Goal: Task Accomplishment & Management: Complete application form

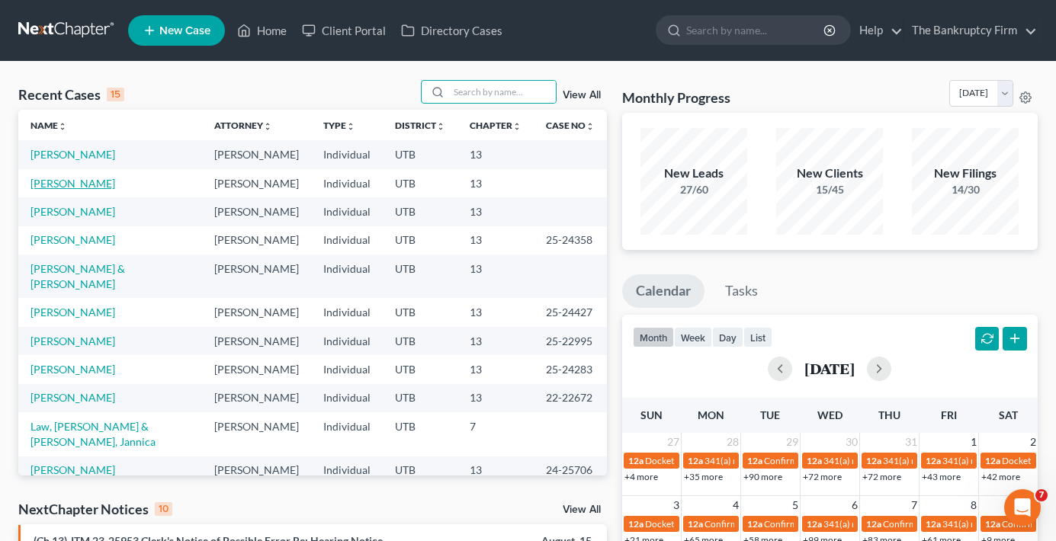
click at [69, 184] on link "[PERSON_NAME]" at bounding box center [72, 183] width 85 height 13
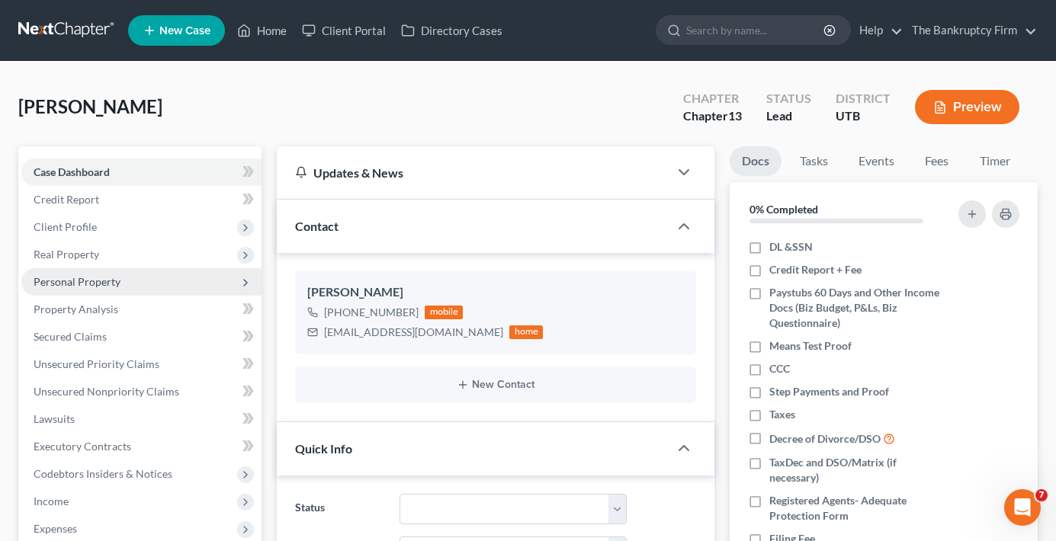
click at [75, 273] on span "Personal Property" at bounding box center [141, 281] width 240 height 27
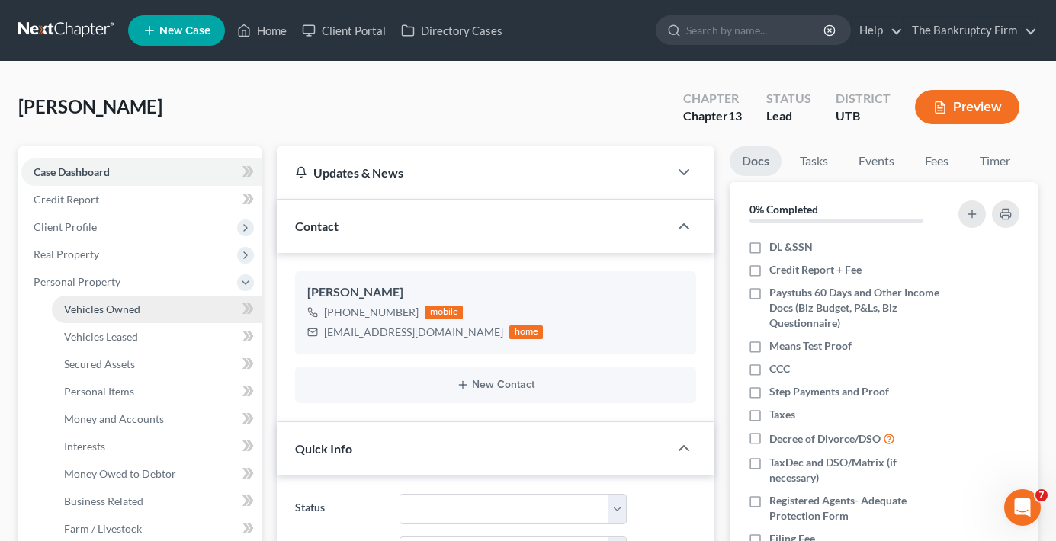
click at [133, 310] on span "Vehicles Owned" at bounding box center [102, 309] width 76 height 13
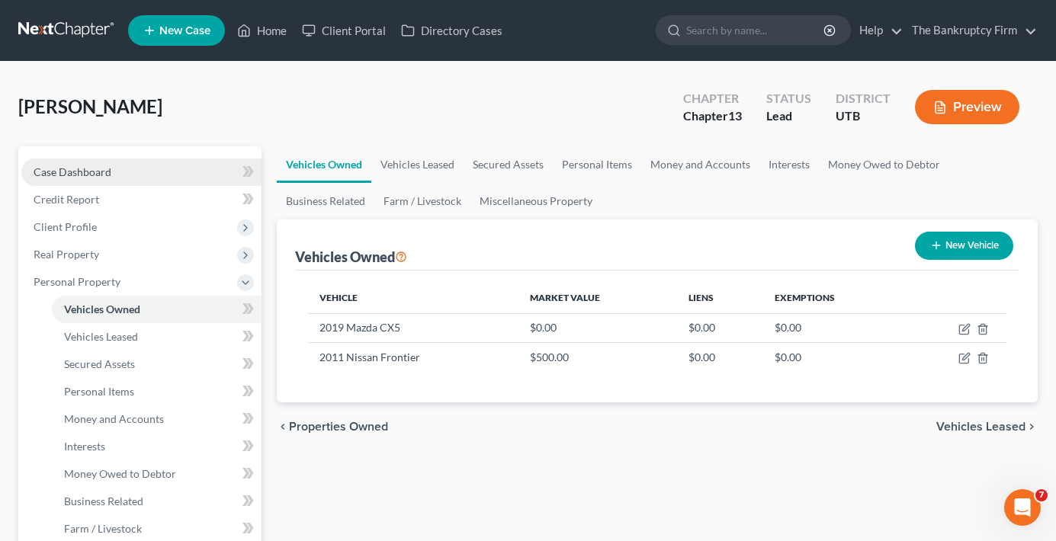
click at [108, 175] on span "Case Dashboard" at bounding box center [73, 171] width 78 height 13
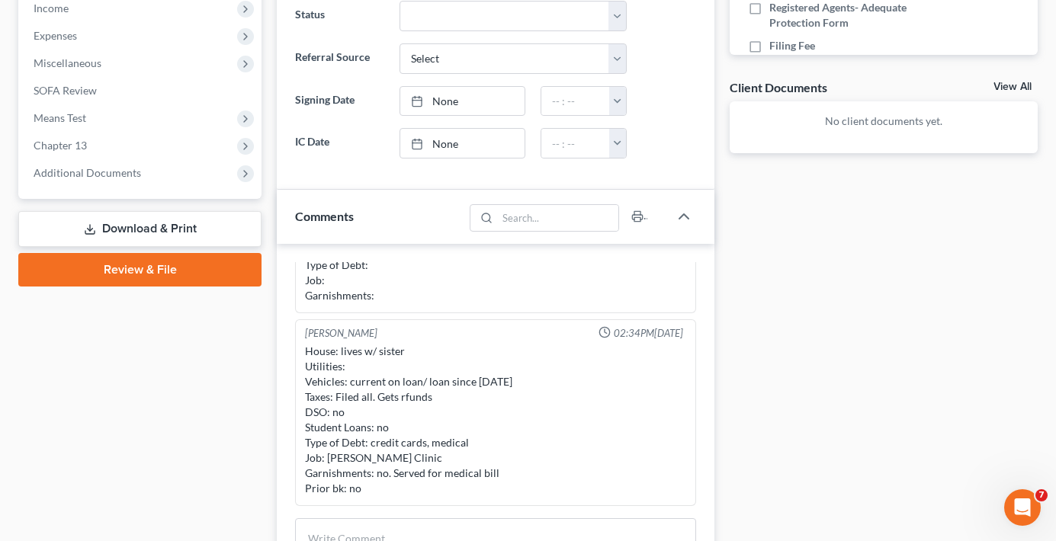
scroll to position [457, 0]
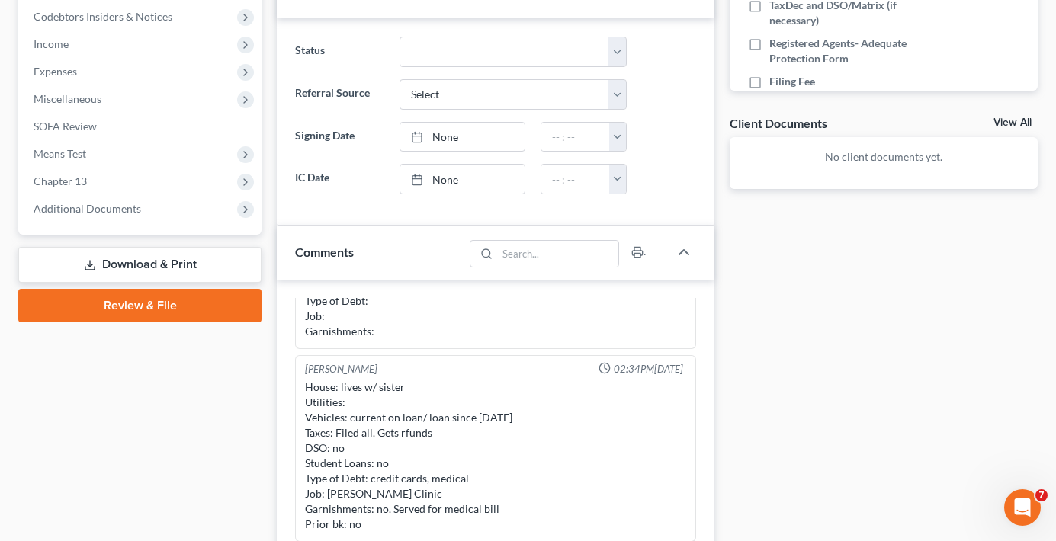
click at [251, 415] on div "Case Dashboard Payments Invoices Payments Payments Credit Report Client Profile" at bounding box center [140, 261] width 258 height 1145
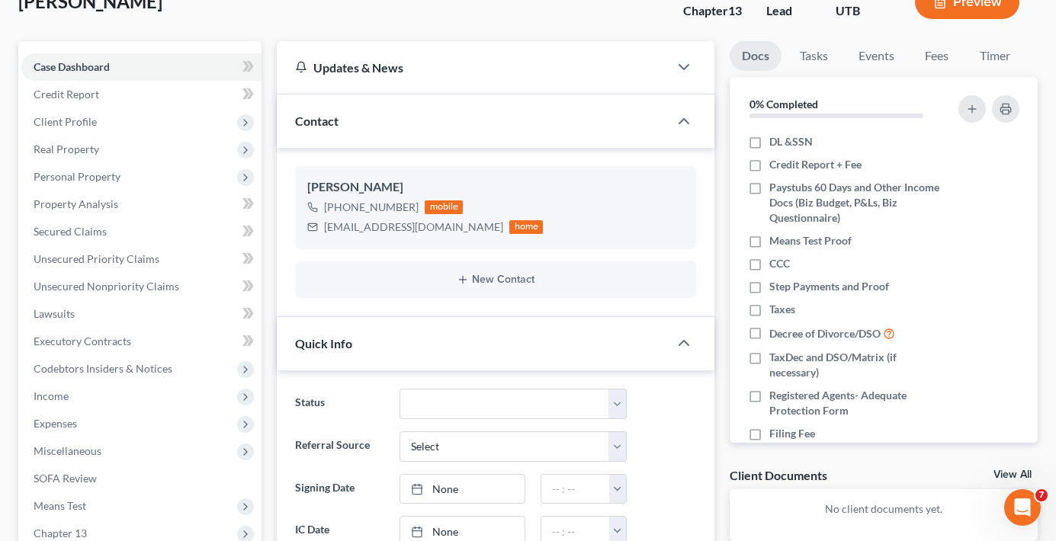
scroll to position [0, 0]
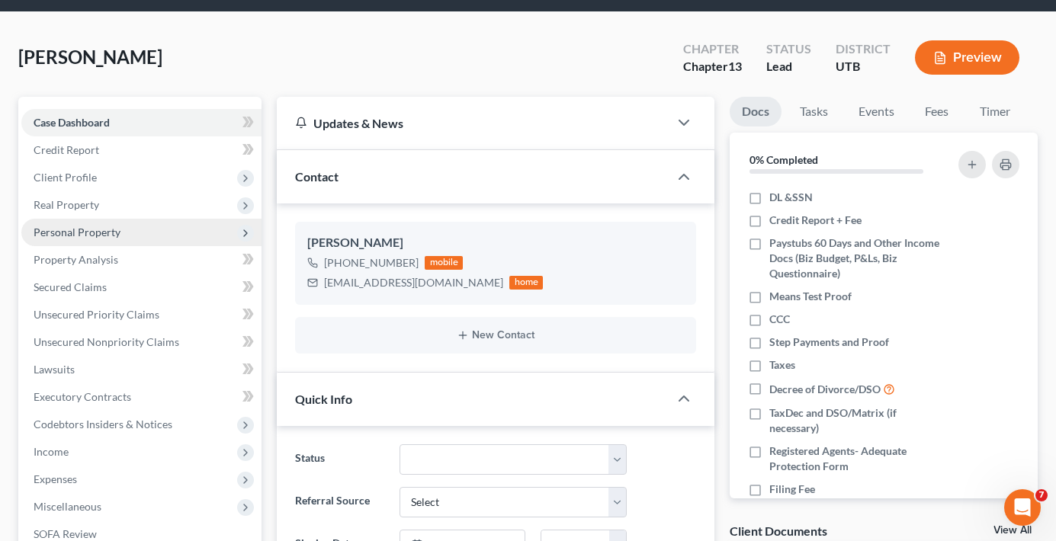
scroll to position [76, 0]
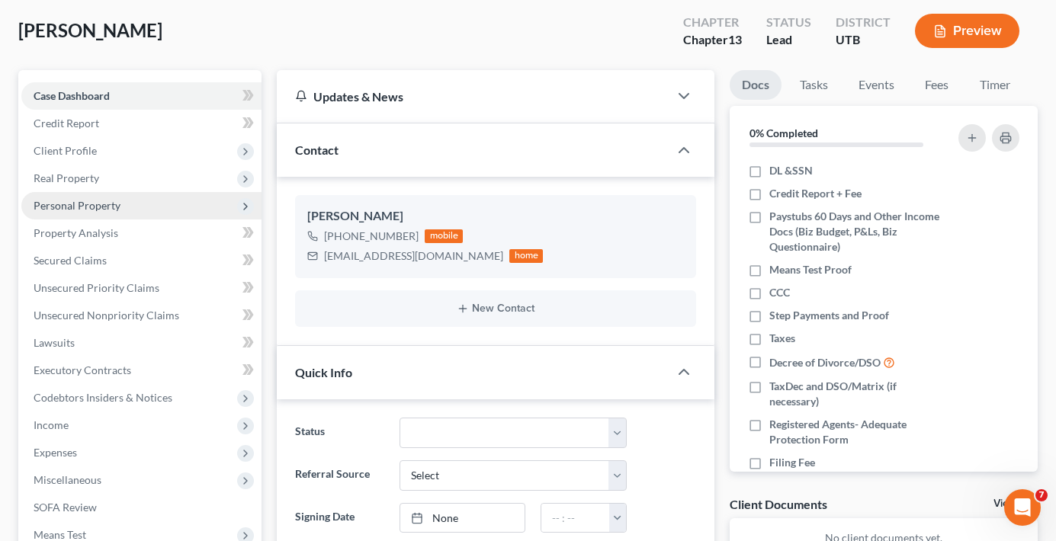
click at [69, 209] on span "Personal Property" at bounding box center [77, 205] width 87 height 13
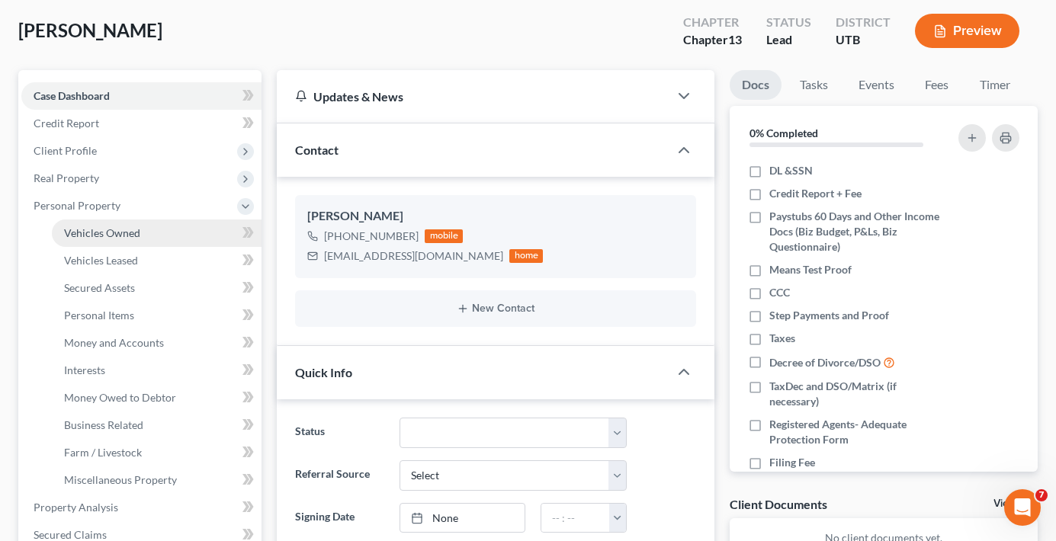
click at [146, 229] on link "Vehicles Owned" at bounding box center [157, 233] width 210 height 27
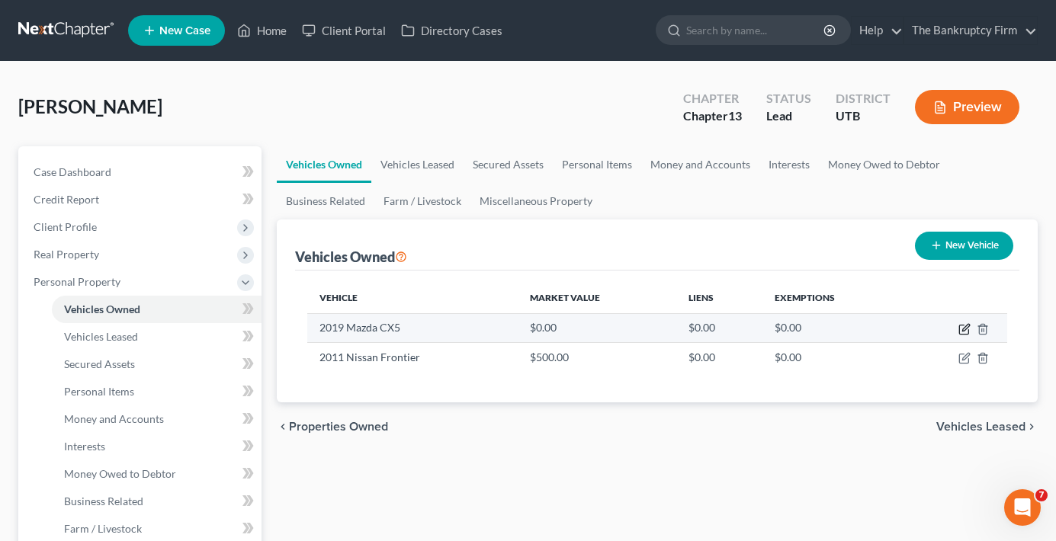
click at [965, 331] on icon "button" at bounding box center [964, 329] width 12 height 12
select select "0"
select select "7"
select select "0"
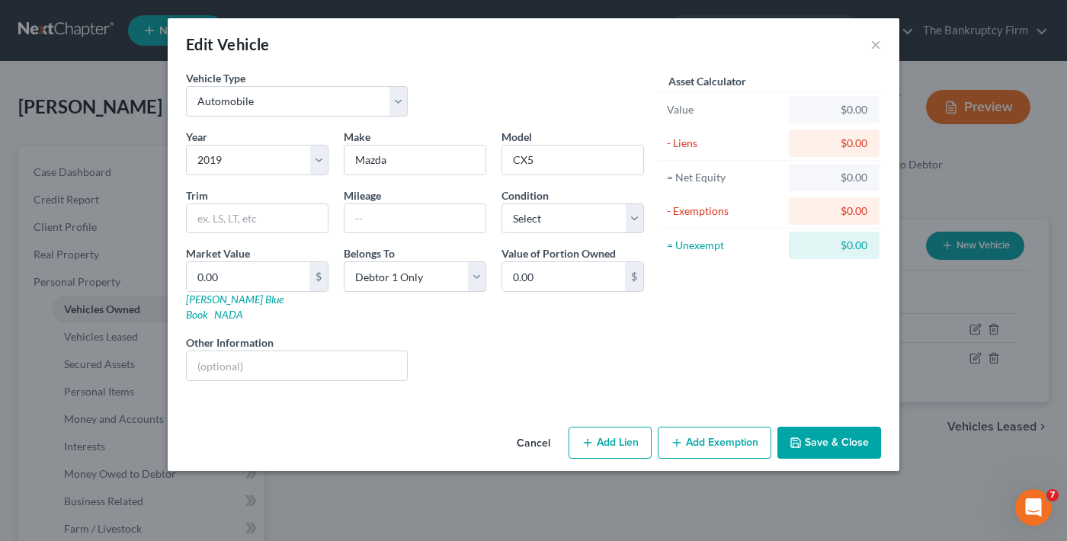
click at [703, 427] on button "Add Exemption" at bounding box center [715, 443] width 114 height 32
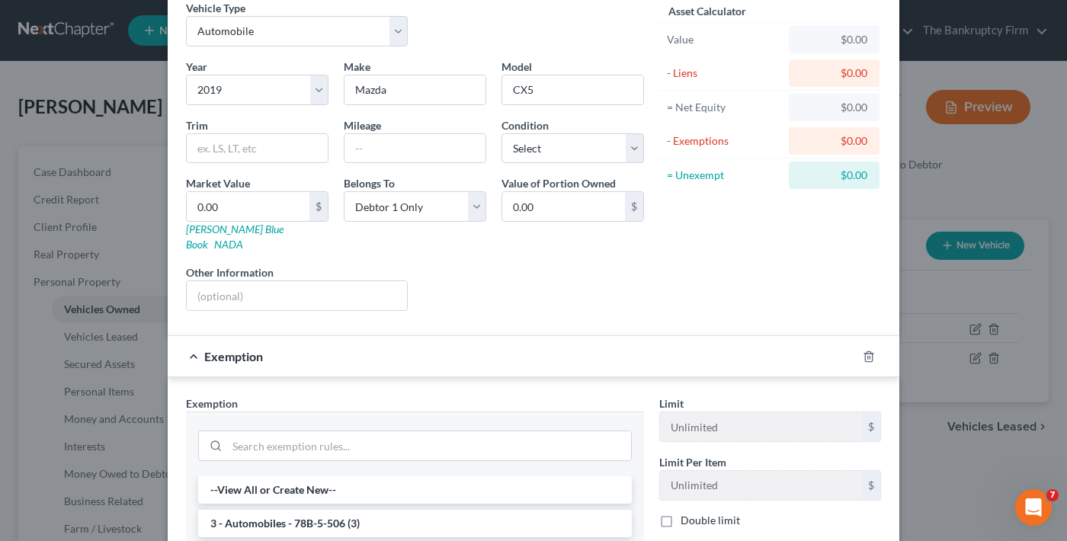
scroll to position [229, 0]
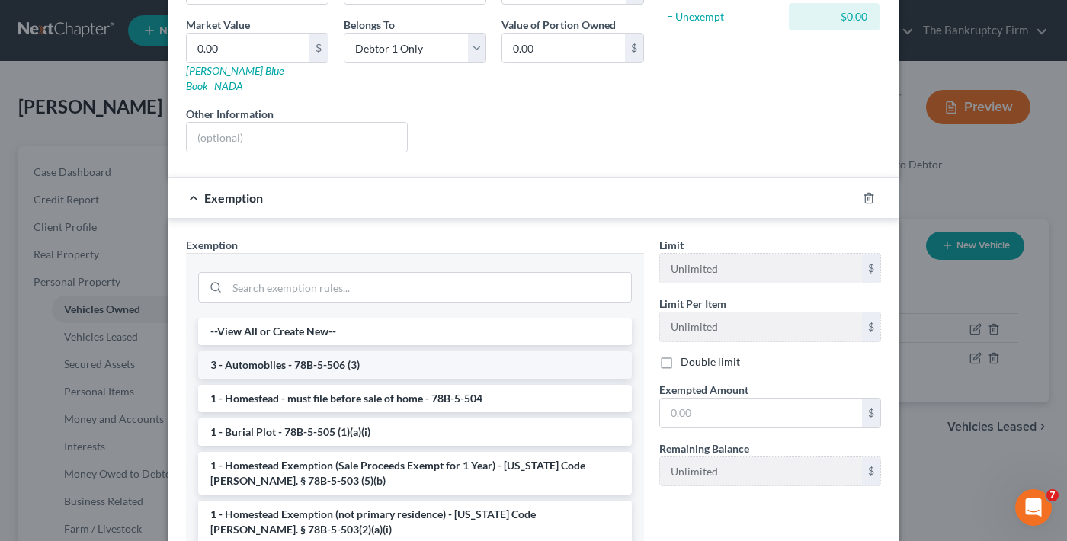
click at [302, 351] on li "3 - Automobiles - 78B-5-506 (3)" at bounding box center [415, 364] width 434 height 27
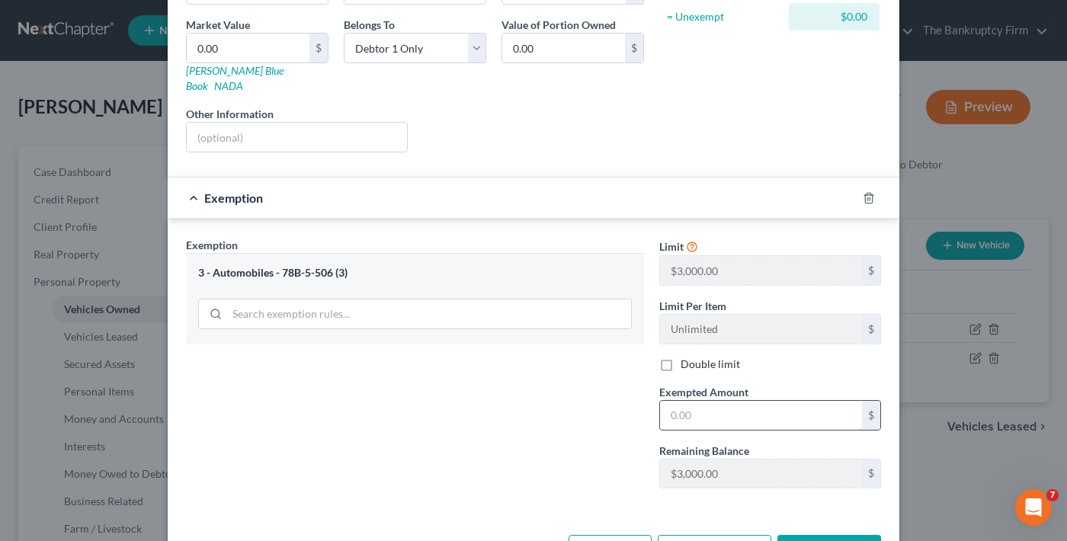
click at [711, 406] on input "text" at bounding box center [761, 415] width 202 height 29
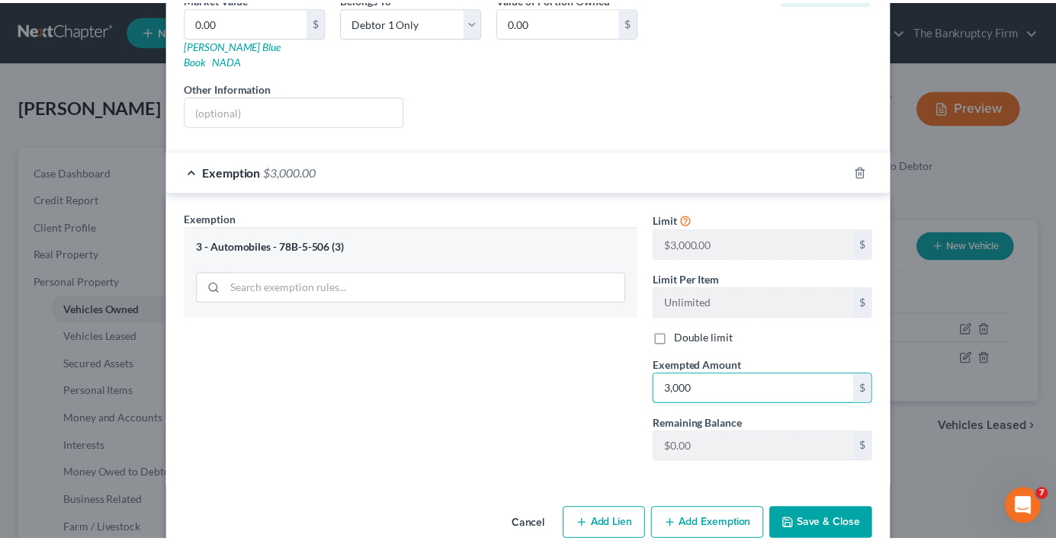
scroll to position [270, 0]
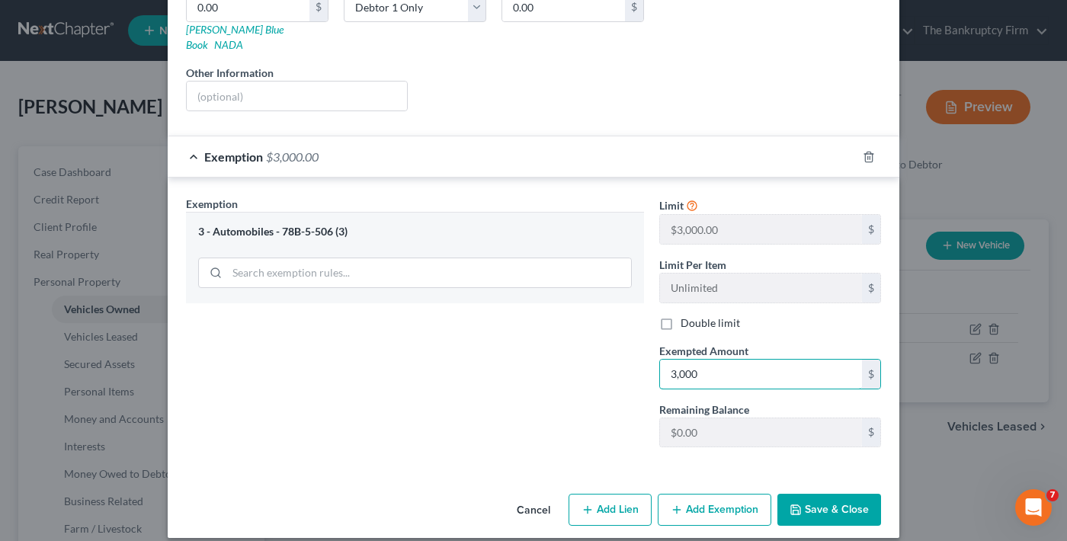
type input "3,000"
click at [822, 501] on button "Save & Close" at bounding box center [830, 510] width 104 height 32
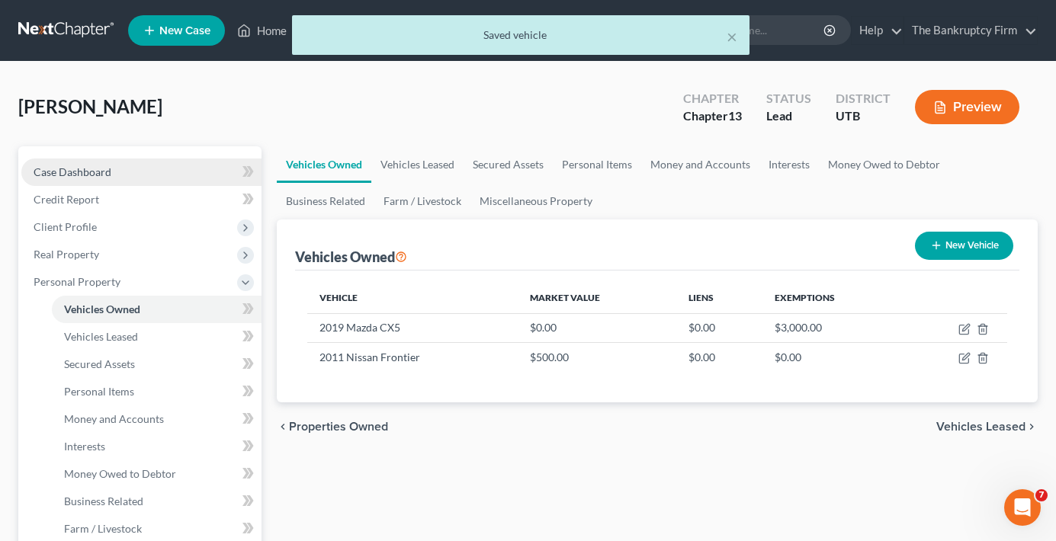
click at [85, 169] on span "Case Dashboard" at bounding box center [73, 171] width 78 height 13
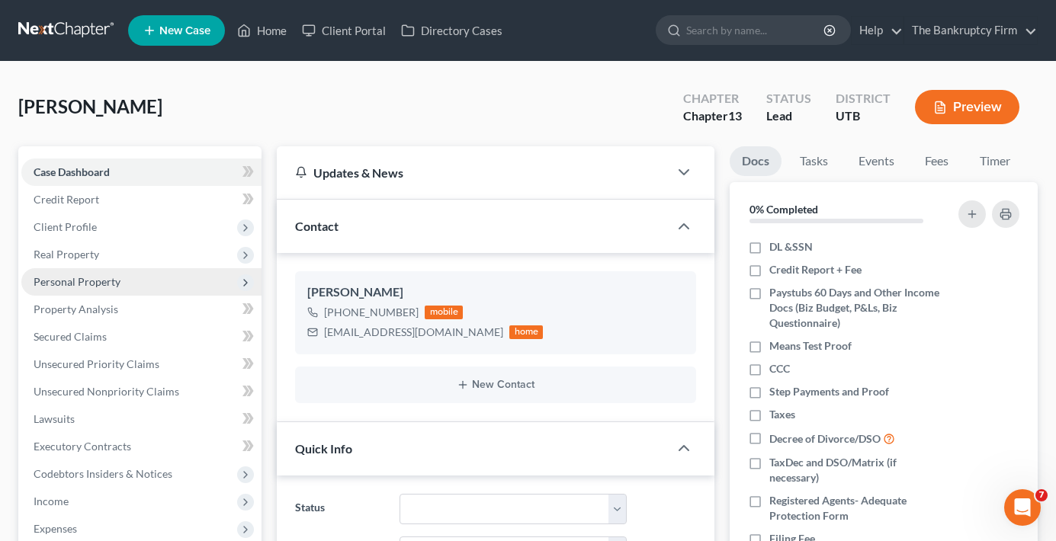
click at [68, 275] on span "Personal Property" at bounding box center [77, 281] width 87 height 13
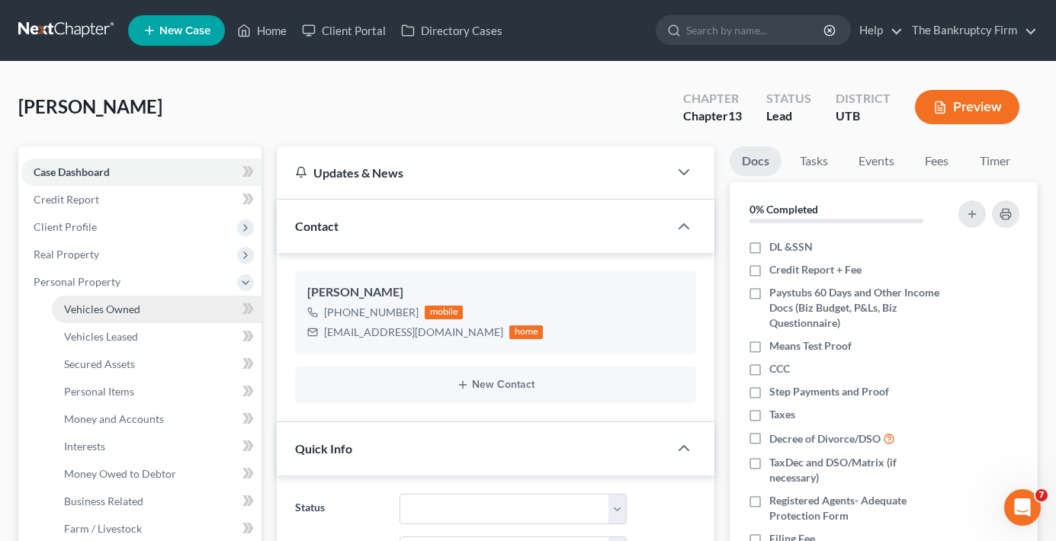
click at [101, 313] on span "Vehicles Owned" at bounding box center [102, 309] width 76 height 13
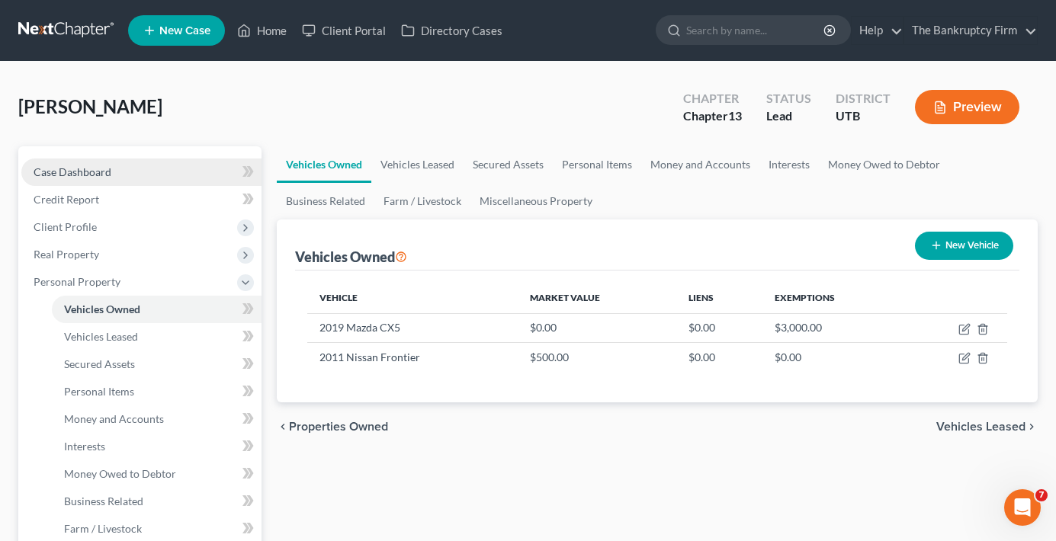
click at [104, 172] on span "Case Dashboard" at bounding box center [73, 171] width 78 height 13
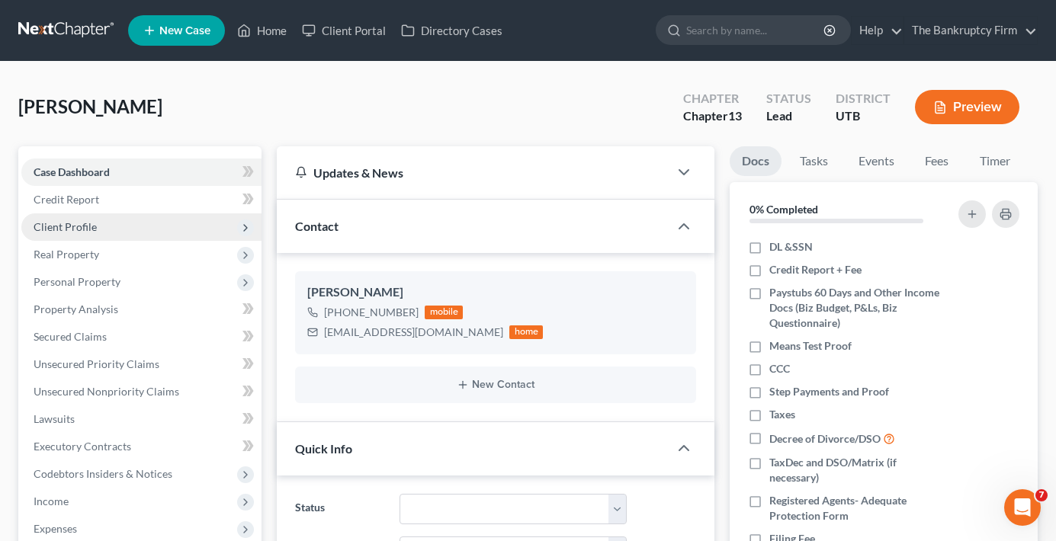
click at [61, 224] on span "Client Profile" at bounding box center [65, 226] width 63 height 13
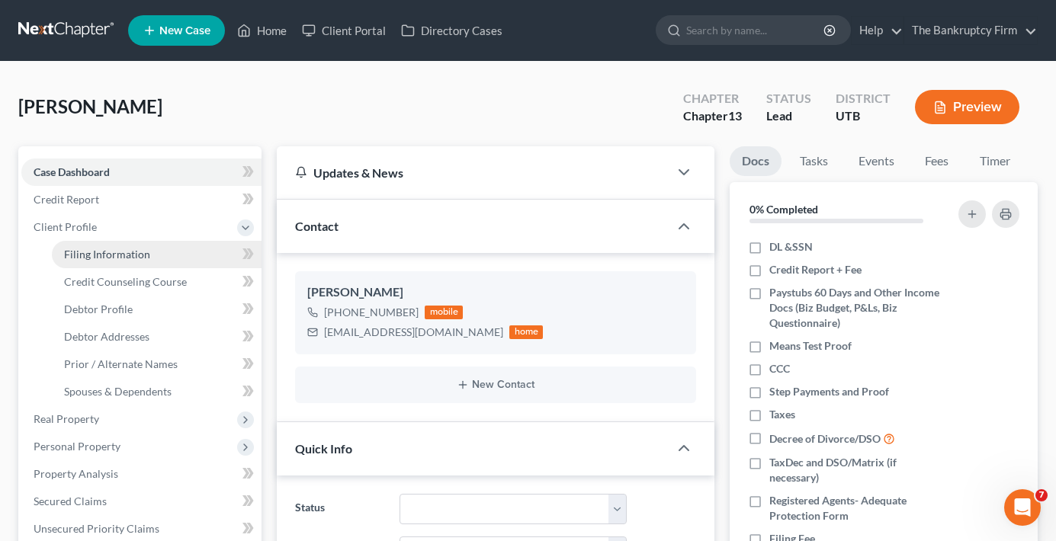
click at [113, 258] on span "Filing Information" at bounding box center [107, 254] width 86 height 13
select select "1"
select select "0"
select select "3"
select select "46"
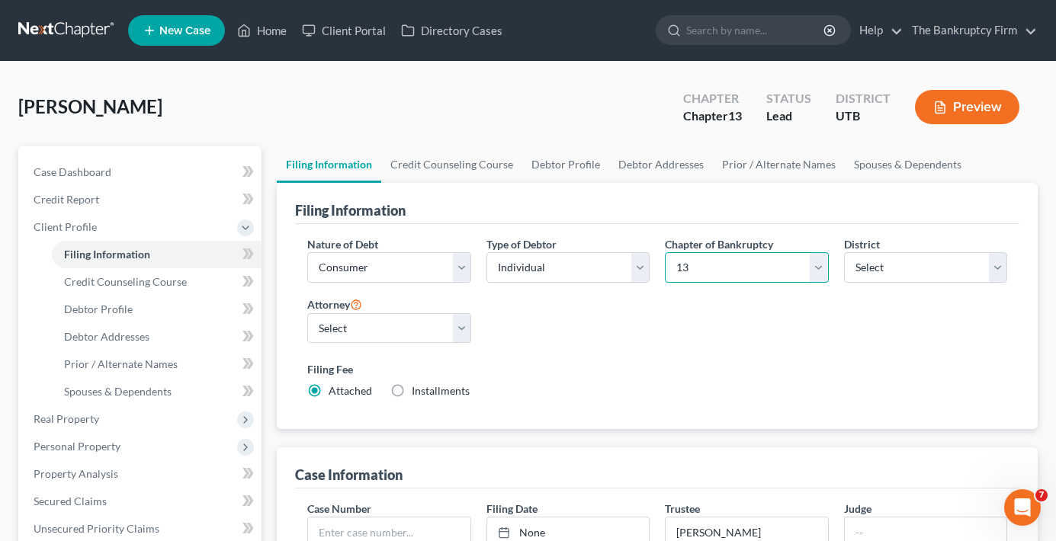
click at [707, 275] on select "Select 7 11 12 13" at bounding box center [746, 267] width 163 height 30
select select "0"
click at [665, 252] on select "Select 7 11 12 13" at bounding box center [746, 267] width 163 height 30
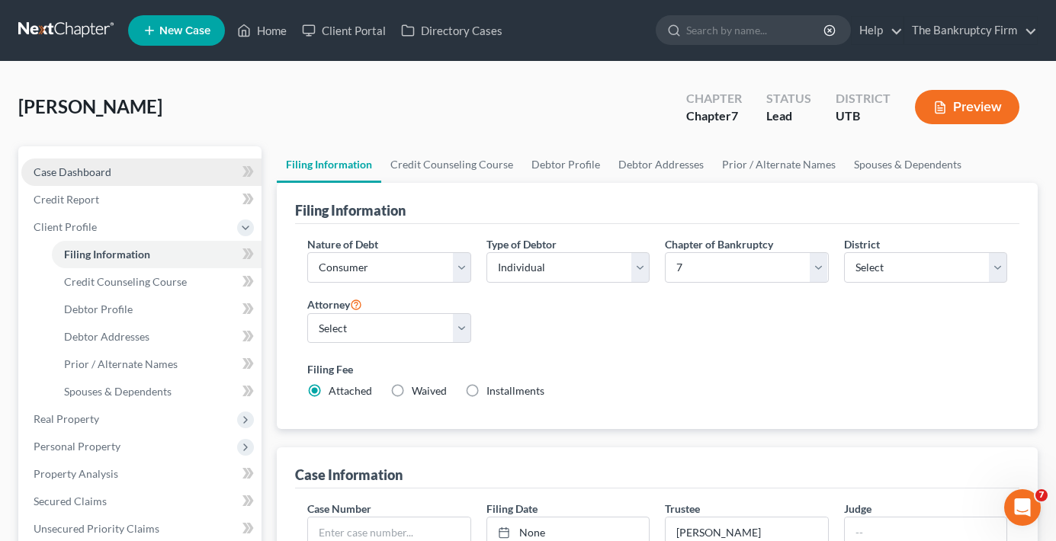
click at [88, 172] on span "Case Dashboard" at bounding box center [73, 171] width 78 height 13
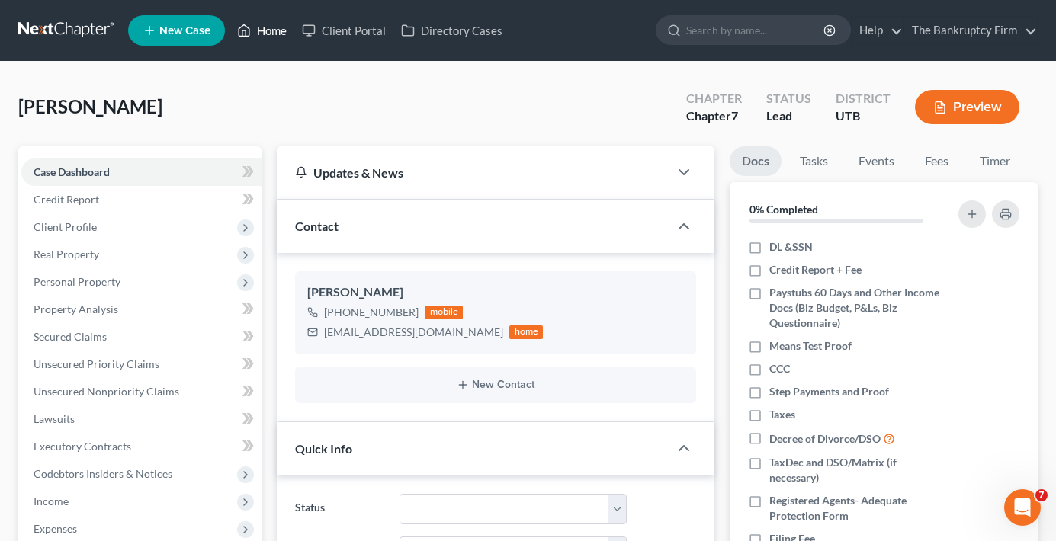
scroll to position [120, 0]
drag, startPoint x: 338, startPoint y: 313, endPoint x: 413, endPoint y: 310, distance: 75.5
click at [413, 310] on div "[PHONE_NUMBER] mobile" at bounding box center [425, 313] width 236 height 20
copy span "[PHONE_NUMBER]"
click at [264, 34] on link "Home" at bounding box center [261, 30] width 65 height 27
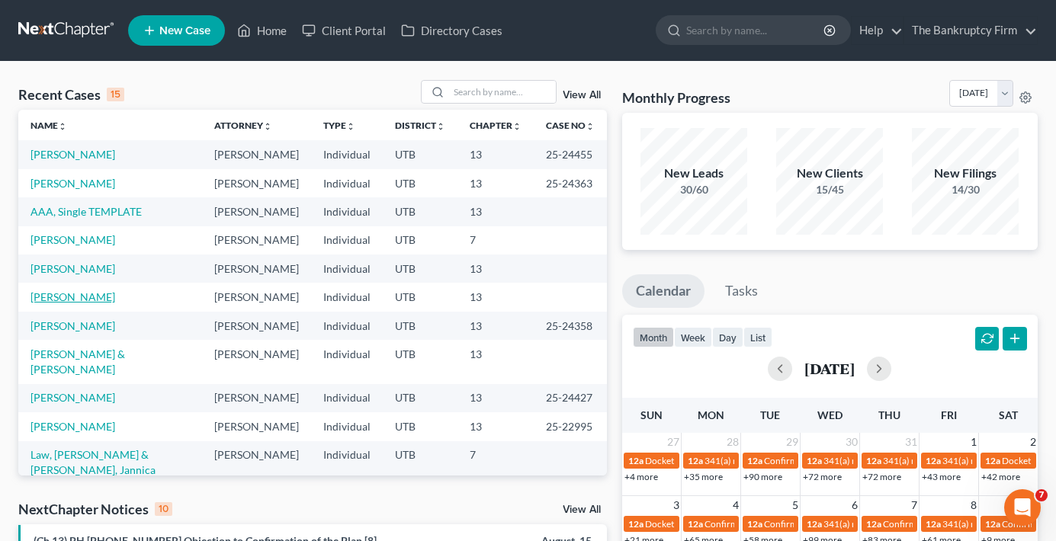
click at [90, 299] on link "[PERSON_NAME]" at bounding box center [72, 296] width 85 height 13
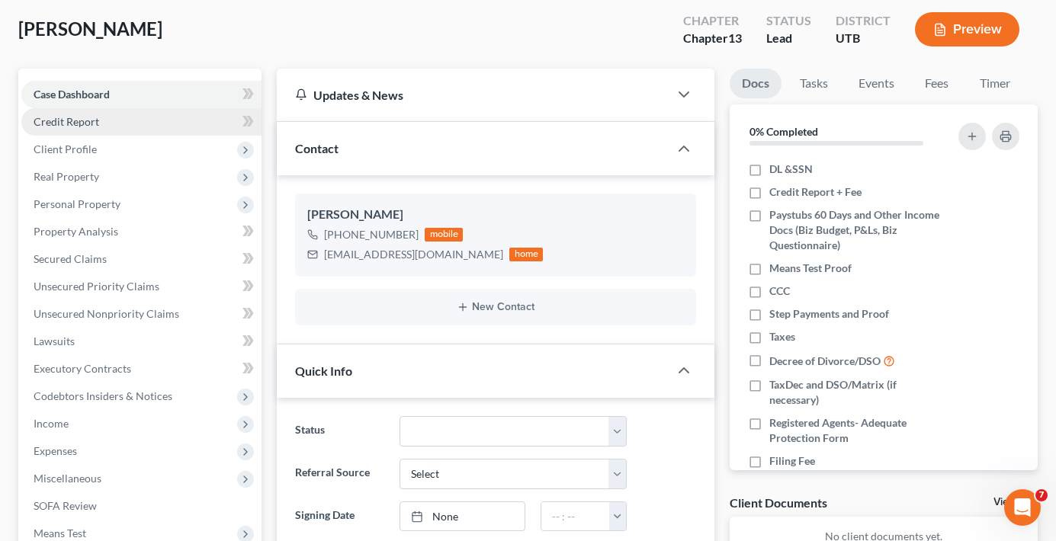
scroll to position [76, 0]
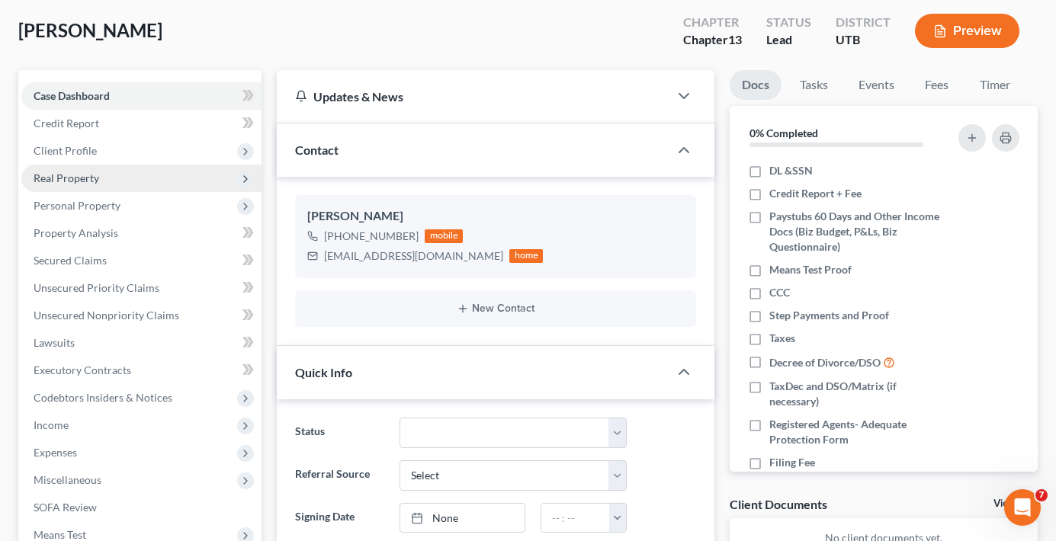
click at [68, 183] on span "Real Property" at bounding box center [67, 178] width 66 height 13
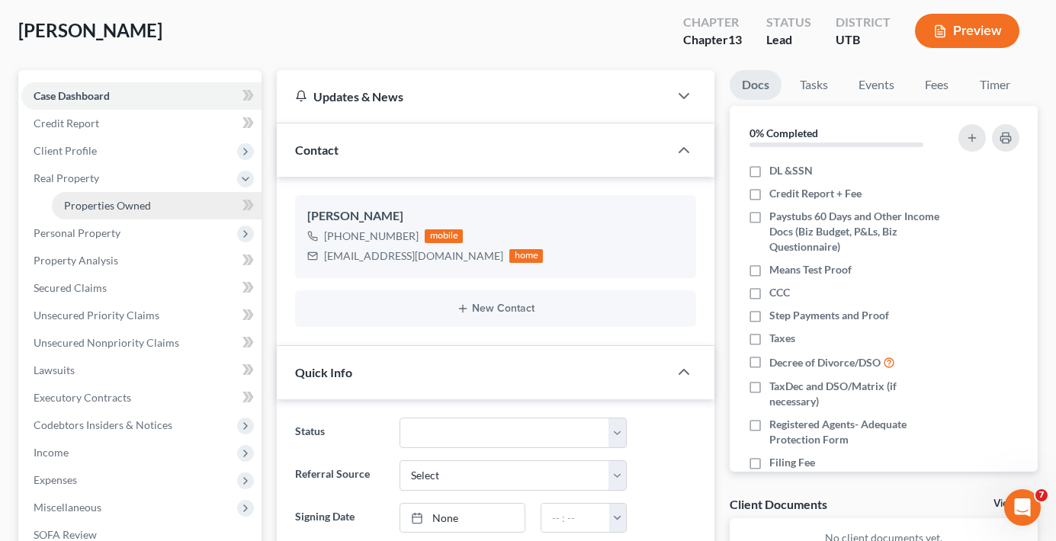
click at [101, 210] on span "Properties Owned" at bounding box center [107, 205] width 87 height 13
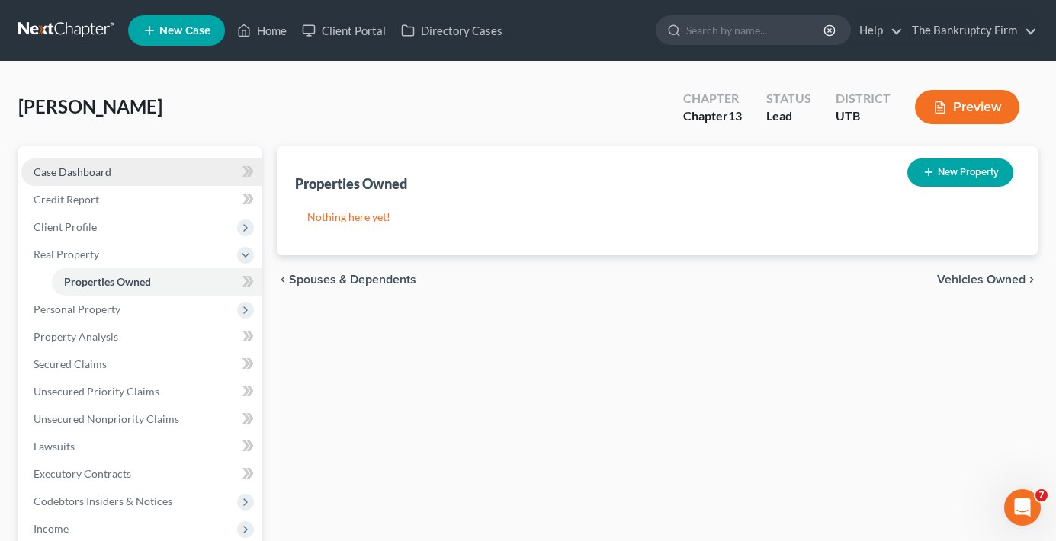
click at [90, 167] on span "Case Dashboard" at bounding box center [73, 171] width 78 height 13
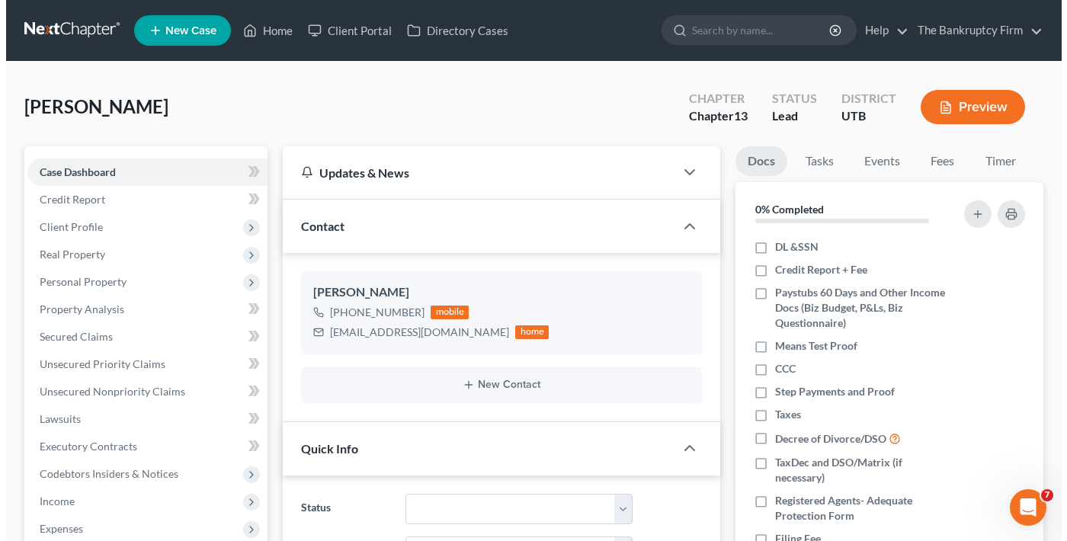
scroll to position [120, 0]
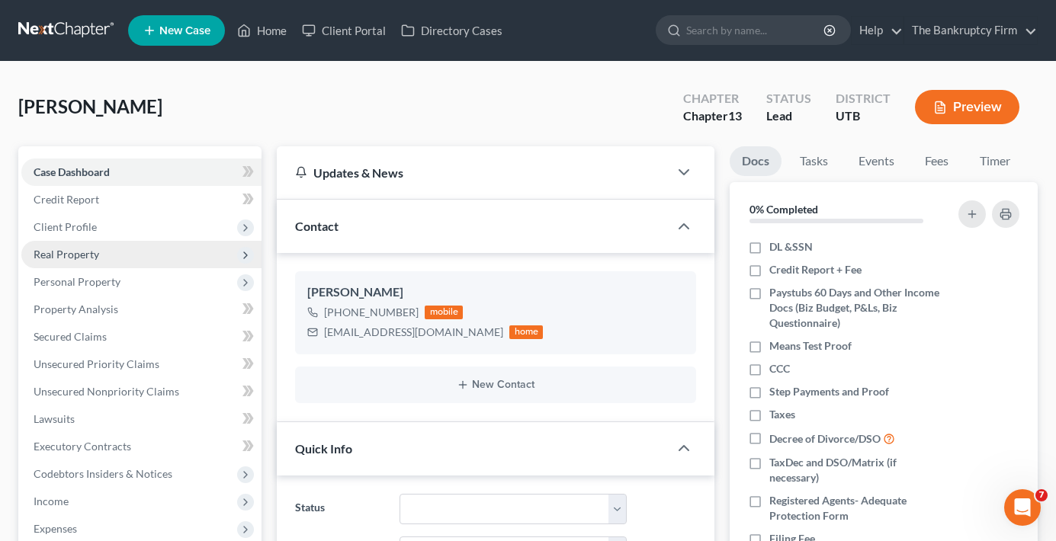
click at [62, 255] on span "Real Property" at bounding box center [67, 254] width 66 height 13
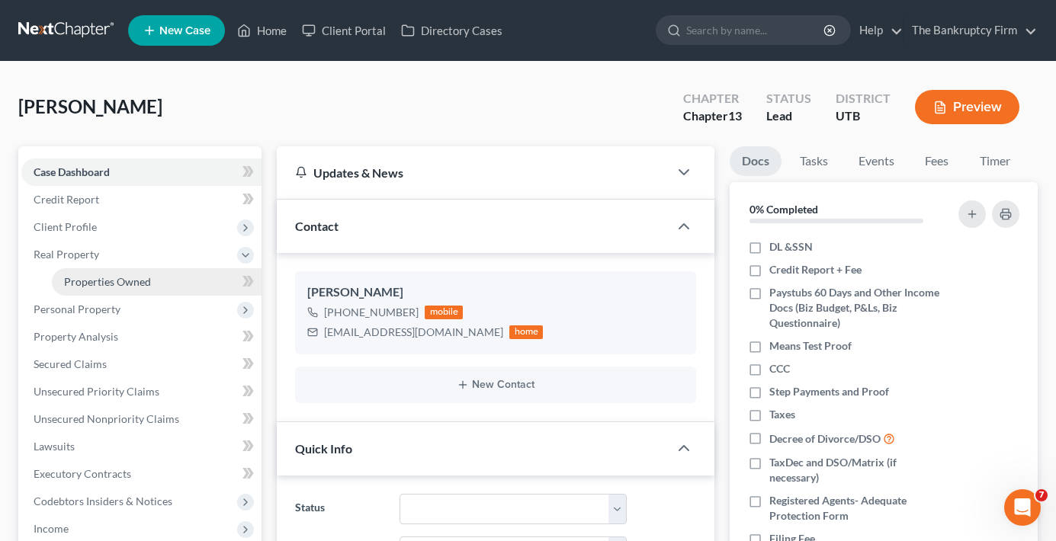
click at [126, 287] on span "Properties Owned" at bounding box center [107, 281] width 87 height 13
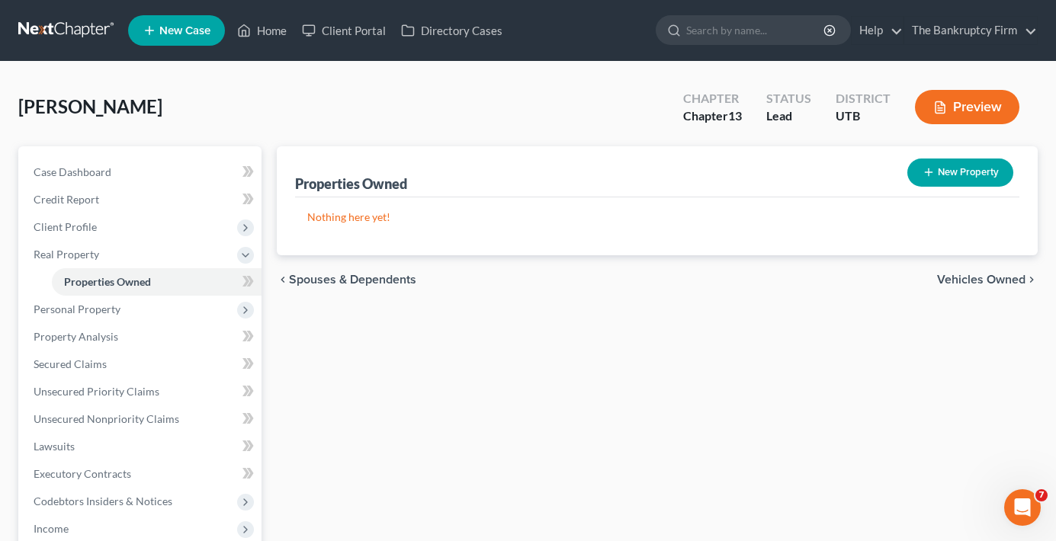
click at [953, 178] on button "New Property" at bounding box center [960, 173] width 106 height 28
select select "46"
select select "28"
select select "0"
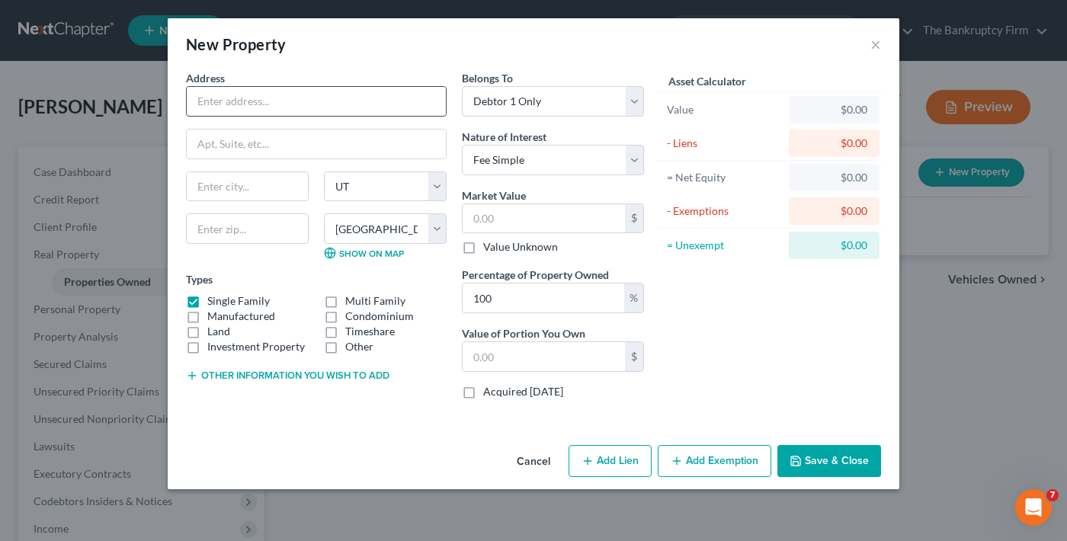
click at [295, 99] on input "text" at bounding box center [316, 101] width 259 height 29
type input "2442 W 2850 N"
click at [229, 235] on input "text" at bounding box center [247, 228] width 123 height 30
type input "84404"
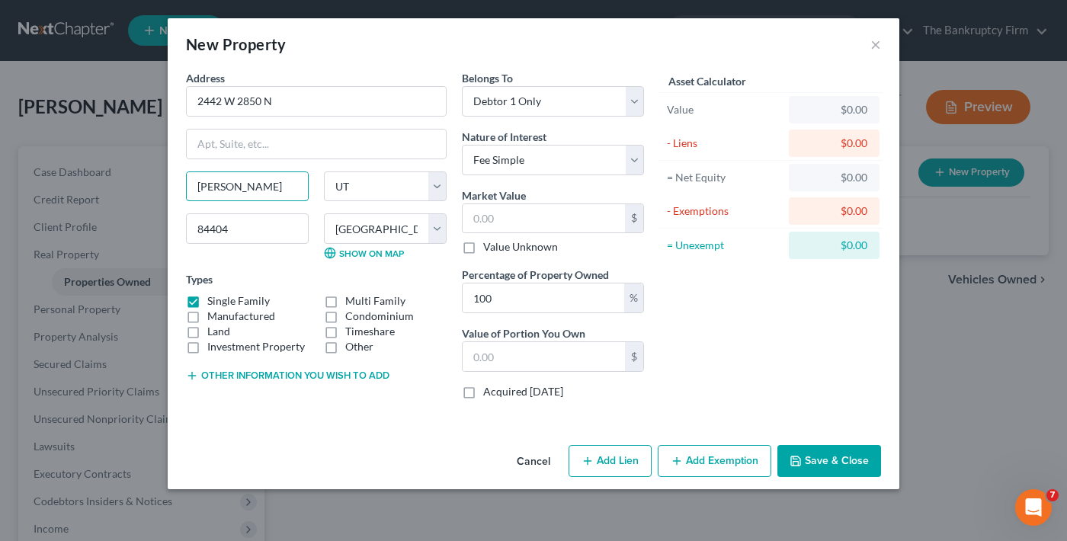
drag, startPoint x: 258, startPoint y: 194, endPoint x: 125, endPoint y: 209, distance: 134.3
click at [125, 209] on div "New Property × Address * 2442 W [GEOGRAPHIC_DATA][PERSON_NAME] [US_STATE][GEOGR…" at bounding box center [533, 270] width 1067 height 541
type input "[PERSON_NAME] West"
click at [563, 101] on select "Select Debtor 1 Only Debtor 2 Only Debtor 1 And Debtor 2 Only At Least One Of T…" at bounding box center [553, 101] width 182 height 30
select select "3"
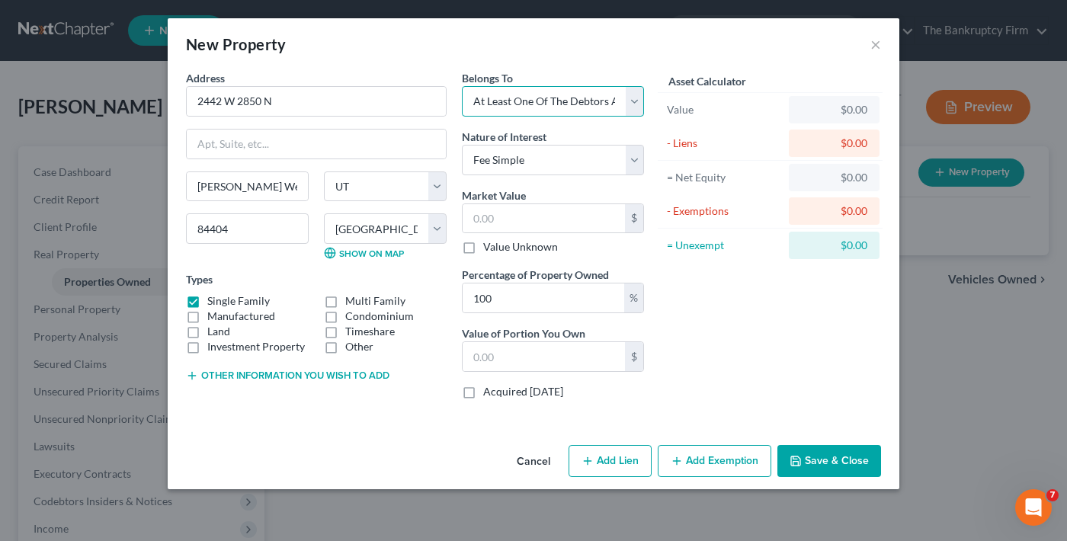
click at [462, 86] on select "Select Debtor 1 Only Debtor 2 Only Debtor 1 And Debtor 2 Only At Least One Of T…" at bounding box center [553, 101] width 182 height 30
click at [578, 213] on input "text" at bounding box center [544, 218] width 162 height 29
drag, startPoint x: 297, startPoint y: 96, endPoint x: 123, endPoint y: 114, distance: 174.7
click at [111, 108] on div "New Property × Address * 2442 W [GEOGRAPHIC_DATA][PERSON_NAME] [US_STATE][GEOGR…" at bounding box center [533, 270] width 1067 height 541
click at [273, 102] on input "2442 W 2850 N" at bounding box center [316, 101] width 259 height 29
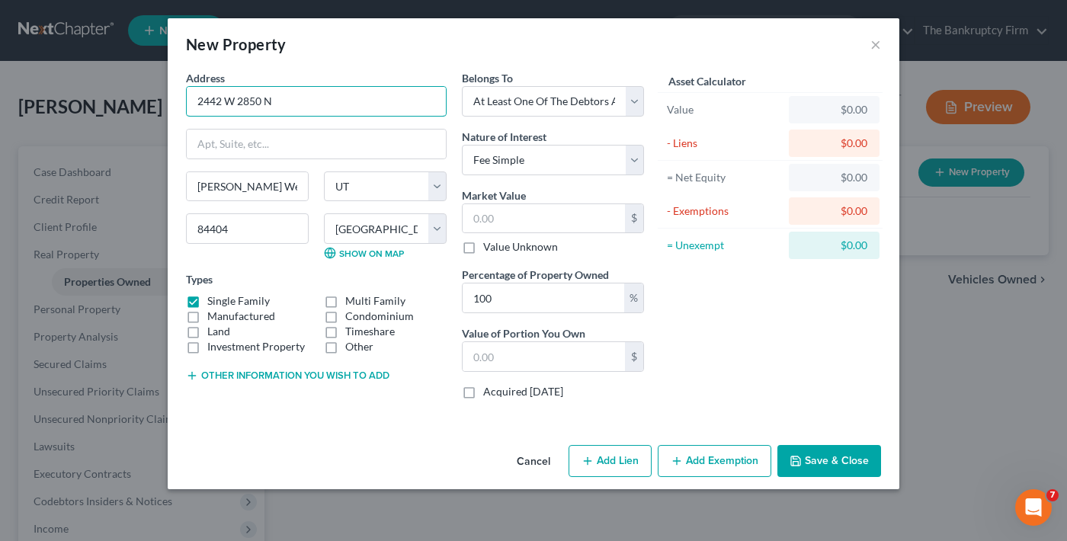
drag, startPoint x: 273, startPoint y: 102, endPoint x: 155, endPoint y: 107, distance: 118.3
click at [155, 107] on div "New Property × Address * 2442 W [GEOGRAPHIC_DATA][PERSON_NAME] [US_STATE][GEOGR…" at bounding box center [533, 270] width 1067 height 541
click at [531, 220] on input "text" at bounding box center [544, 218] width 162 height 29
type input "6"
type input "6.00"
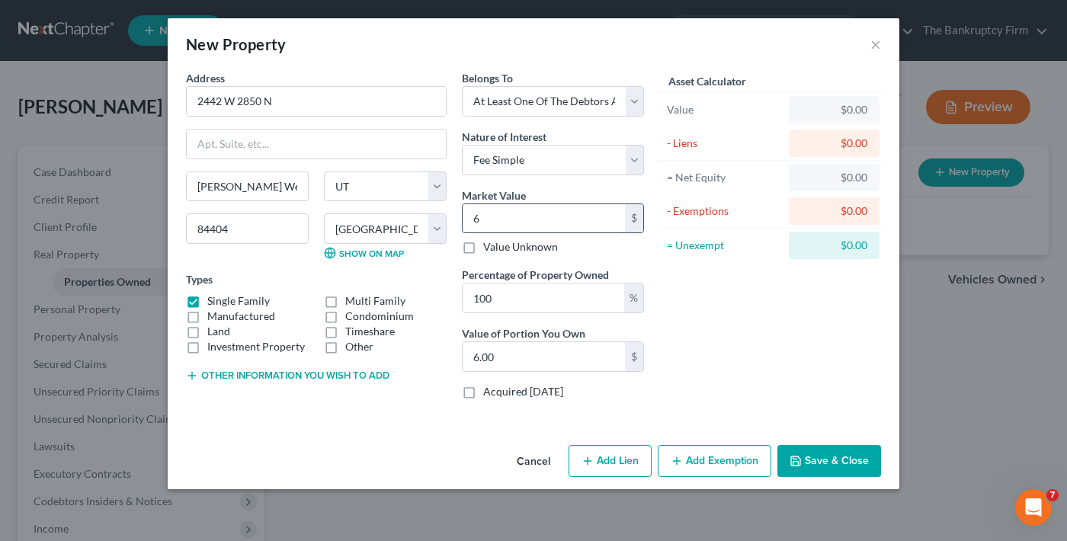
type input "63"
type input "63.00"
type input "633"
type input "633.00"
type input "6330"
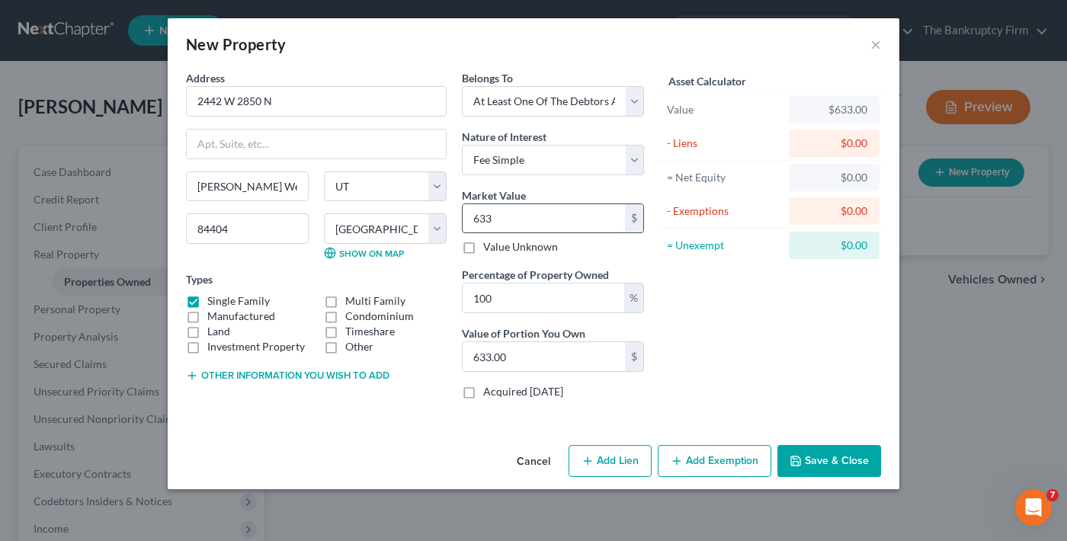
type input "6,330.00"
type input "6,3300"
type input "63,300.00"
type input "63,3000"
type input "633,000.00"
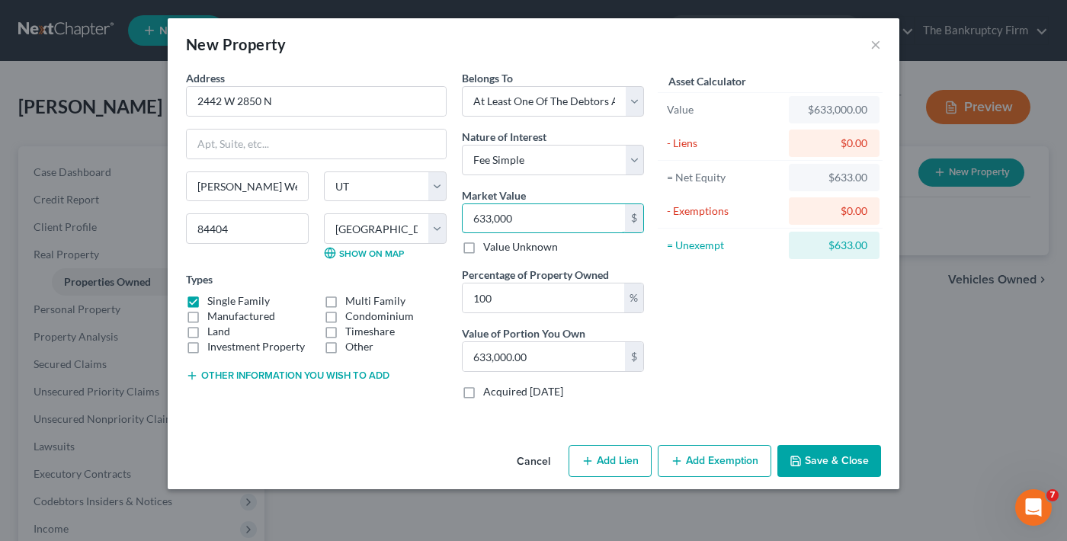
type input "633,000"
click at [702, 457] on button "Add Exemption" at bounding box center [715, 461] width 114 height 32
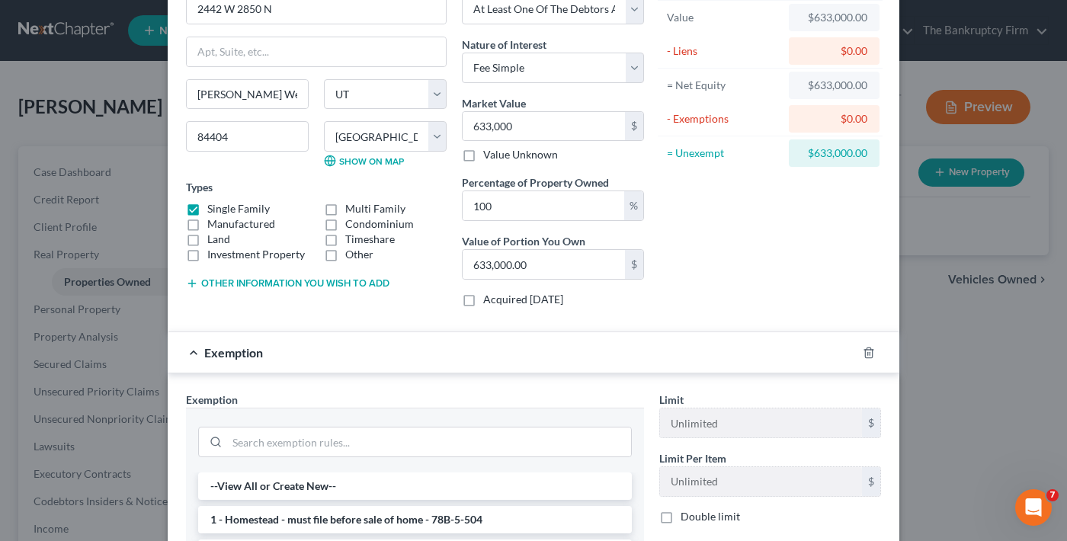
scroll to position [229, 0]
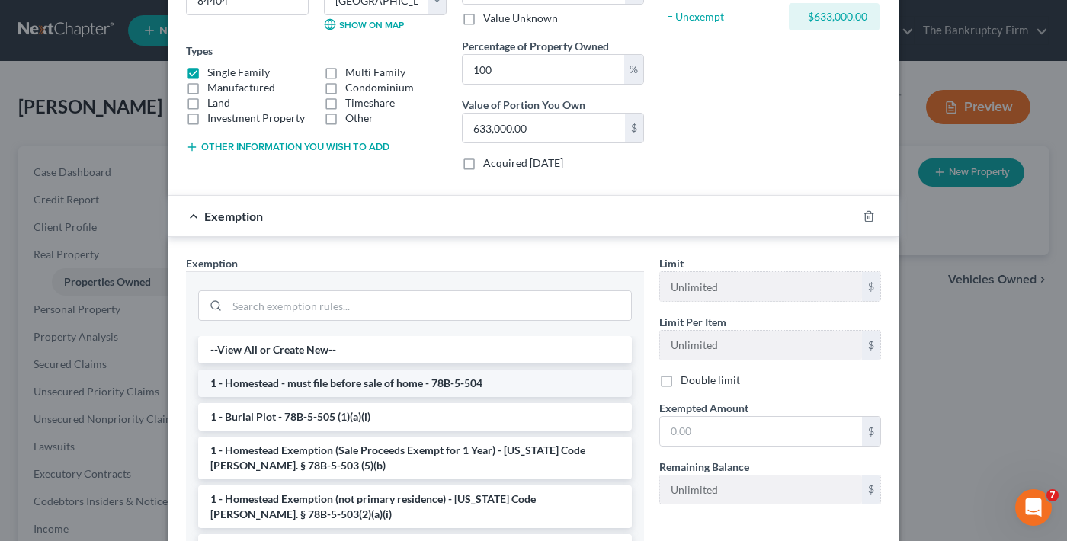
click at [382, 381] on li "1 - Homestead - must file before sale of home - 78B-5-504" at bounding box center [415, 383] width 434 height 27
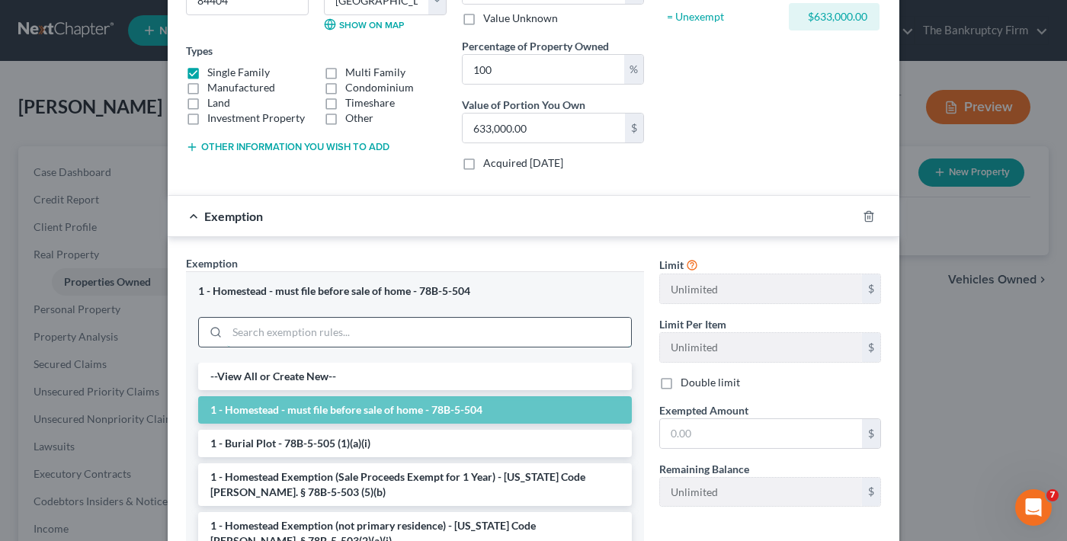
click at [353, 336] on input "search" at bounding box center [429, 332] width 404 height 29
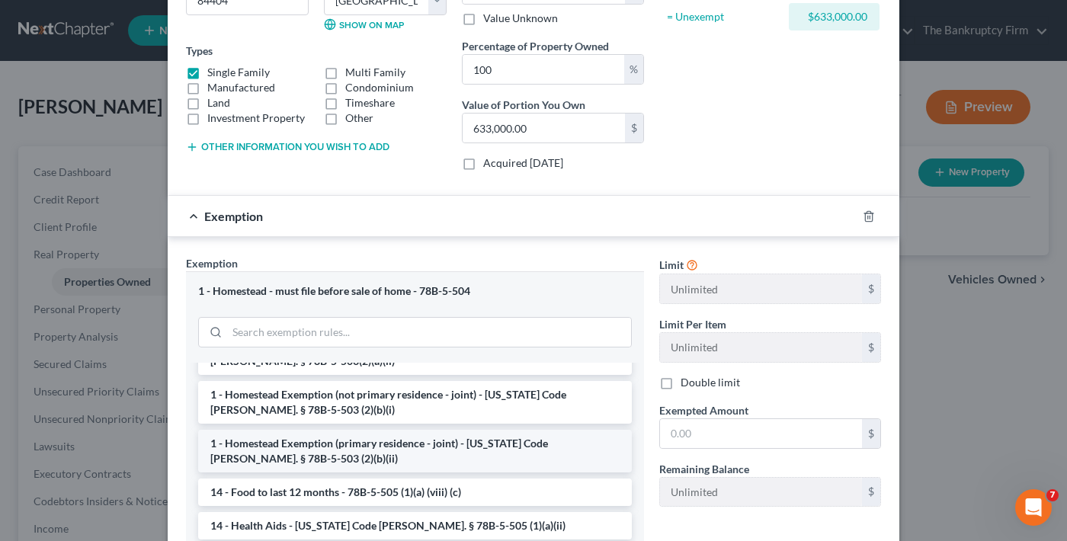
click at [414, 453] on li "1 - Homestead Exemption (primary residence - joint) - [US_STATE] Code [PERSON_N…" at bounding box center [415, 451] width 434 height 43
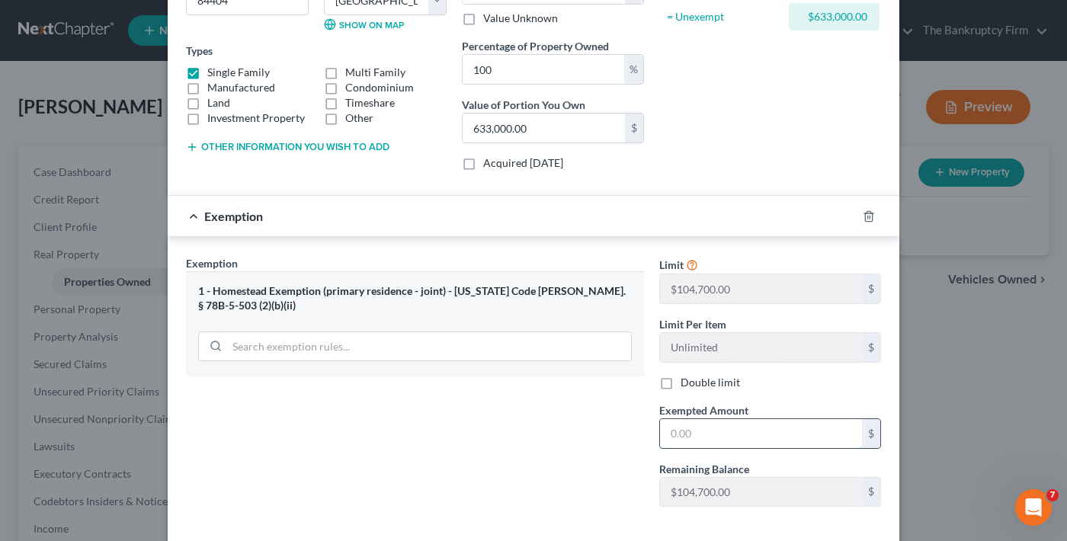
click at [691, 436] on input "text" at bounding box center [761, 433] width 202 height 29
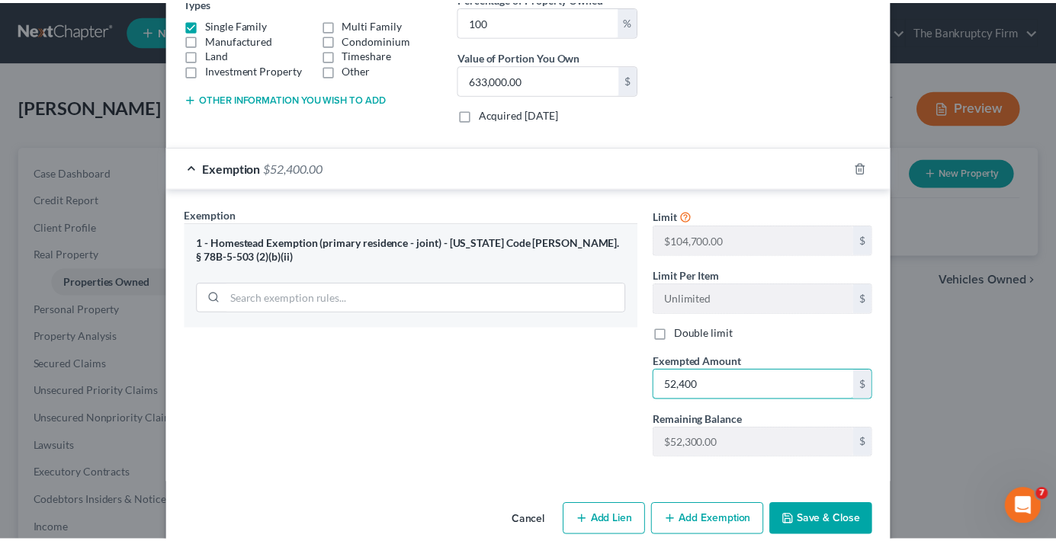
scroll to position [303, 0]
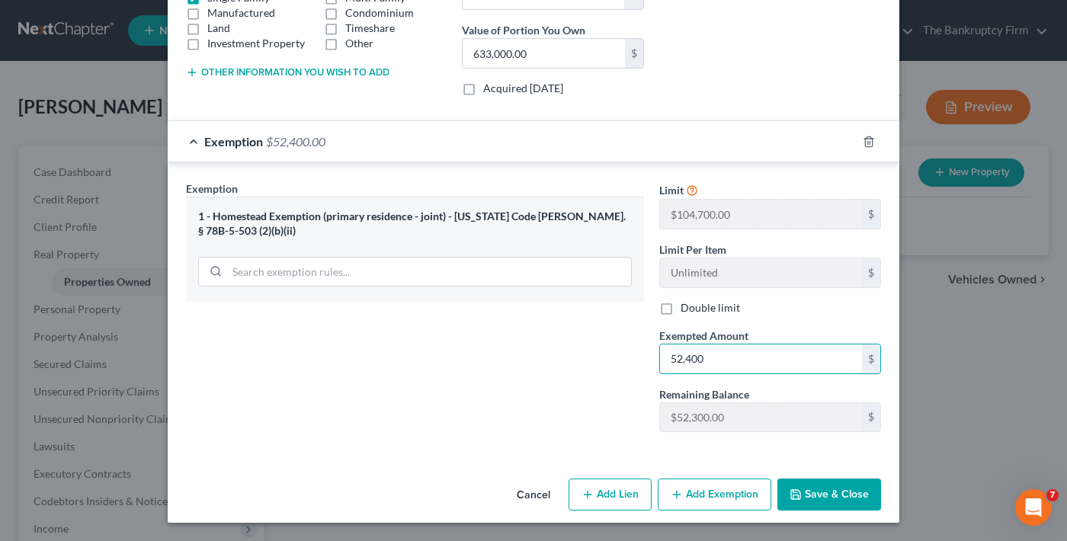
type input "52,400"
click at [828, 495] on button "Save & Close" at bounding box center [830, 495] width 104 height 32
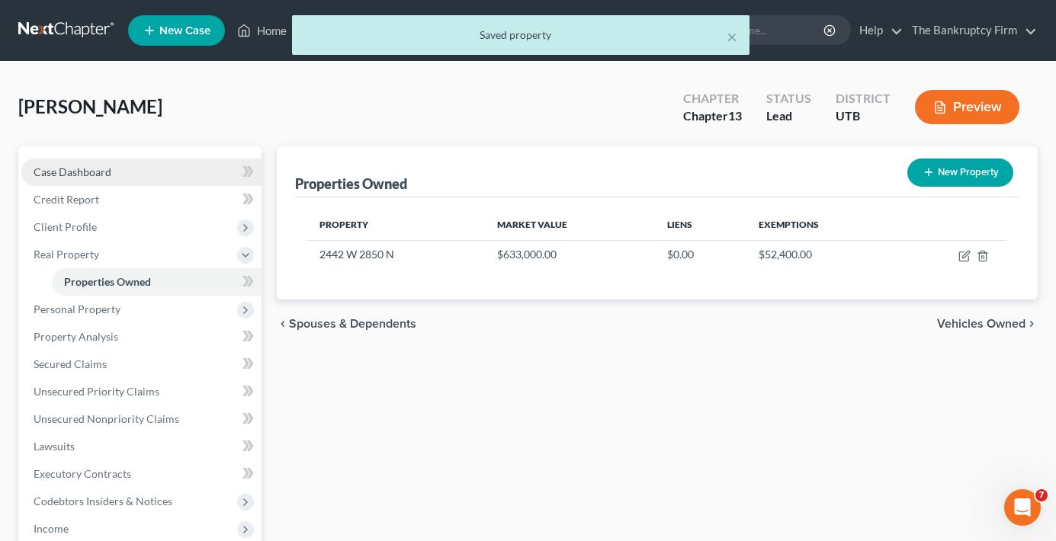
click at [86, 168] on span "Case Dashboard" at bounding box center [73, 171] width 78 height 13
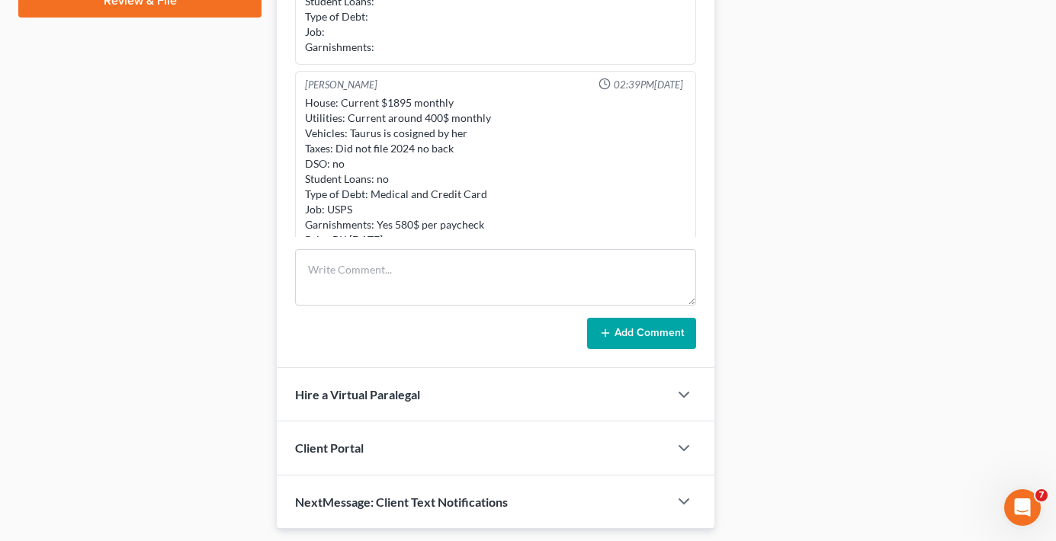
scroll to position [43, 0]
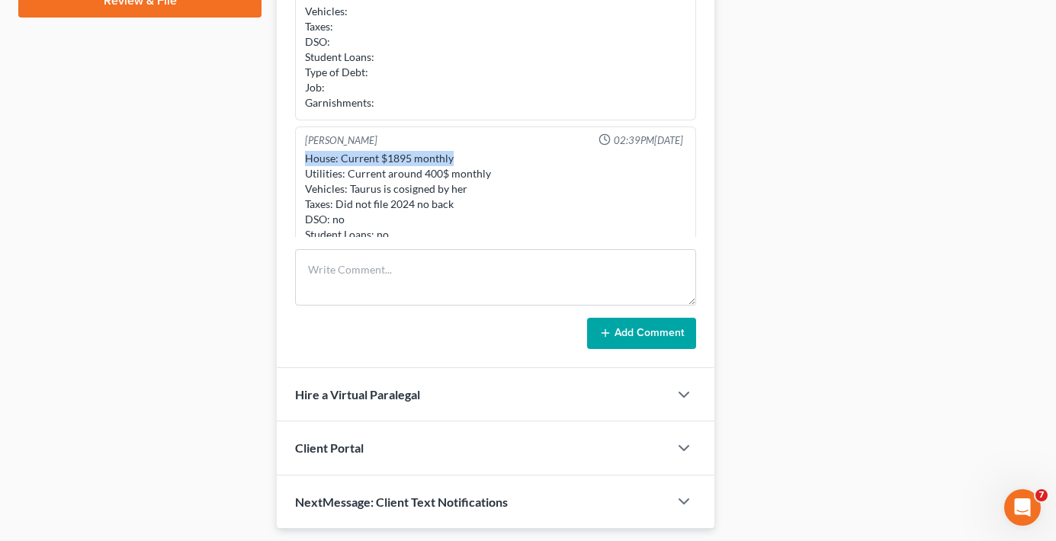
drag, startPoint x: 454, startPoint y: 158, endPoint x: 303, endPoint y: 163, distance: 151.8
click at [303, 163] on div "House: Current $1895 monthly Utilities: Current around 400$ monthly Vehicles: T…" at bounding box center [495, 227] width 387 height 159
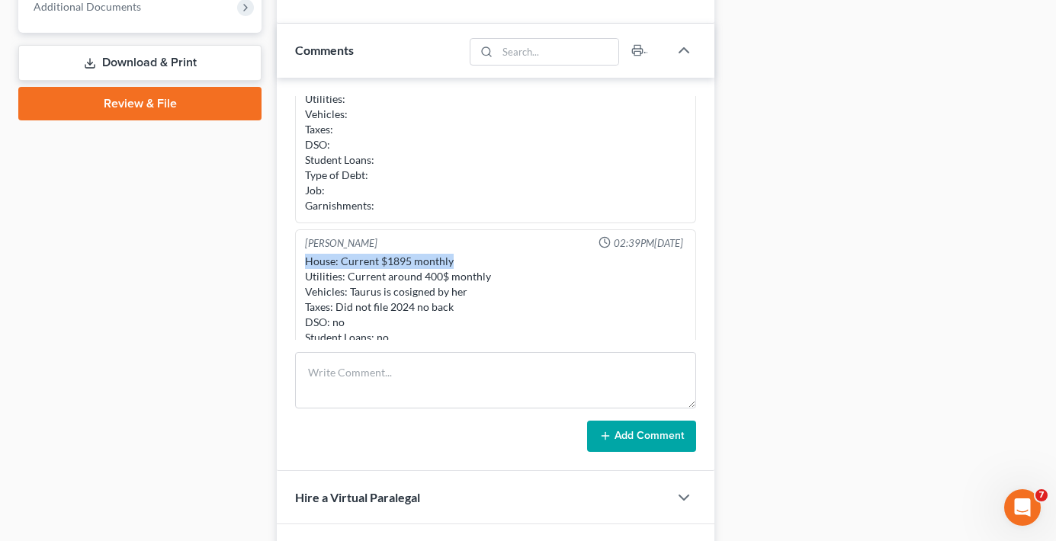
scroll to position [686, 0]
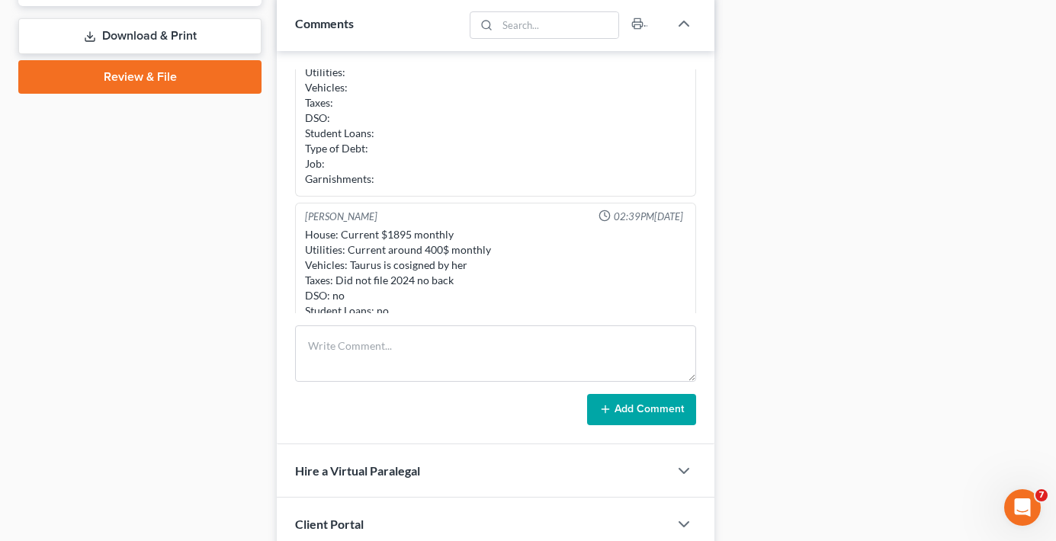
click at [488, 249] on div "House: Current $1895 monthly Utilities: Current around 400$ monthly Vehicles: T…" at bounding box center [495, 303] width 381 height 152
click at [471, 263] on div "House: Current $1895 monthly Utilities: Current around 400$ monthly Vehicles: T…" at bounding box center [495, 303] width 381 height 152
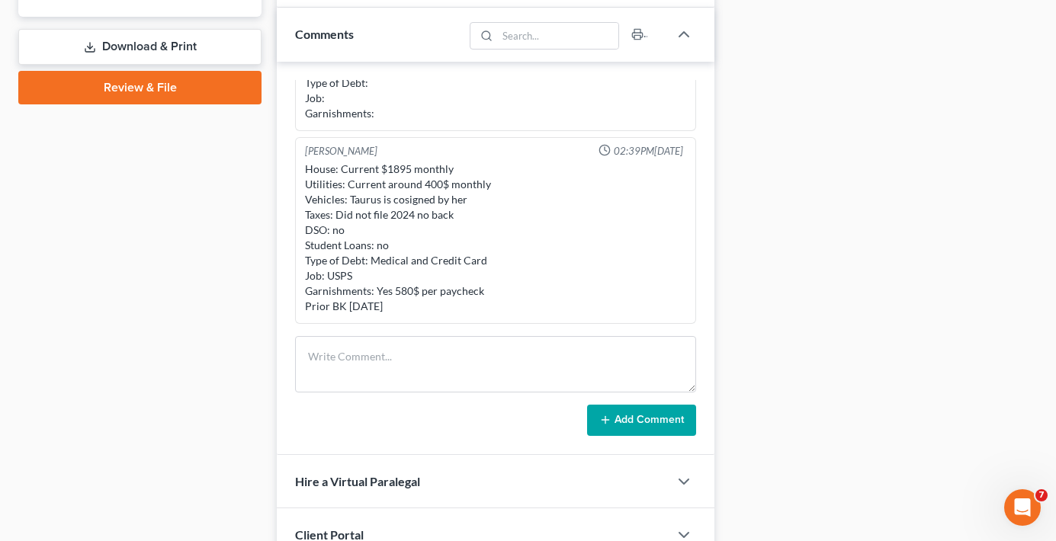
scroll to position [656, 0]
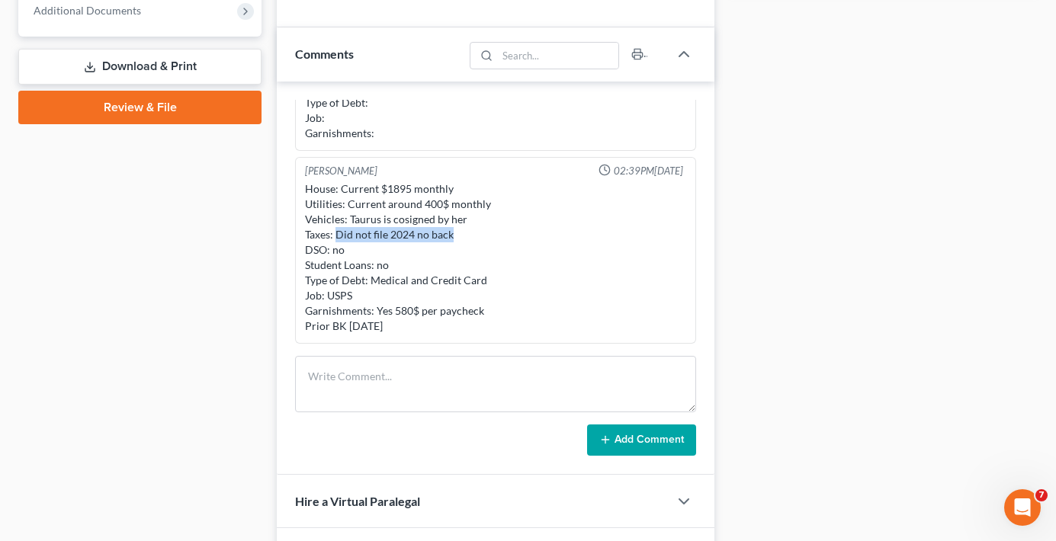
drag, startPoint x: 456, startPoint y: 234, endPoint x: 337, endPoint y: 239, distance: 119.0
click at [337, 239] on div "House: Current $1895 monthly Utilities: Current around 400$ monthly Vehicles: T…" at bounding box center [495, 257] width 381 height 152
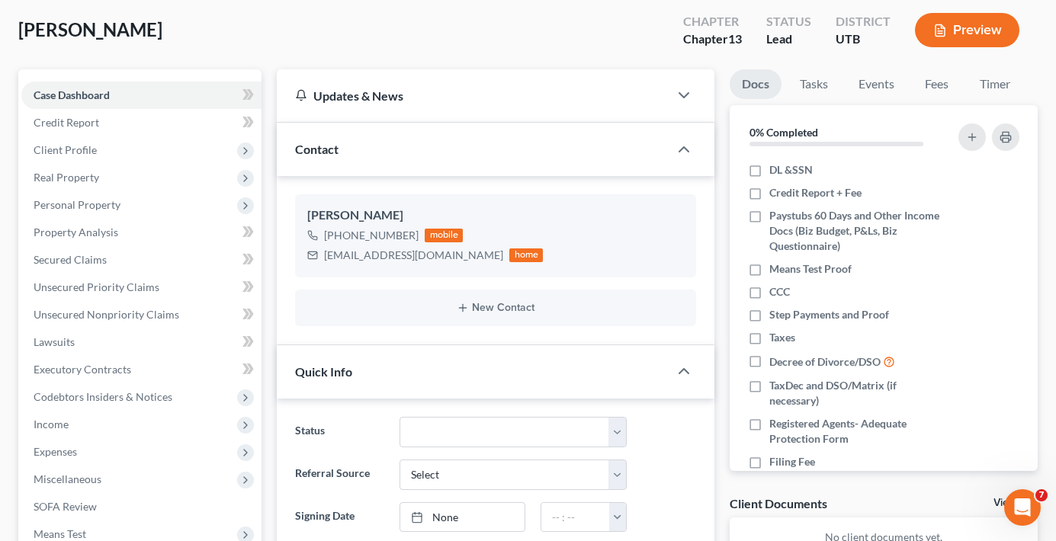
scroll to position [0, 0]
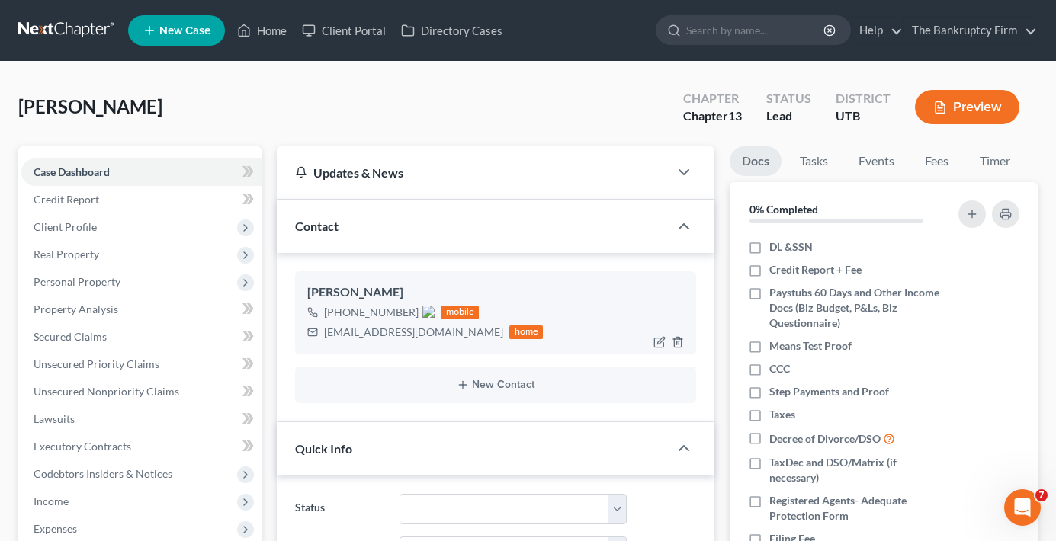
drag, startPoint x: 339, startPoint y: 311, endPoint x: 412, endPoint y: 307, distance: 72.5
click at [412, 307] on span "[PHONE_NUMBER]" at bounding box center [379, 312] width 111 height 13
copy span "[PHONE_NUMBER]"
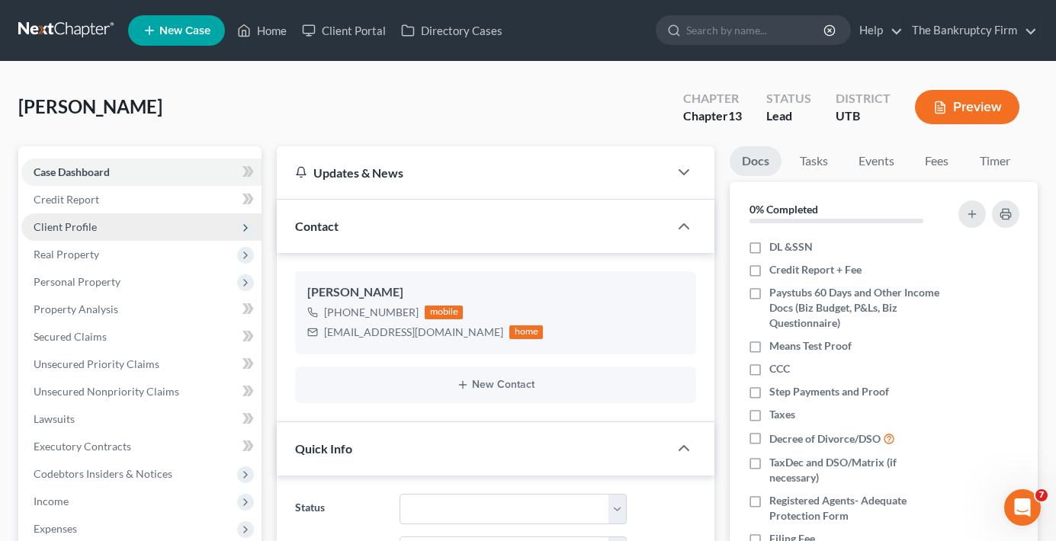
click at [84, 227] on span "Client Profile" at bounding box center [65, 226] width 63 height 13
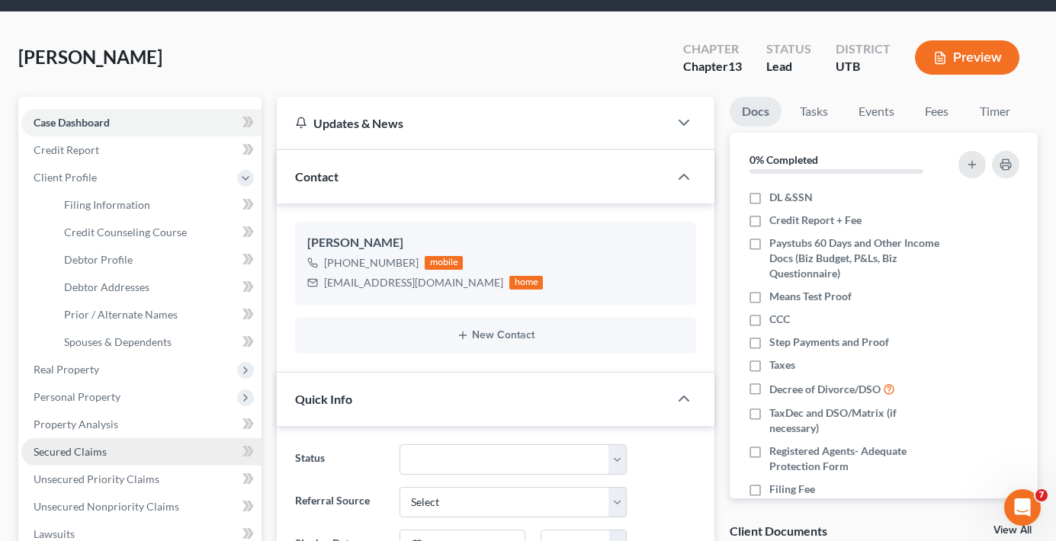
scroll to position [76, 0]
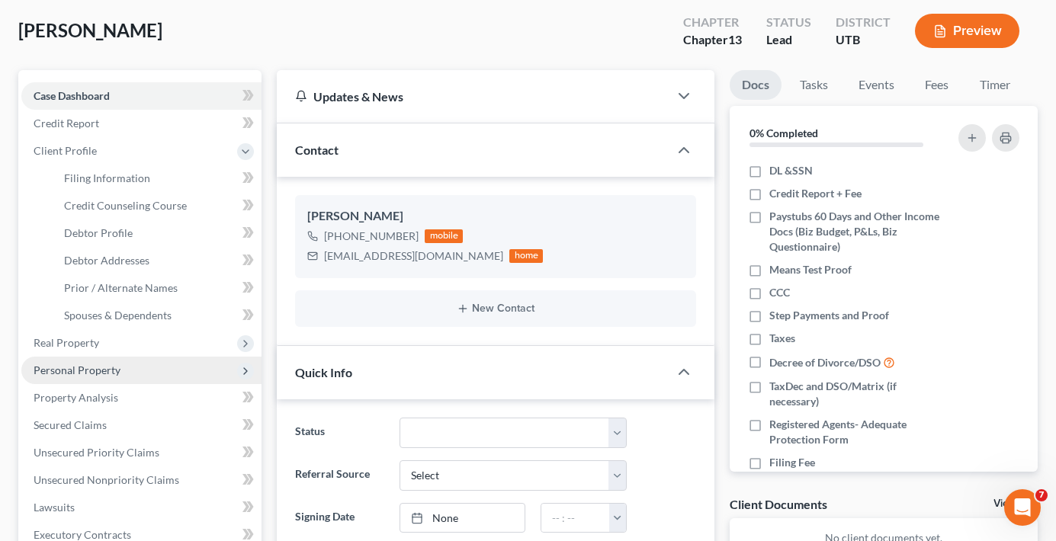
click at [82, 377] on span "Personal Property" at bounding box center [141, 370] width 240 height 27
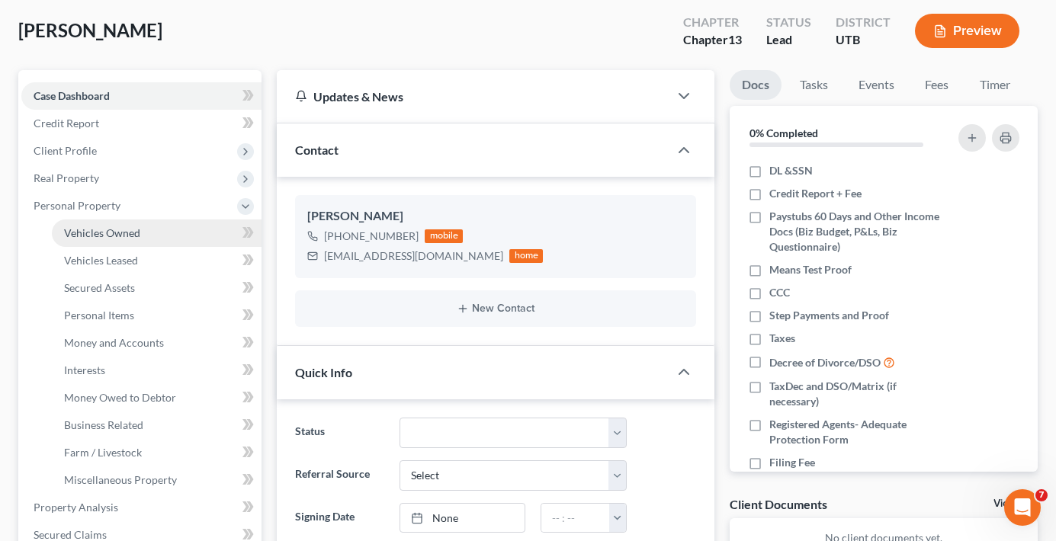
click at [117, 242] on link "Vehicles Owned" at bounding box center [157, 233] width 210 height 27
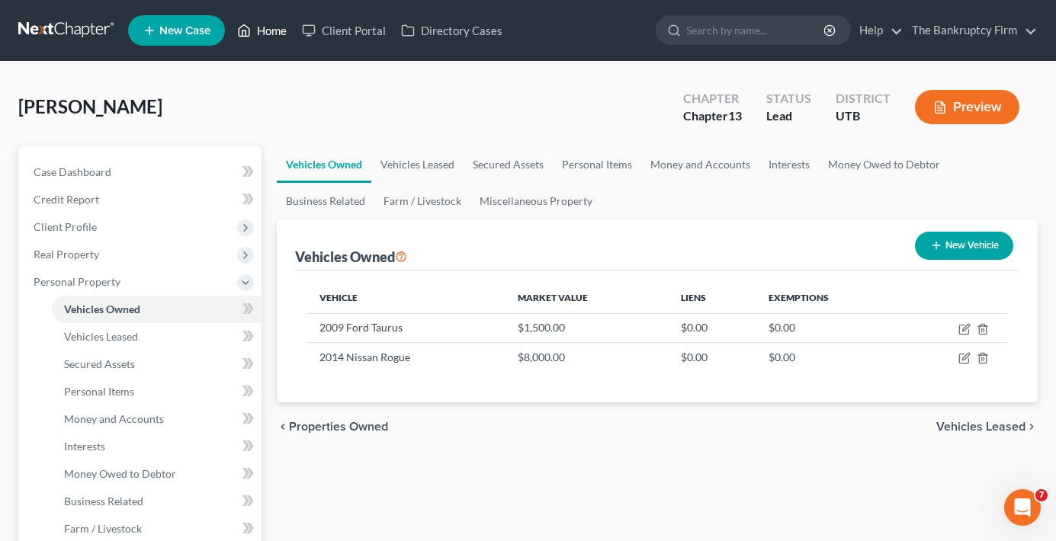
click at [274, 17] on link "Home" at bounding box center [261, 30] width 65 height 27
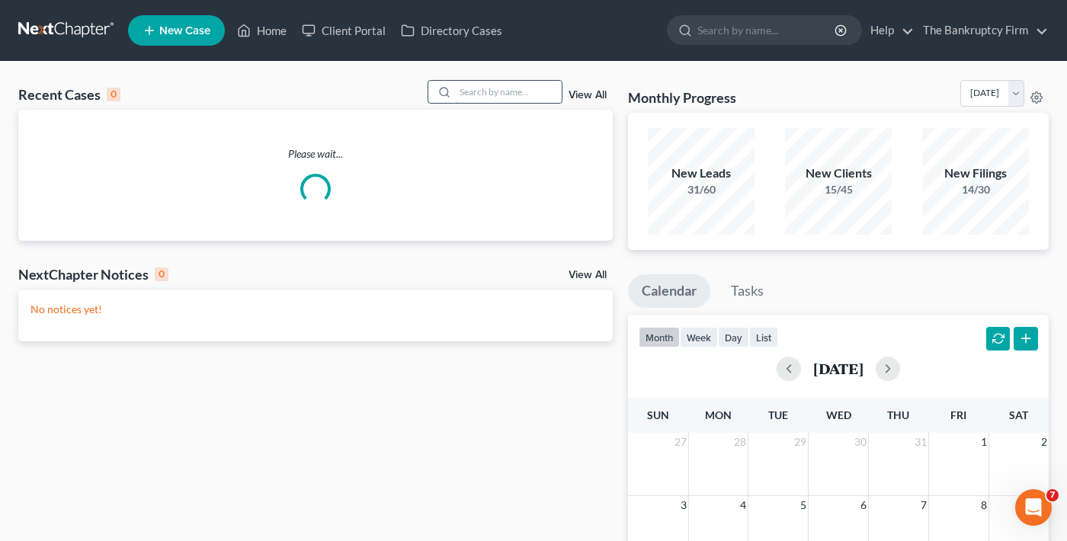
click at [505, 90] on input "search" at bounding box center [508, 92] width 107 height 22
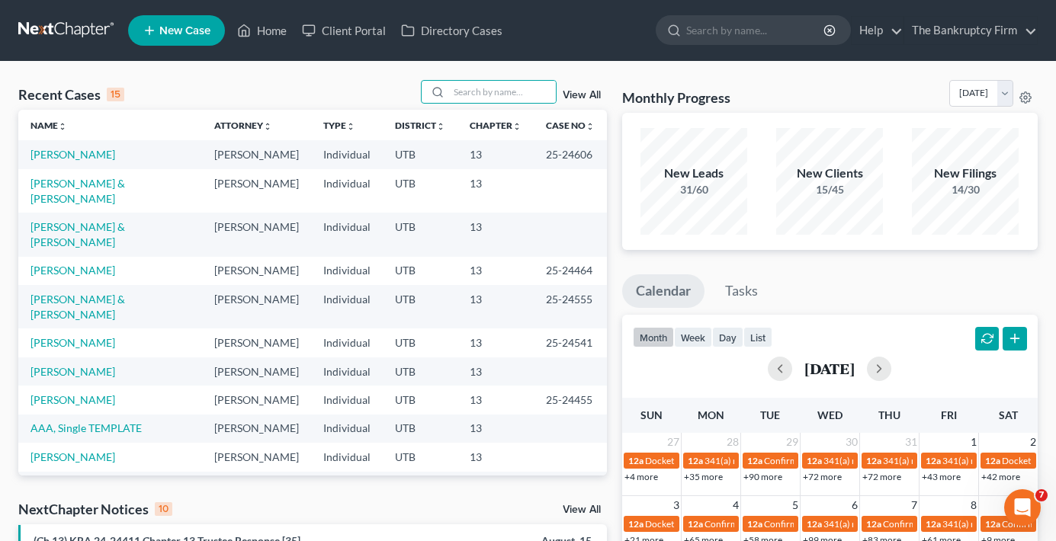
click at [585, 91] on link "View All" at bounding box center [582, 95] width 38 height 11
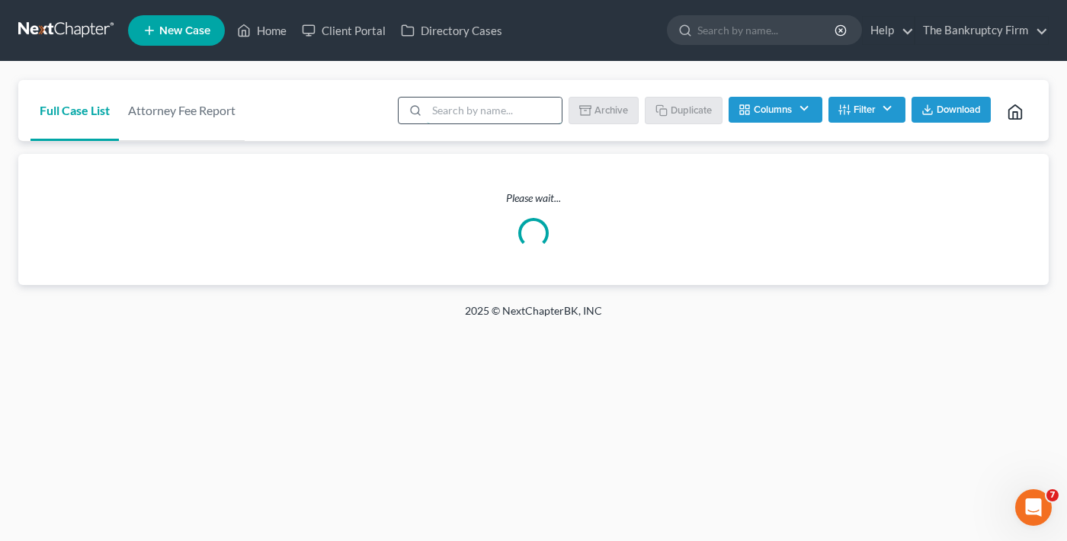
click at [493, 118] on input "search" at bounding box center [494, 111] width 135 height 26
type input "[PERSON_NAME]"
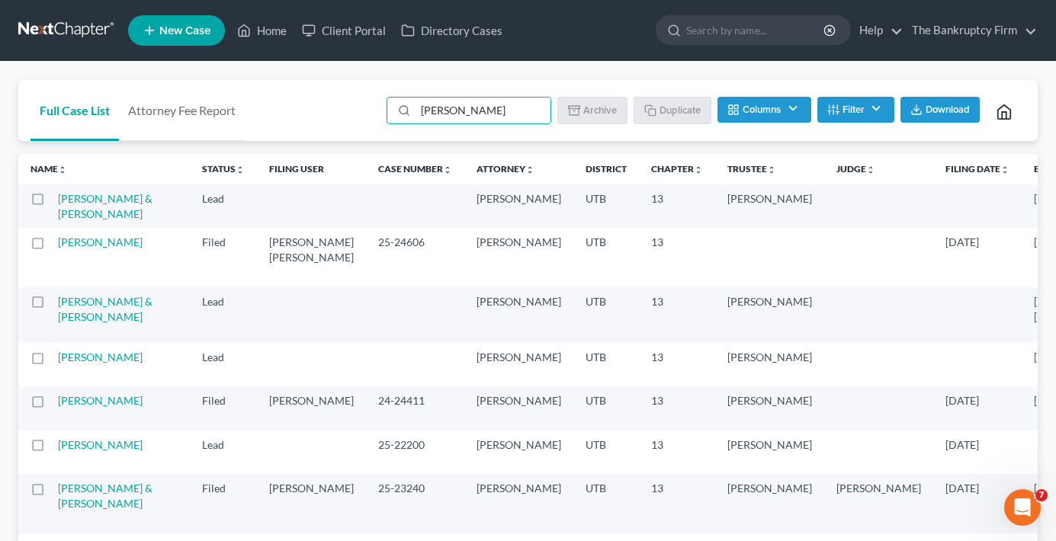
click at [856, 109] on button "Filter" at bounding box center [855, 110] width 77 height 26
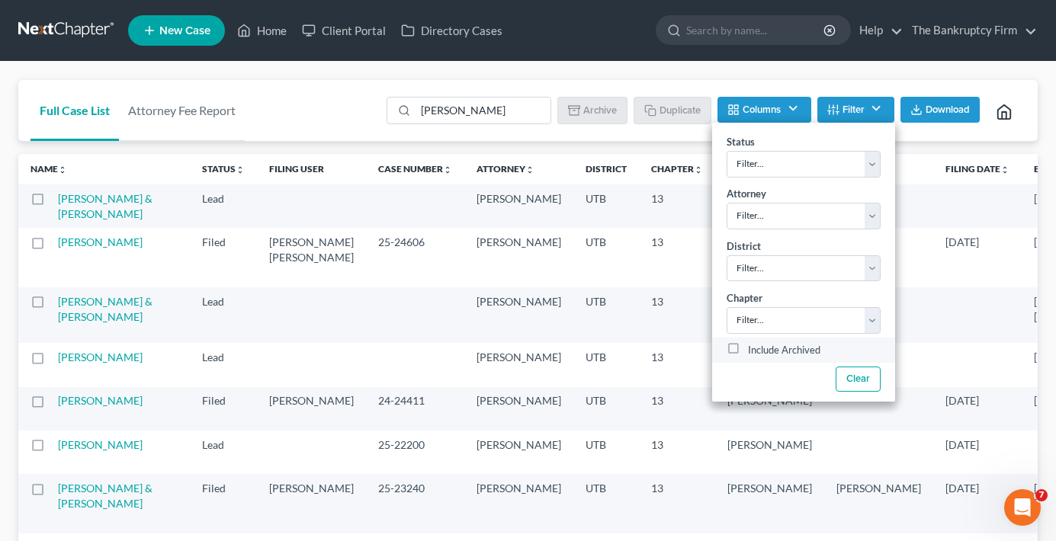
click at [748, 348] on label "Include Archived" at bounding box center [784, 351] width 72 height 18
click at [754, 348] on input "Include Archived" at bounding box center [759, 347] width 10 height 10
checkbox input "true"
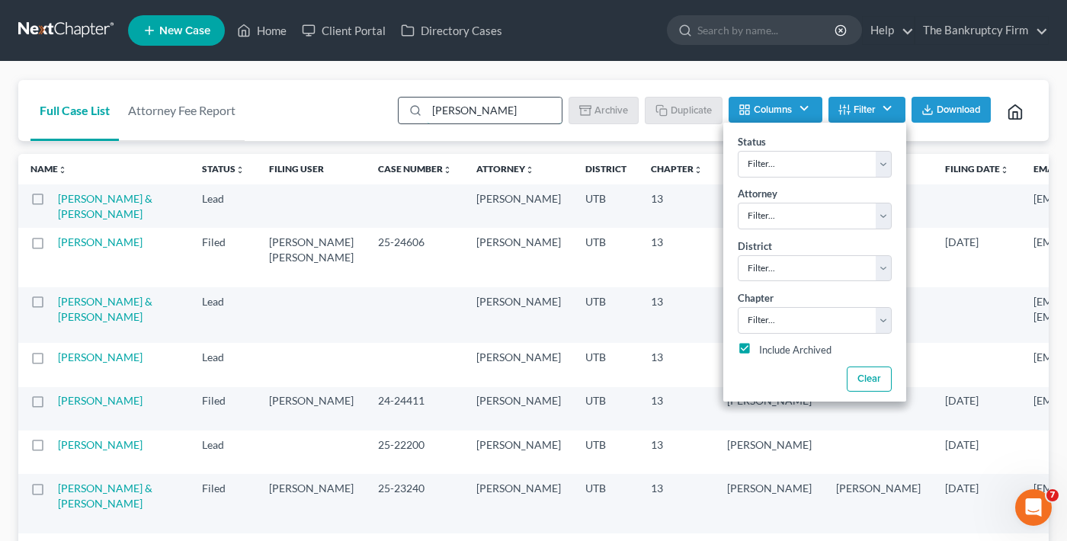
click at [479, 112] on input "[PERSON_NAME]" at bounding box center [494, 111] width 135 height 26
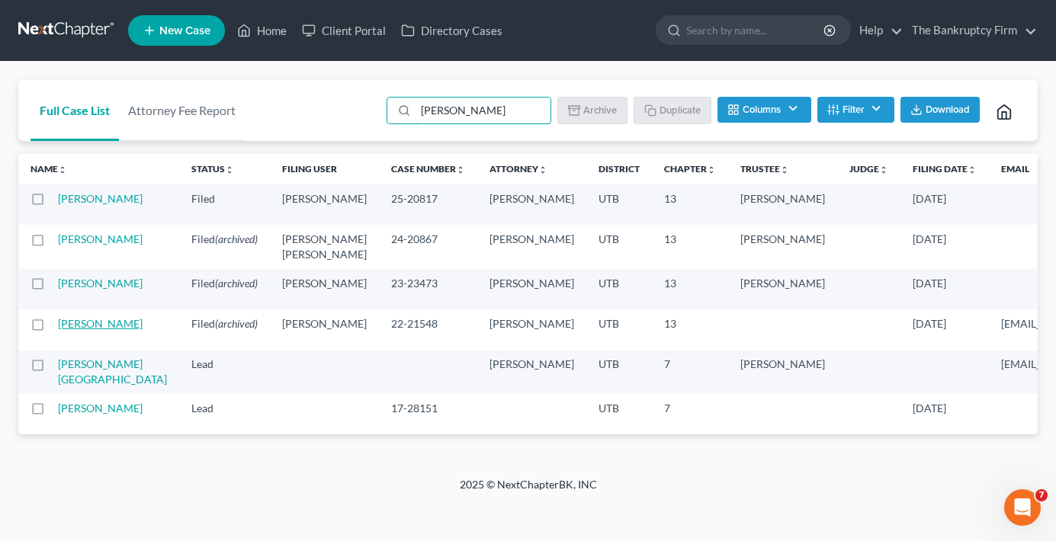
click at [76, 330] on link "[PERSON_NAME]" at bounding box center [100, 323] width 85 height 13
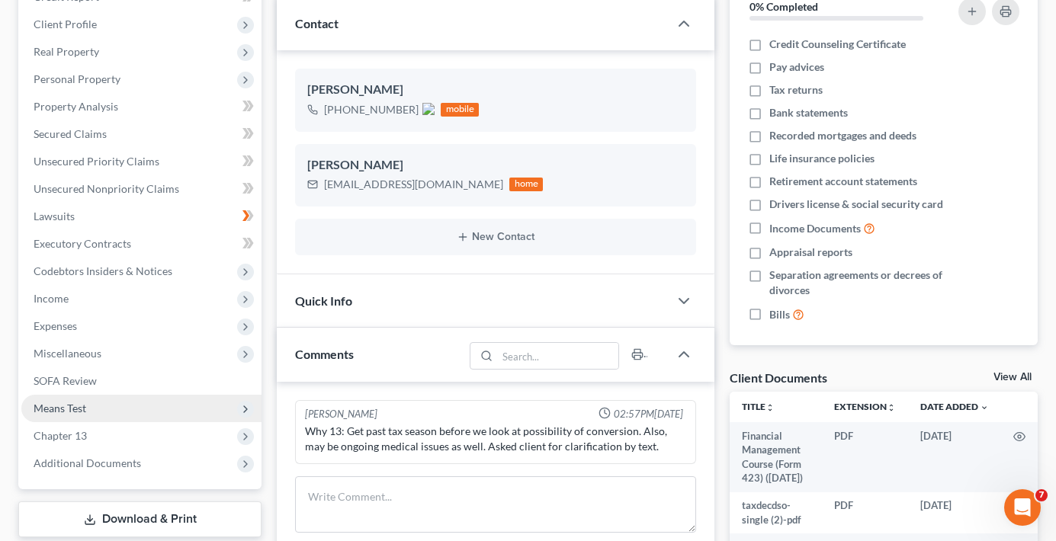
scroll to position [229, 0]
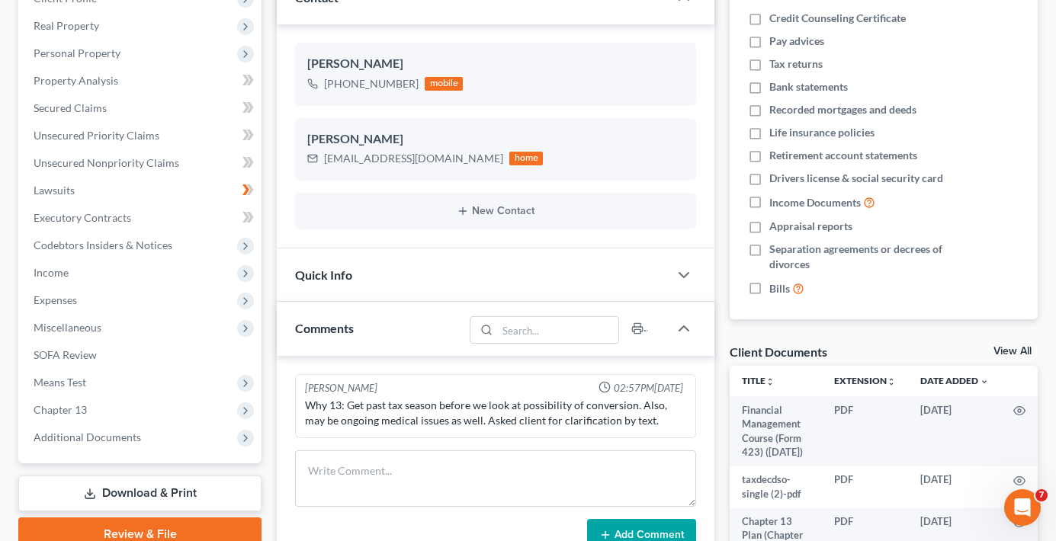
click at [1012, 352] on link "View All" at bounding box center [1012, 351] width 38 height 11
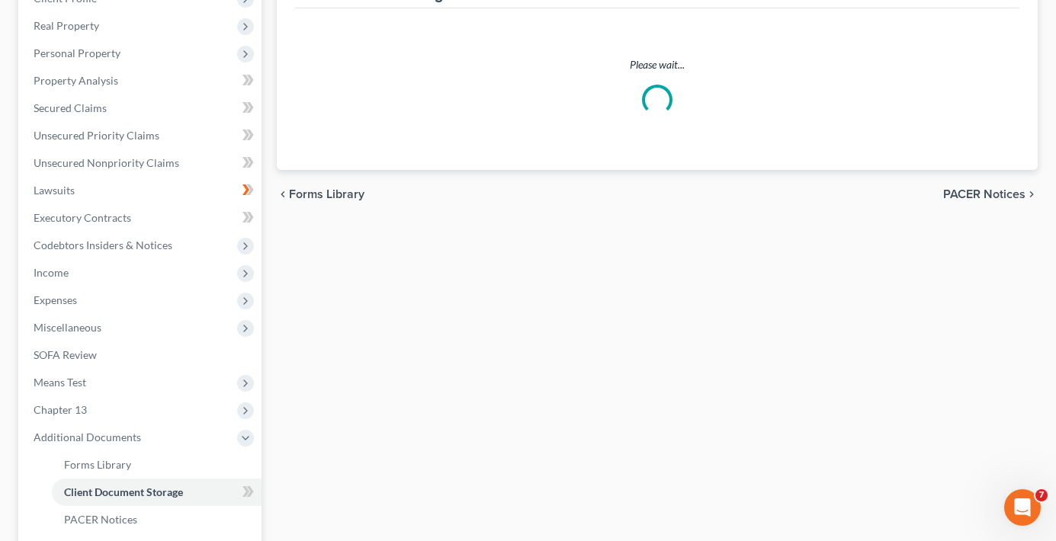
scroll to position [151, 0]
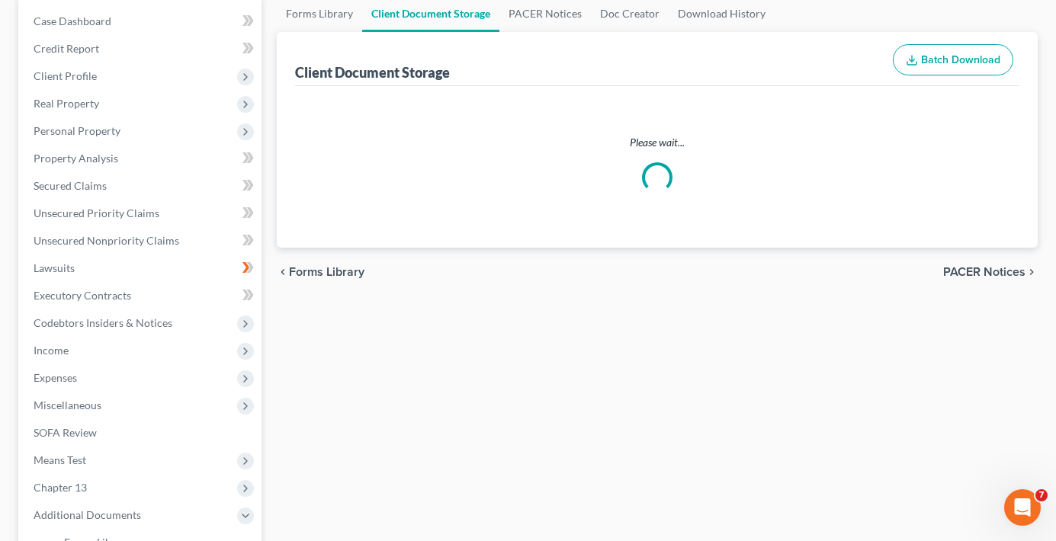
select select "30"
select select "26"
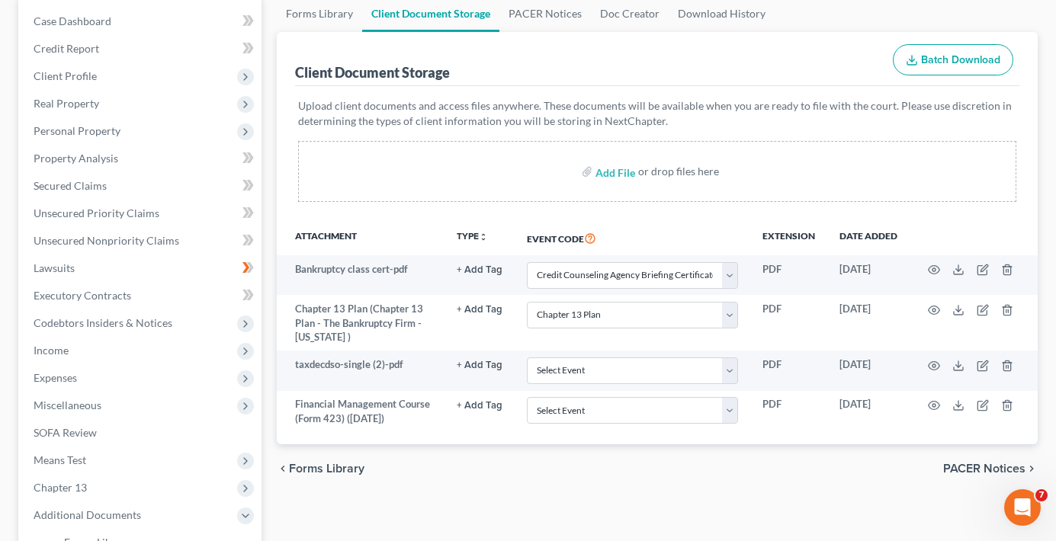
scroll to position [0, 0]
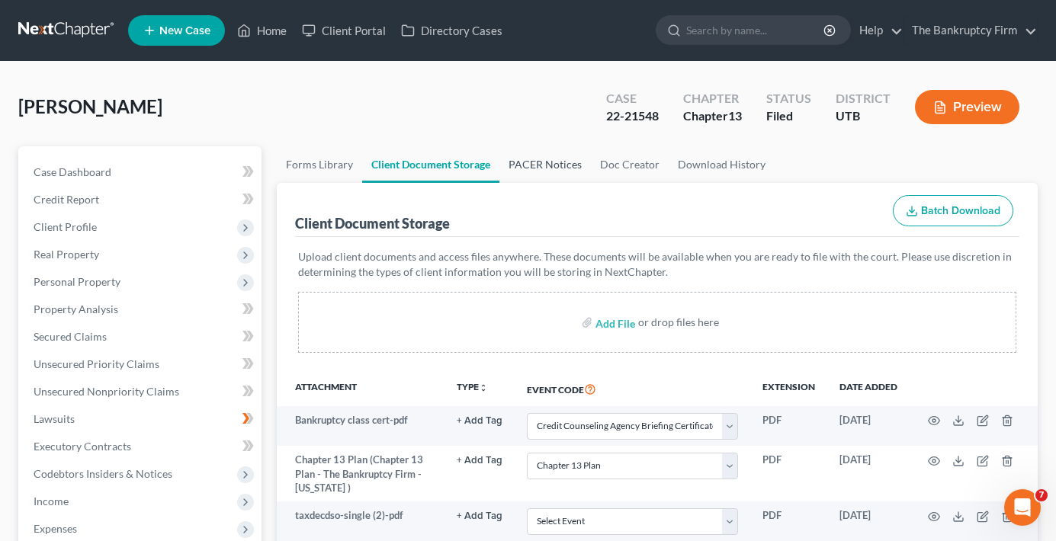
click at [539, 164] on link "PACER Notices" at bounding box center [544, 164] width 91 height 37
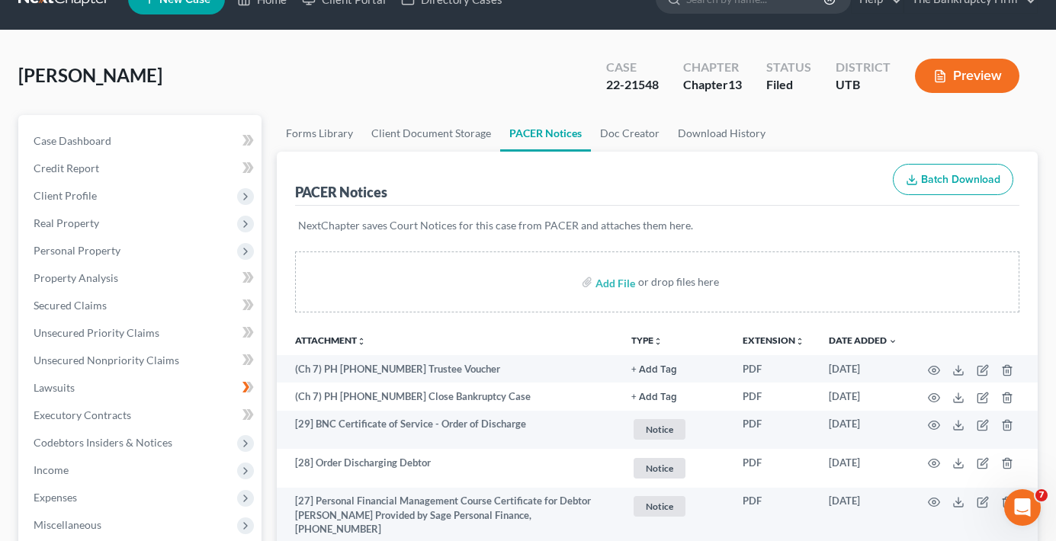
scroll to position [76, 0]
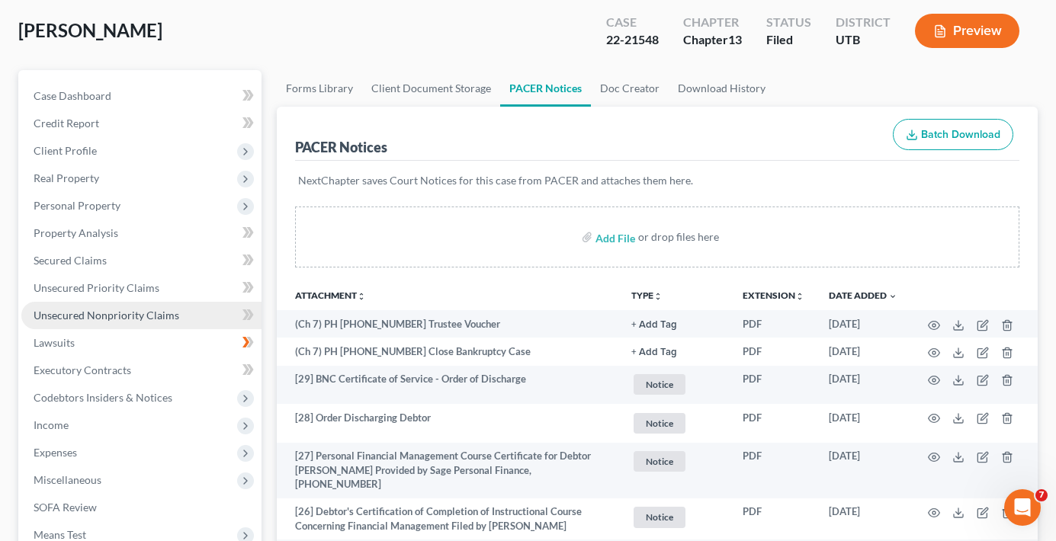
click at [111, 314] on span "Unsecured Nonpriority Claims" at bounding box center [107, 315] width 146 height 13
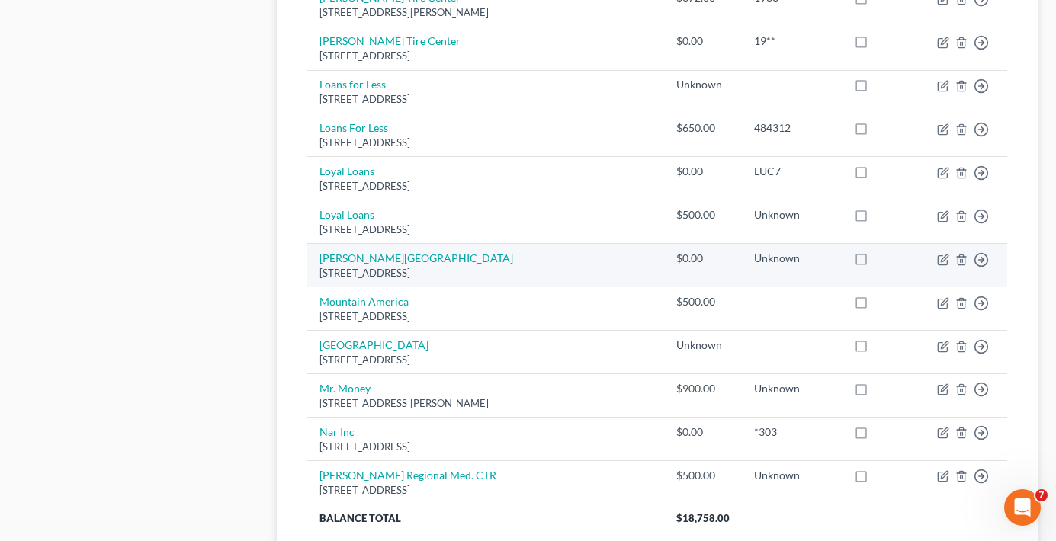
scroll to position [1144, 0]
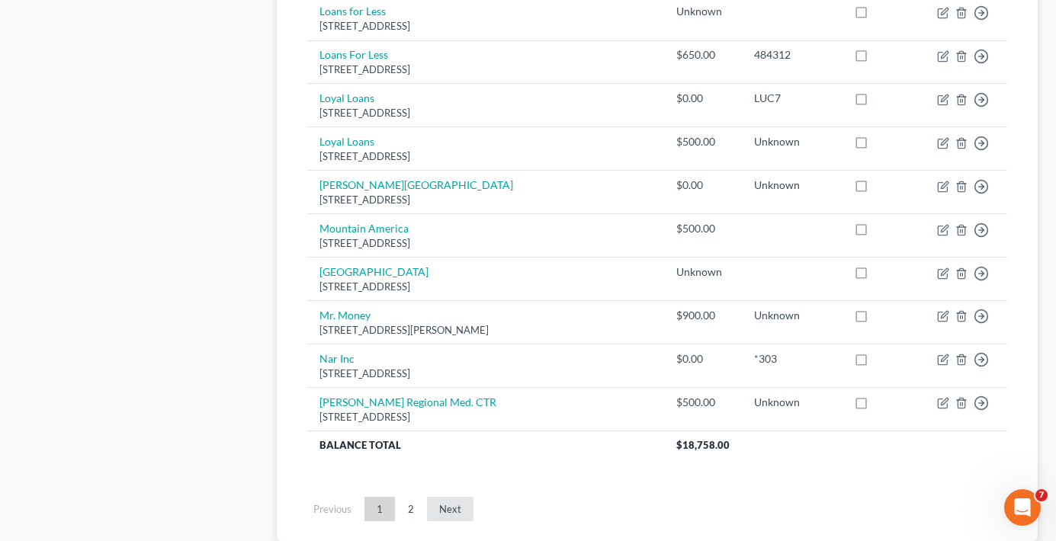
click at [463, 497] on link "Next" at bounding box center [450, 509] width 47 height 24
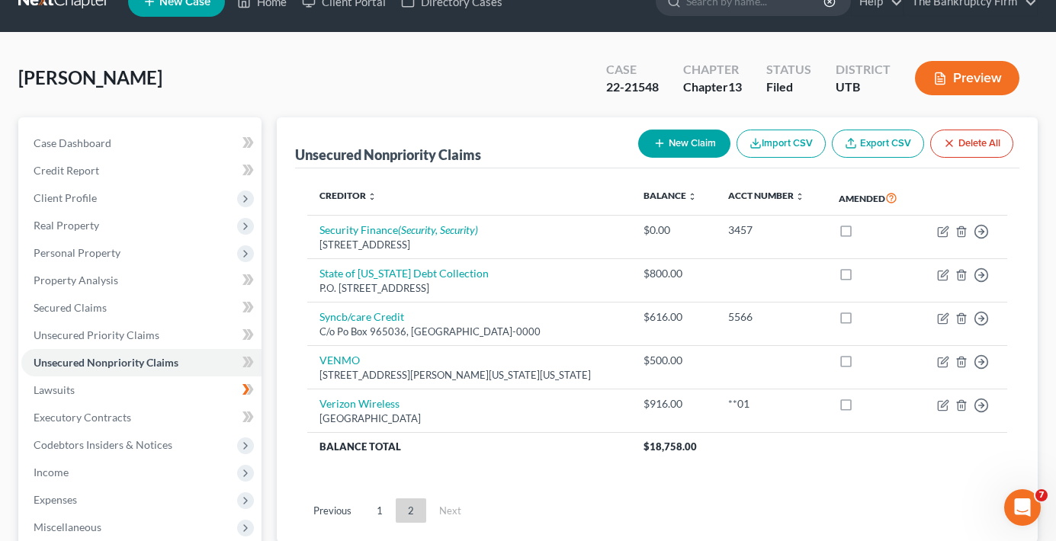
scroll to position [76, 0]
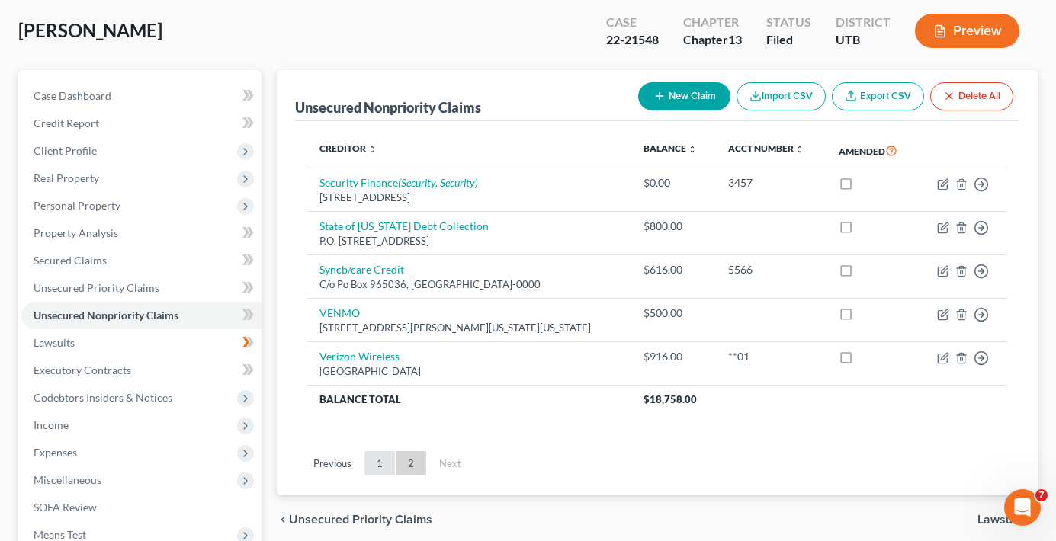
click at [380, 470] on link "1" at bounding box center [379, 463] width 30 height 24
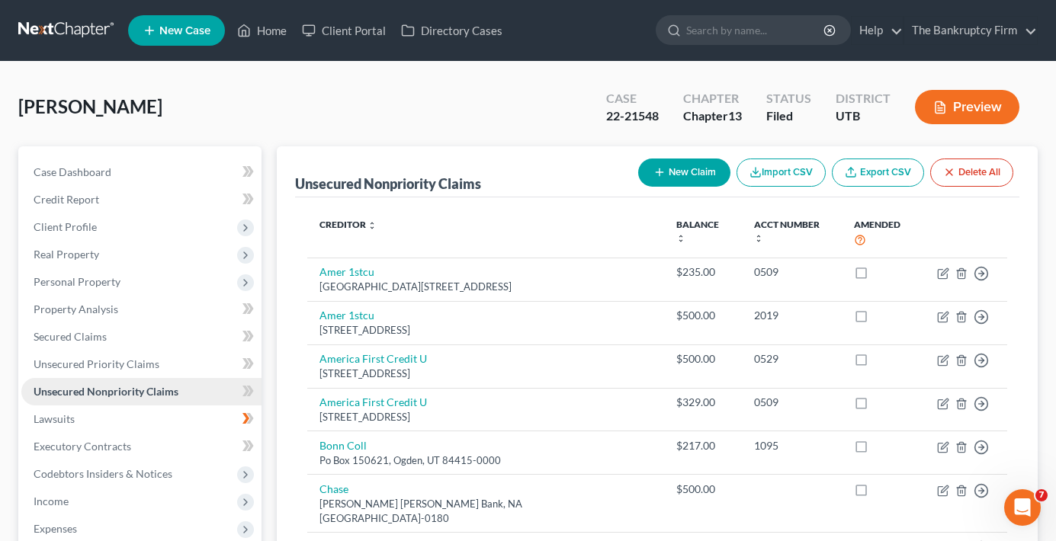
scroll to position [534, 0]
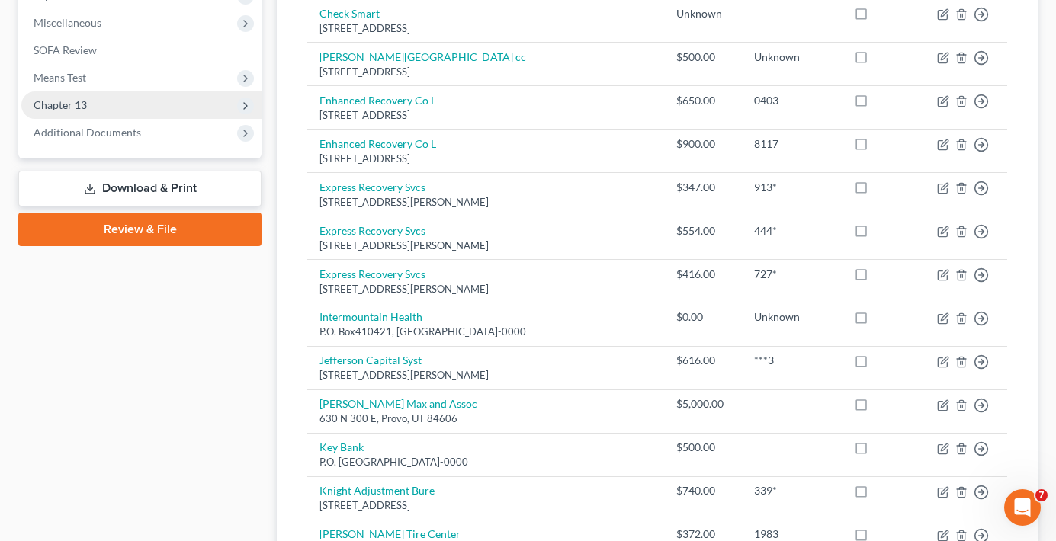
click at [107, 116] on span "Chapter 13" at bounding box center [141, 104] width 240 height 27
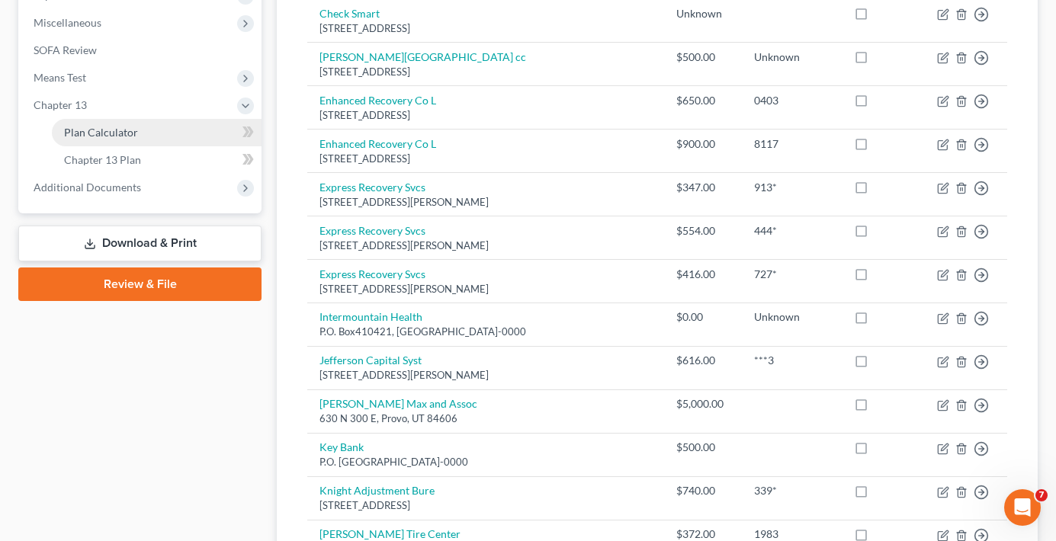
click at [111, 128] on span "Plan Calculator" at bounding box center [101, 132] width 74 height 13
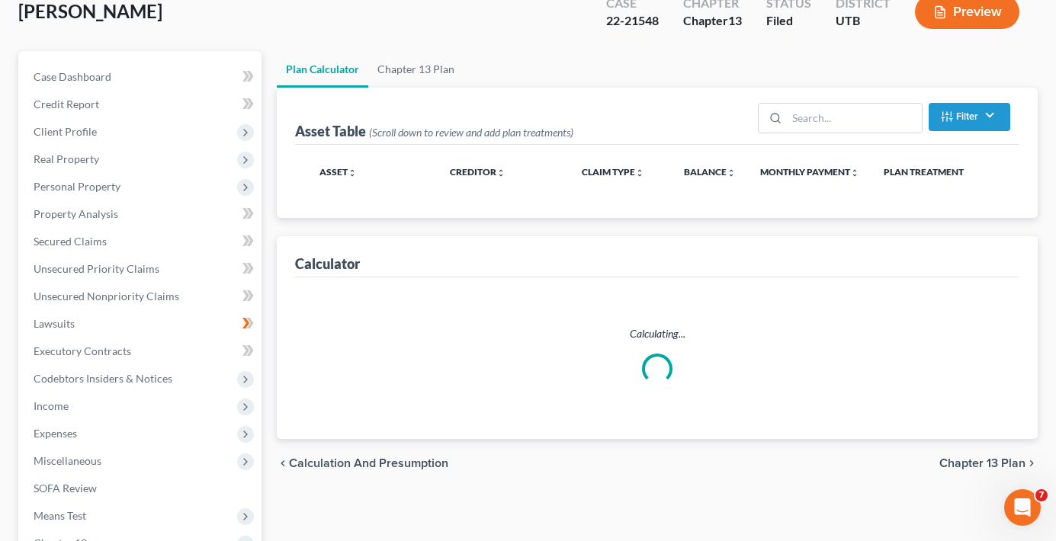
scroll to position [351, 0]
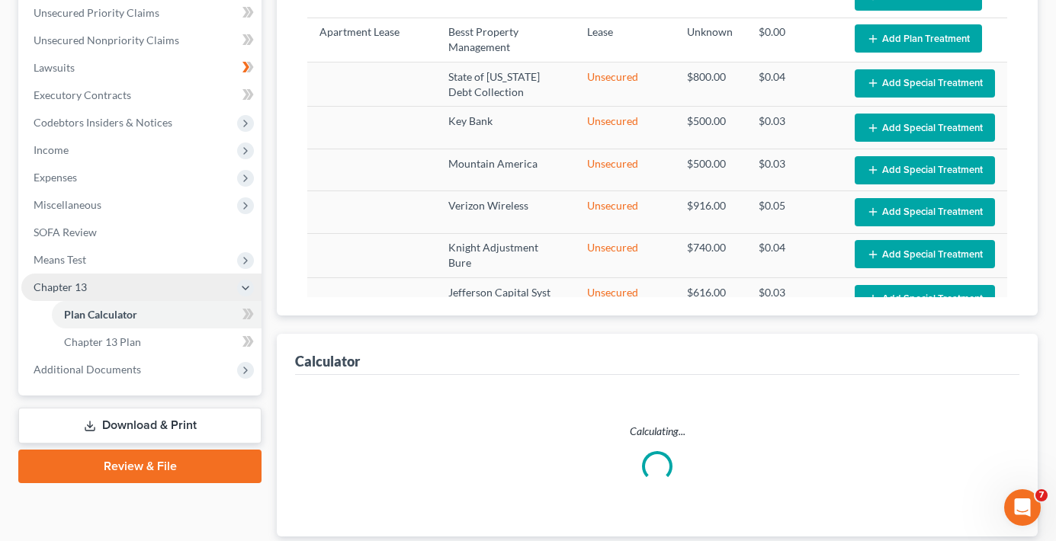
select select "59"
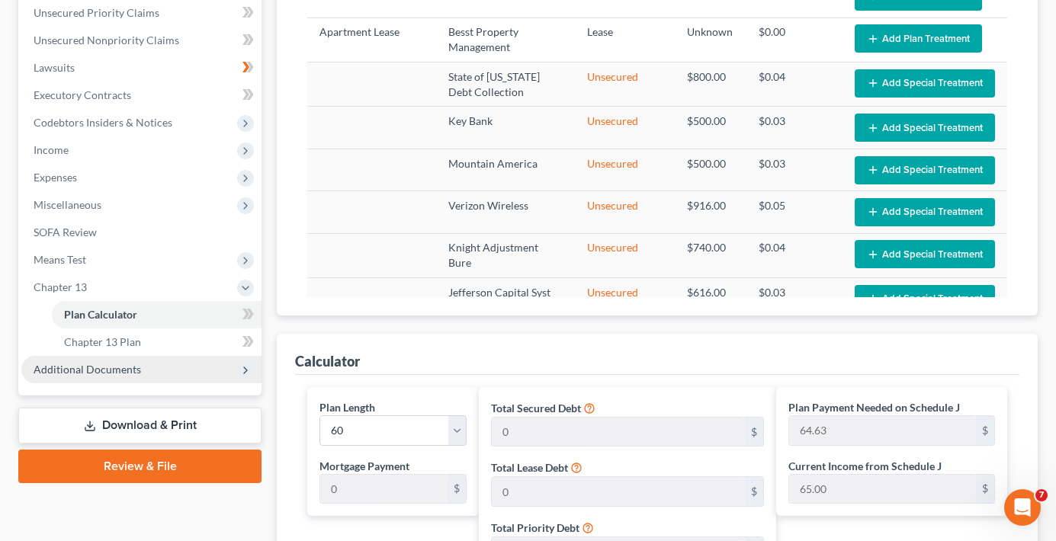
click at [105, 364] on span "Additional Documents" at bounding box center [87, 369] width 107 height 13
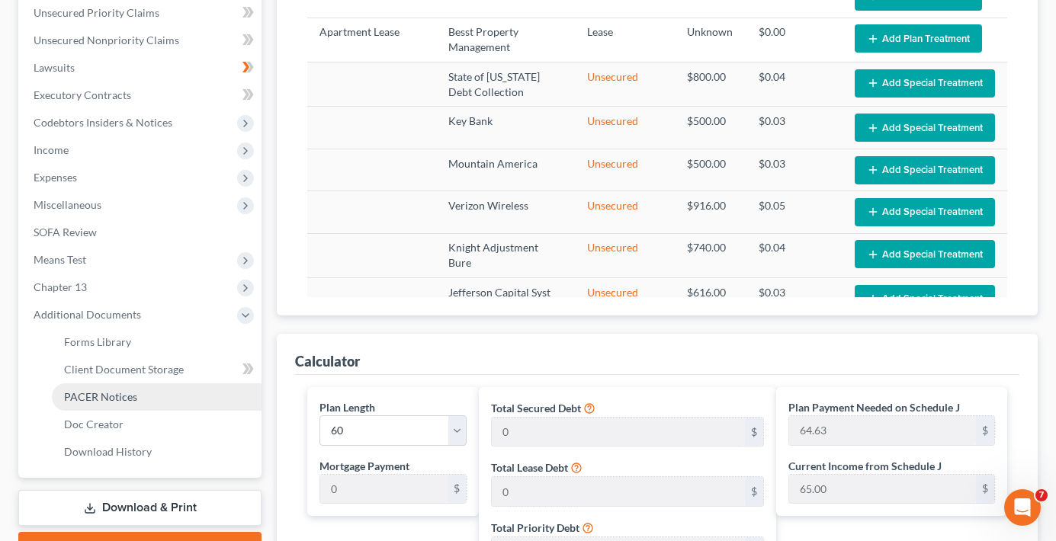
click at [114, 395] on span "PACER Notices" at bounding box center [100, 396] width 73 height 13
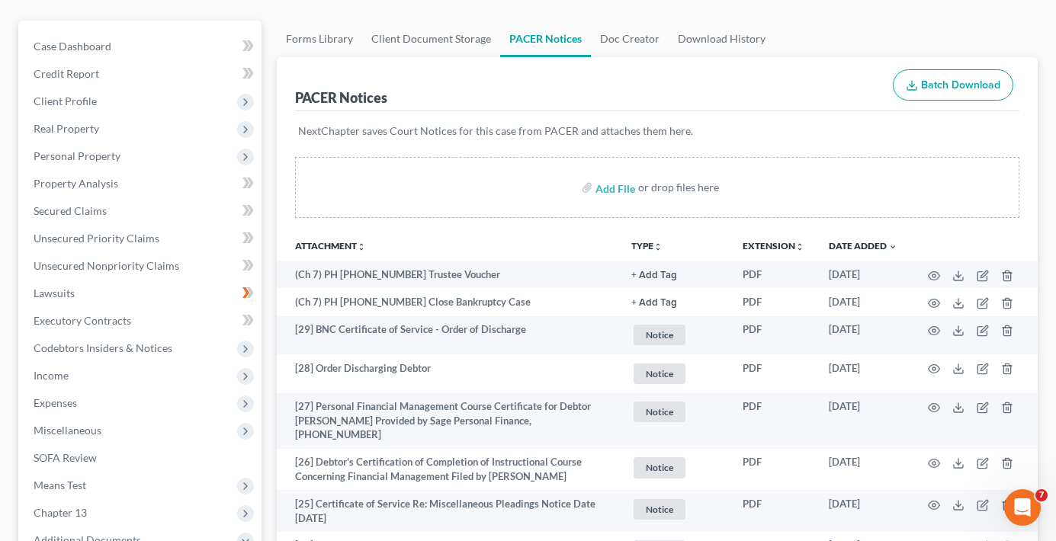
scroll to position [152, 0]
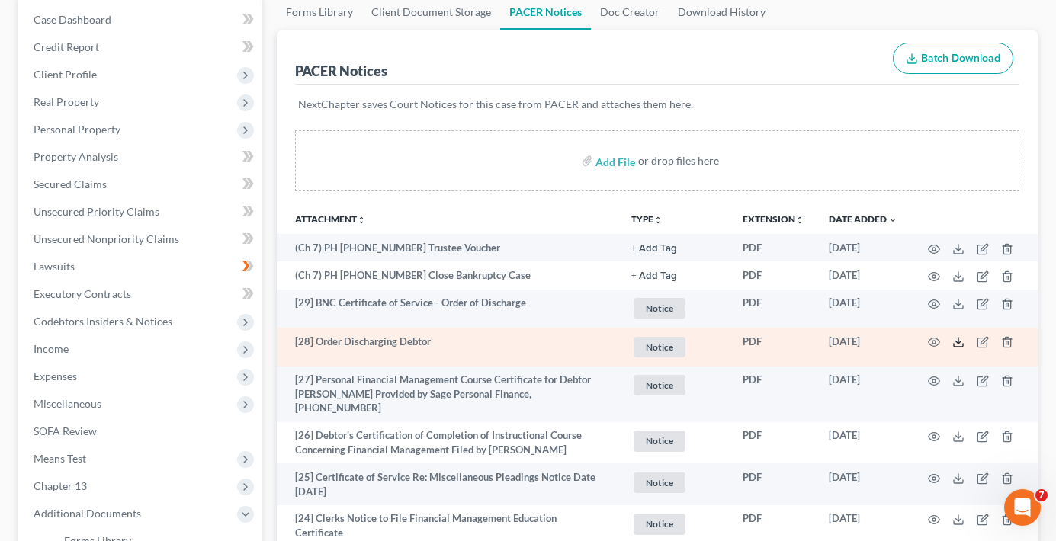
click at [958, 345] on icon at bounding box center [958, 342] width 12 height 12
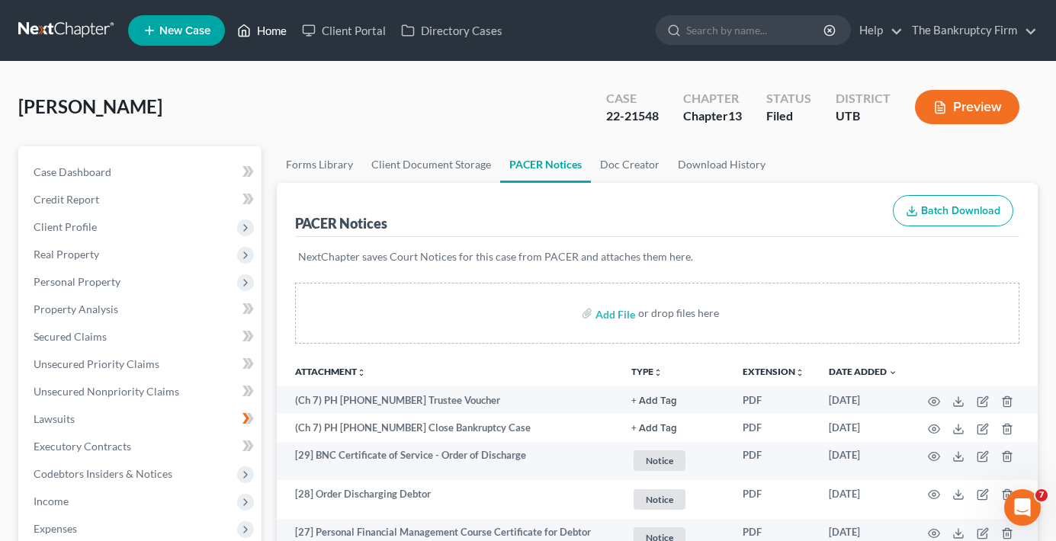
click at [276, 24] on link "Home" at bounding box center [261, 30] width 65 height 27
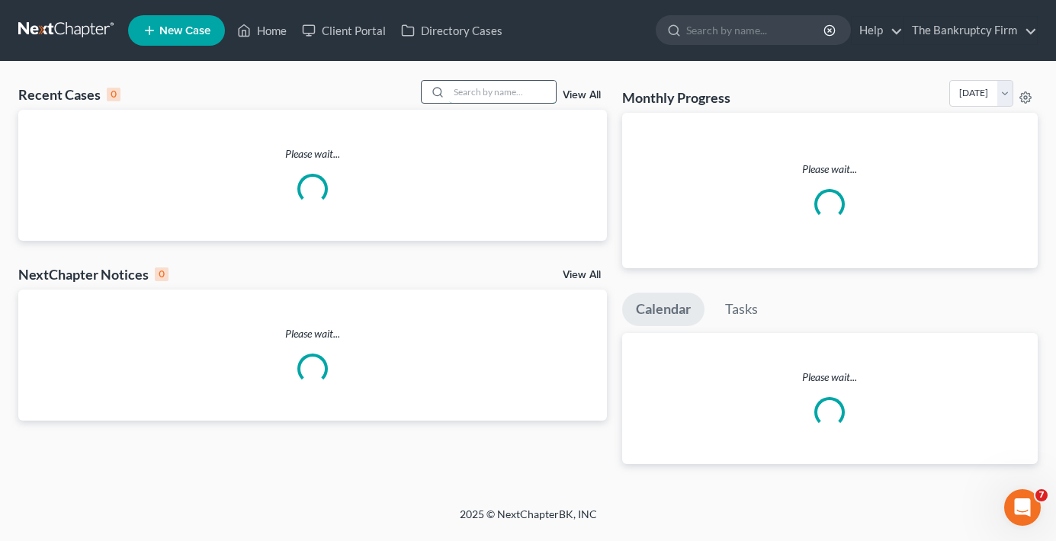
click at [484, 89] on input "search" at bounding box center [502, 92] width 107 height 22
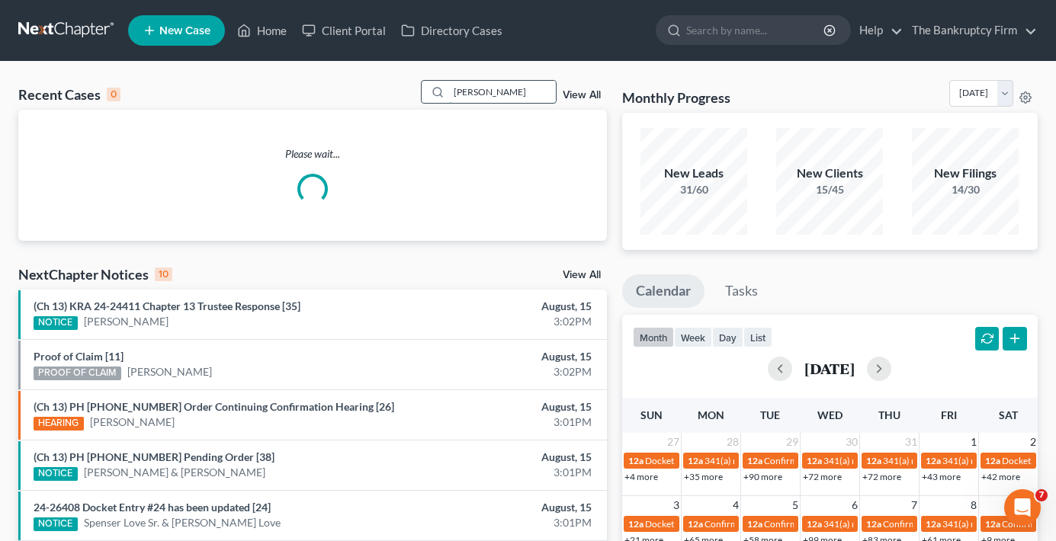
type input "[PERSON_NAME]"
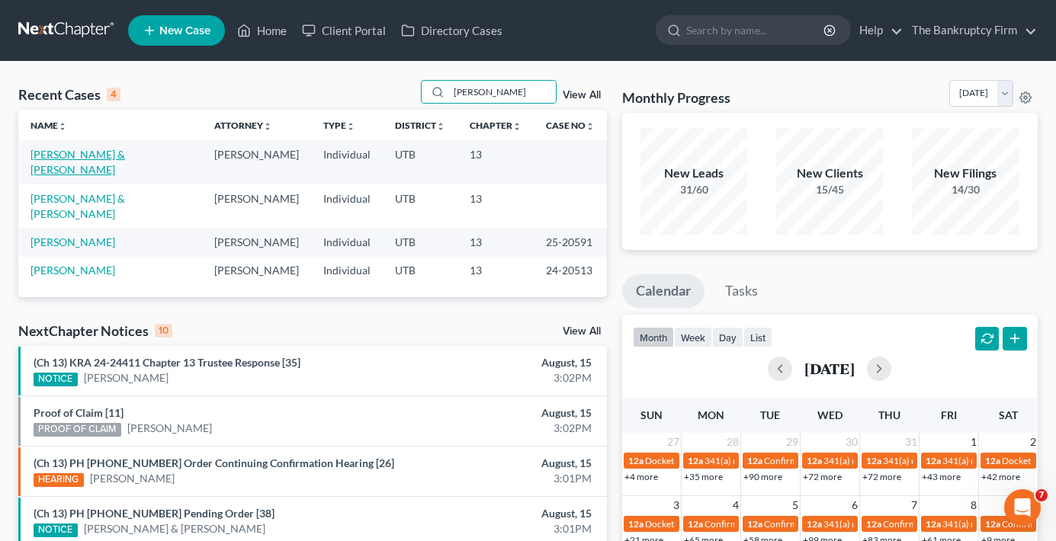
click at [75, 152] on link "[PERSON_NAME] & [PERSON_NAME]" at bounding box center [77, 162] width 95 height 28
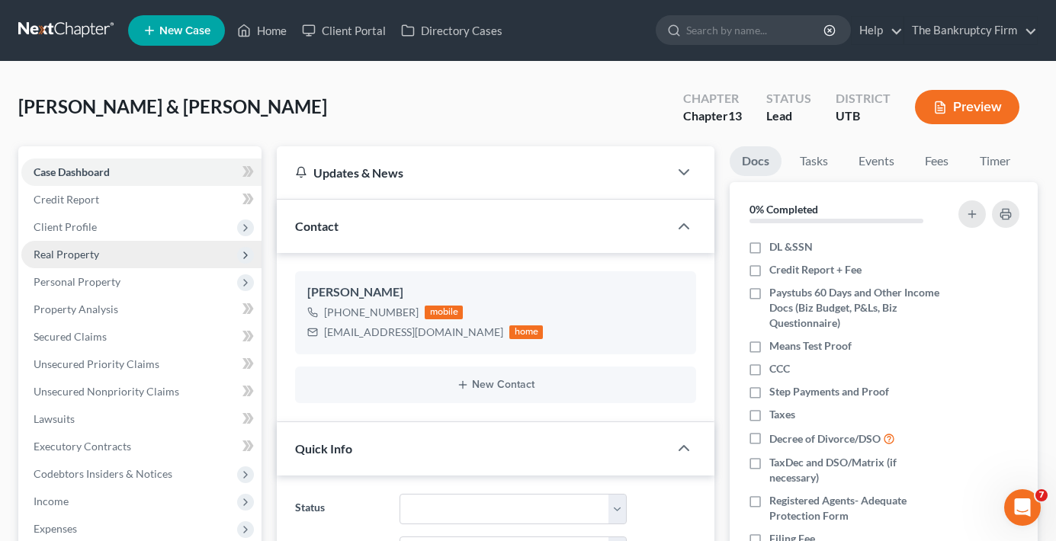
click at [75, 250] on span "Real Property" at bounding box center [67, 254] width 66 height 13
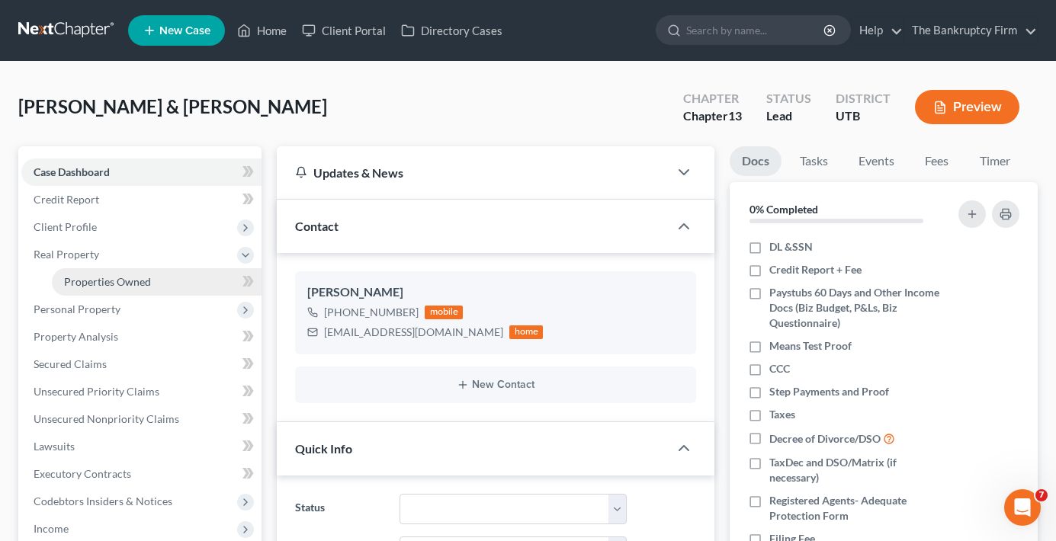
click at [105, 288] on link "Properties Owned" at bounding box center [157, 281] width 210 height 27
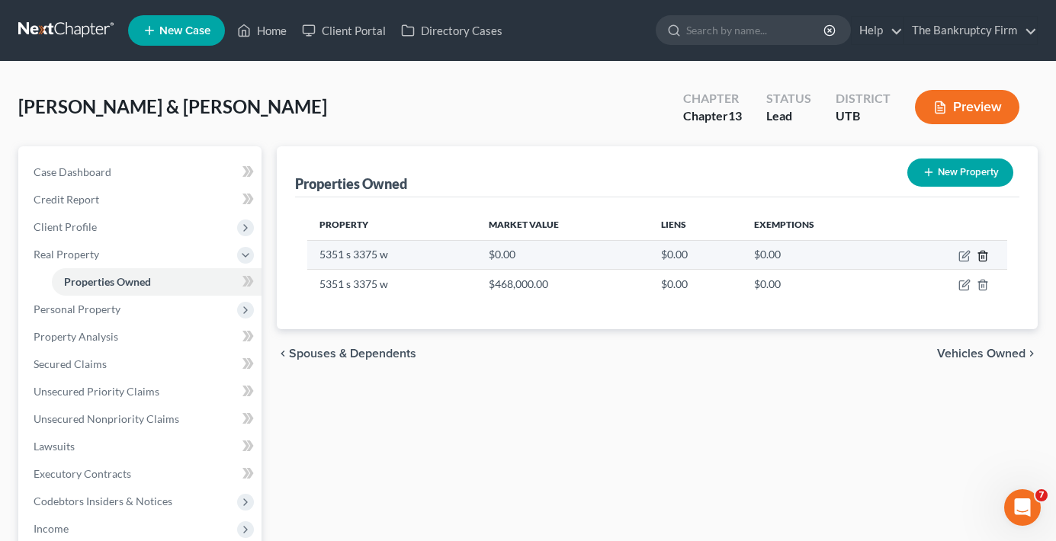
click at [983, 258] on line "button" at bounding box center [983, 256] width 0 height 3
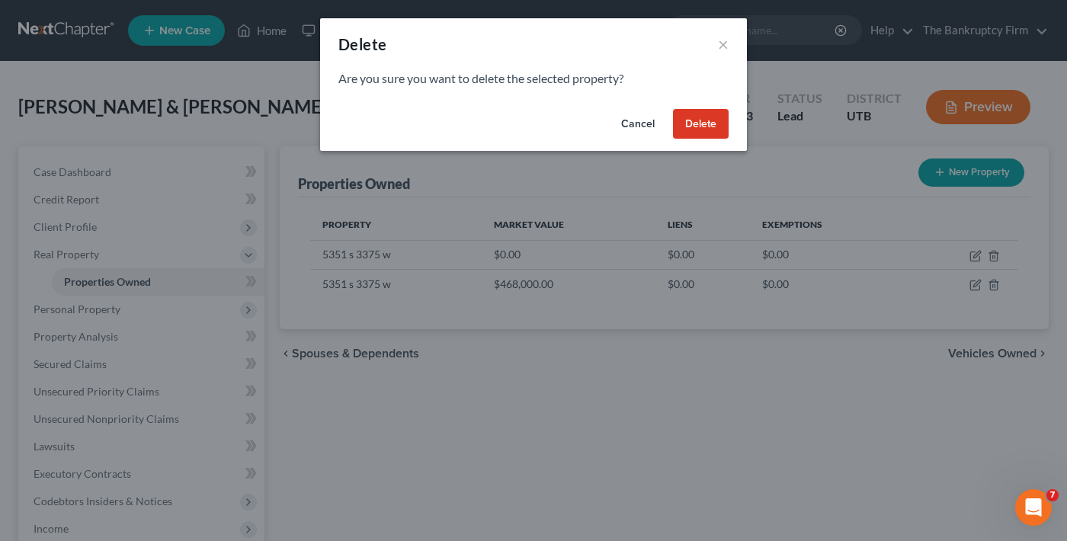
click at [689, 133] on button "Delete" at bounding box center [701, 124] width 56 height 30
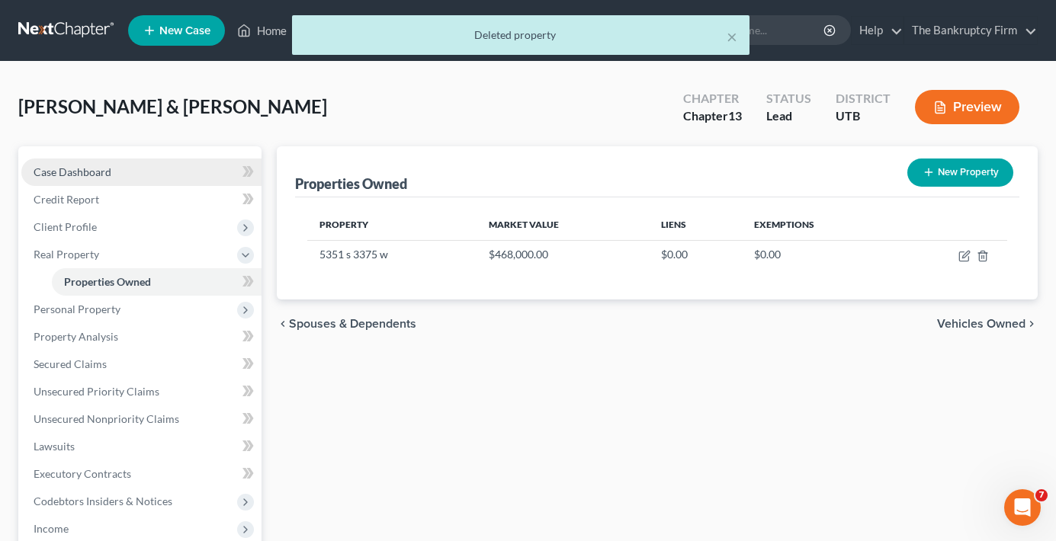
click at [139, 172] on link "Case Dashboard" at bounding box center [141, 172] width 240 height 27
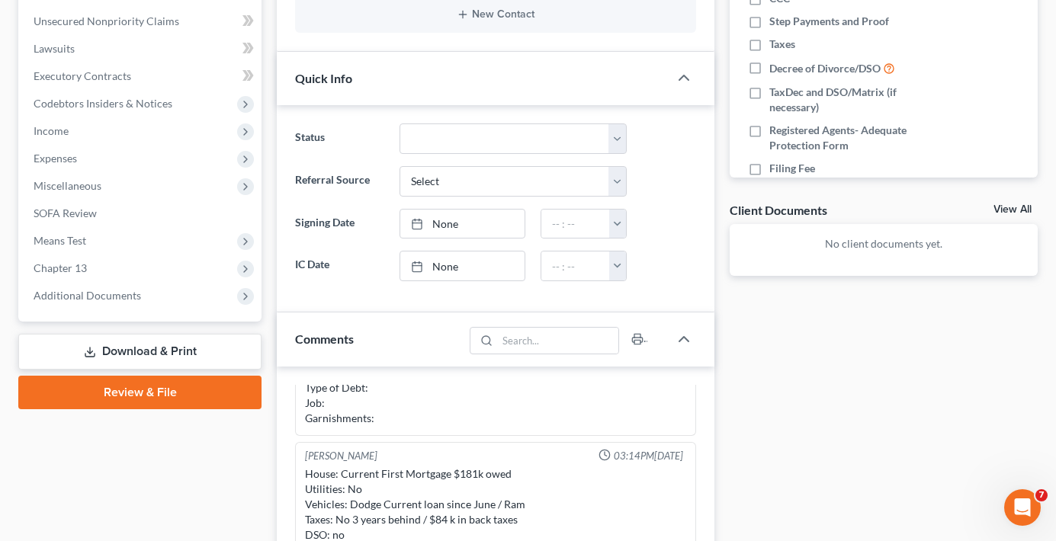
scroll to position [457, 0]
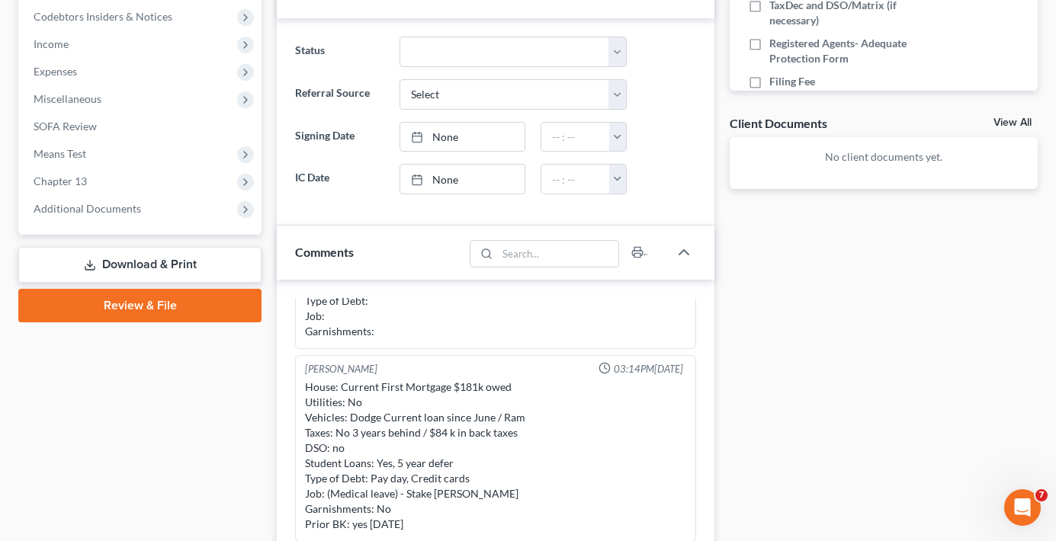
drag, startPoint x: 298, startPoint y: 402, endPoint x: 271, endPoint y: 420, distance: 32.4
click at [297, 402] on div "[PERSON_NAME] 03:14PM[DATE] House: Current First Mortgage $181k owed Utilities:…" at bounding box center [495, 448] width 401 height 187
click at [271, 420] on div "Updates & News × [US_STATE] District Notes: Take a look at NextChapter's Distri…" at bounding box center [495, 261] width 453 height 1145
drag, startPoint x: 233, startPoint y: 450, endPoint x: 241, endPoint y: 441, distance: 11.9
click at [233, 450] on div "Case Dashboard Payments Invoices Payments Payments Credit Report Client Profile" at bounding box center [140, 261] width 258 height 1145
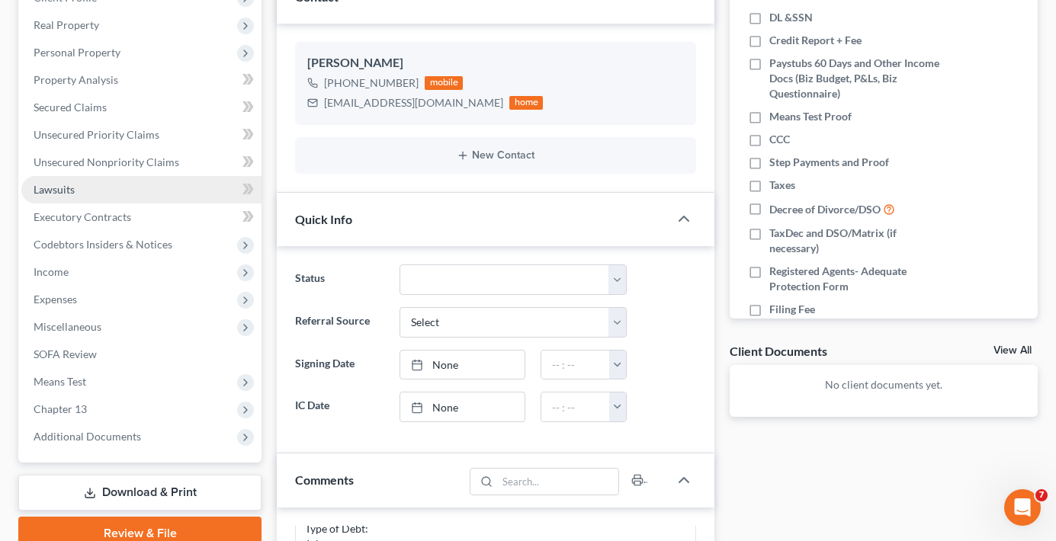
scroll to position [229, 0]
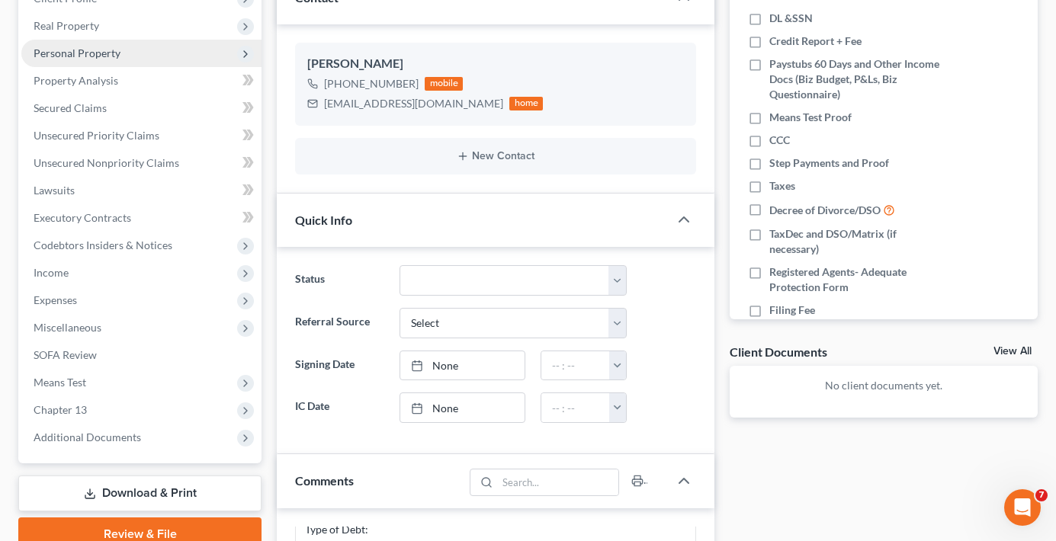
click at [74, 40] on span "Personal Property" at bounding box center [141, 53] width 240 height 27
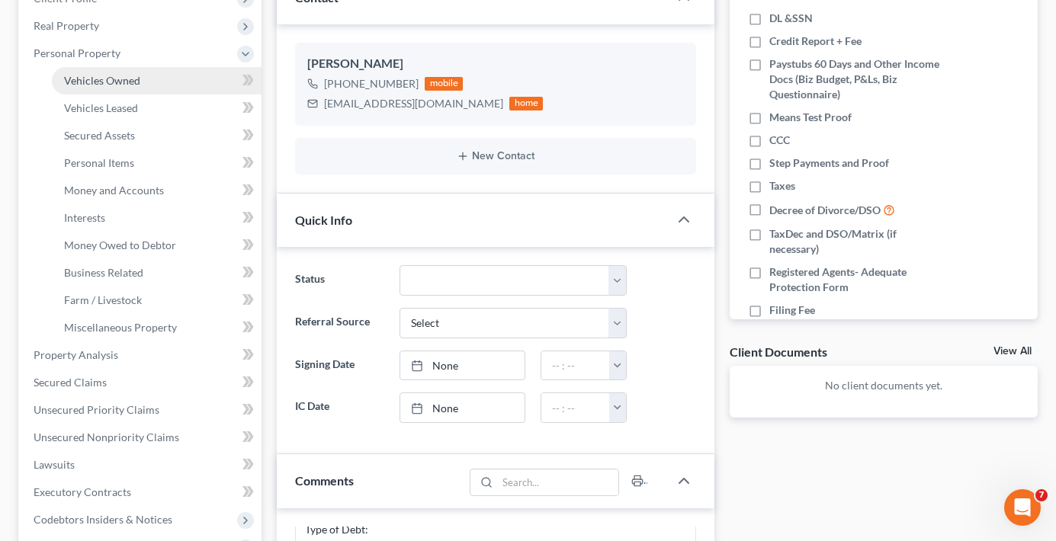
click at [104, 80] on span "Vehicles Owned" at bounding box center [102, 80] width 76 height 13
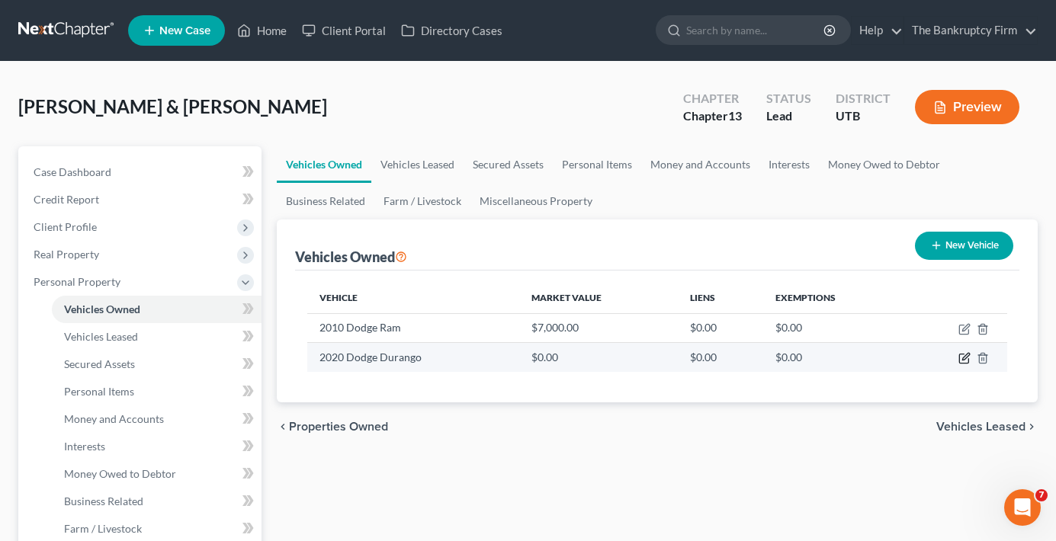
click at [962, 359] on icon "button" at bounding box center [964, 358] width 12 height 12
select select "0"
select select "6"
select select "2"
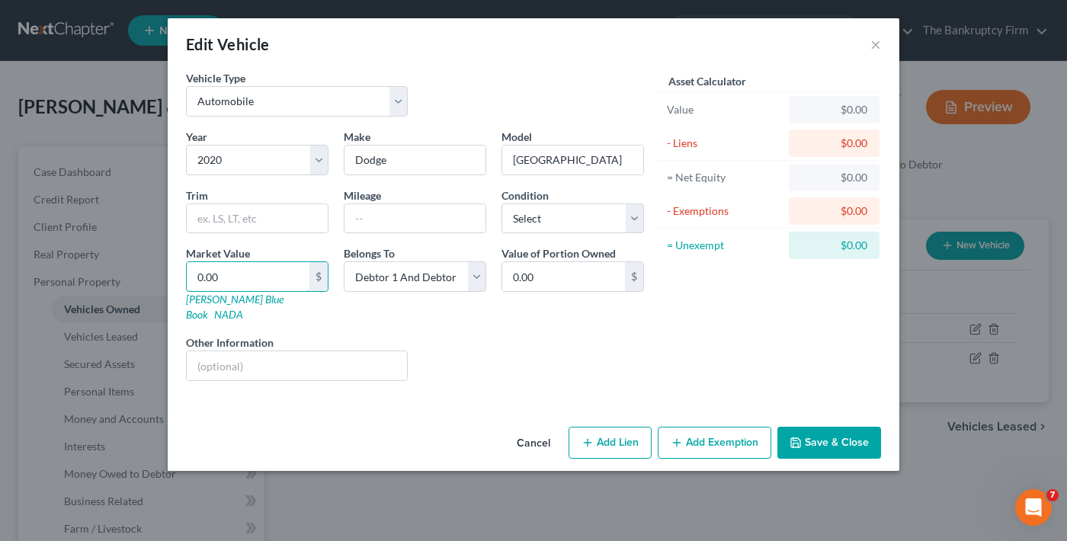
type input "3"
type input "3.00"
type input "31"
type input "31.00"
type input "310"
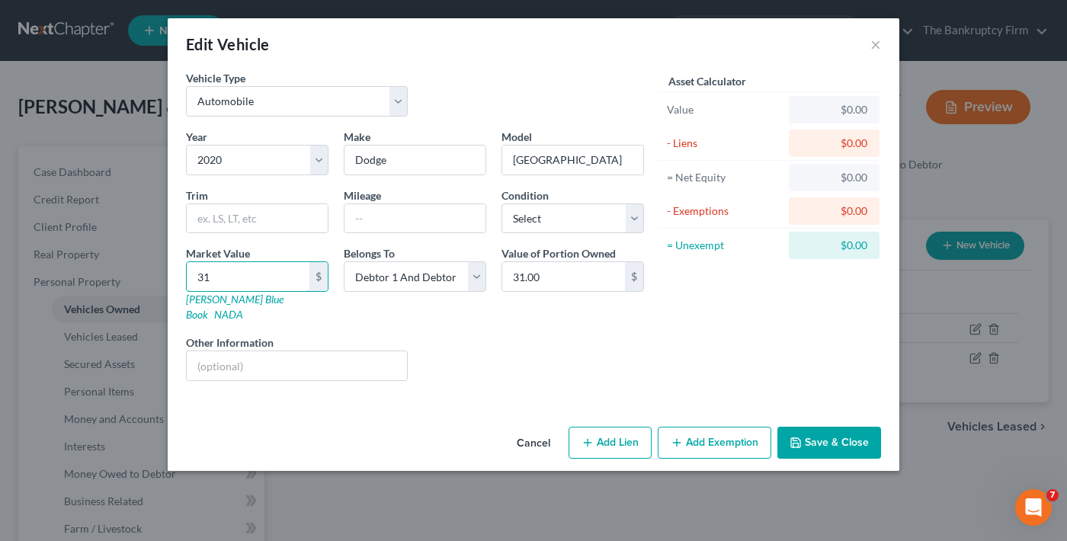
type input "310.00"
type input "3100"
type input "3,100.00"
type input "3,1000"
type input "31,000.00"
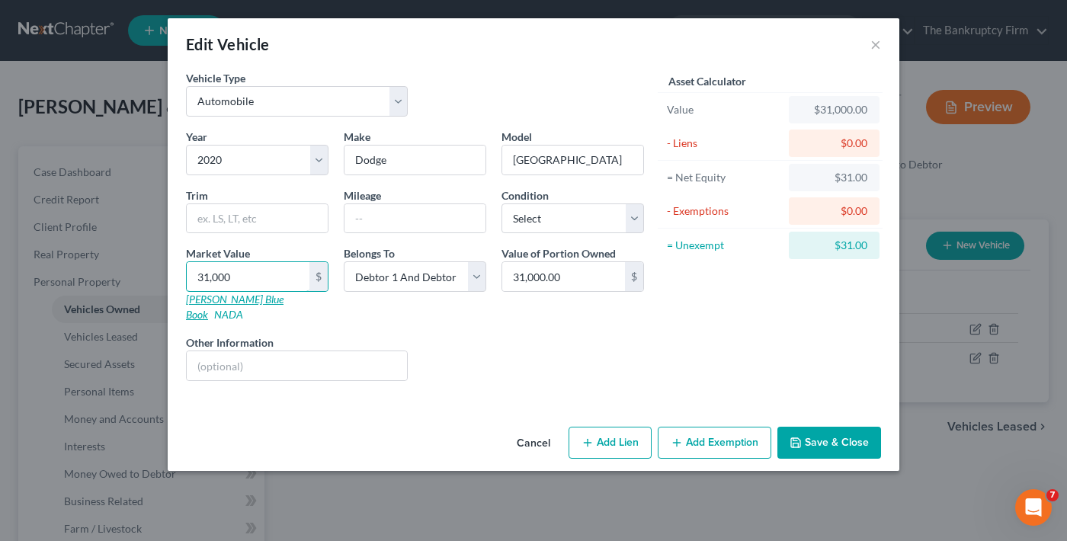
type input "2"
type input "2.00"
type input "27"
type input "27.00"
type input "270"
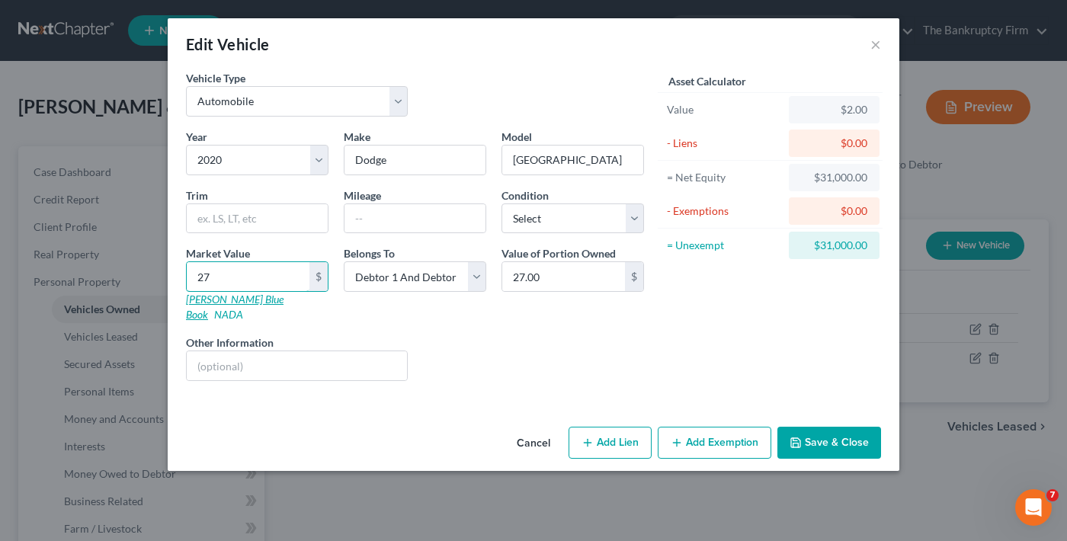
type input "270.00"
type input "2700"
type input "2,700.00"
type input "2,7000"
type input "27,000.00"
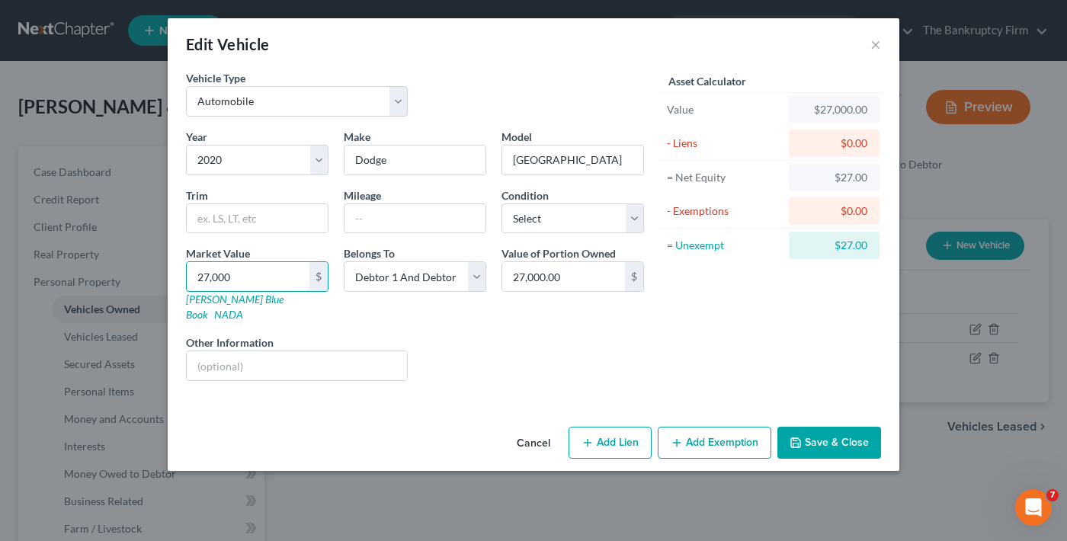
type input "27,000"
click at [846, 427] on button "Save & Close" at bounding box center [830, 443] width 104 height 32
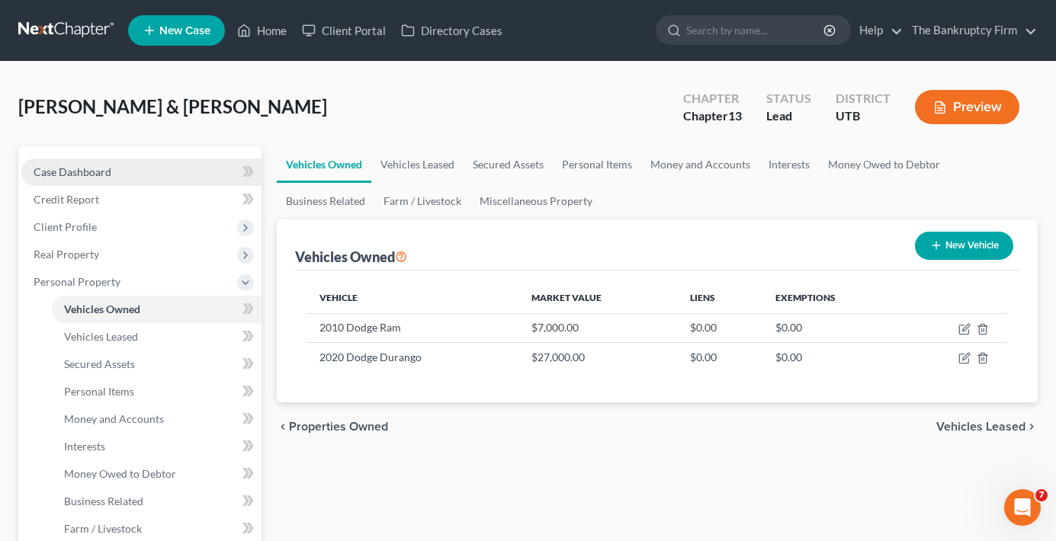
click at [97, 176] on span "Case Dashboard" at bounding box center [73, 171] width 78 height 13
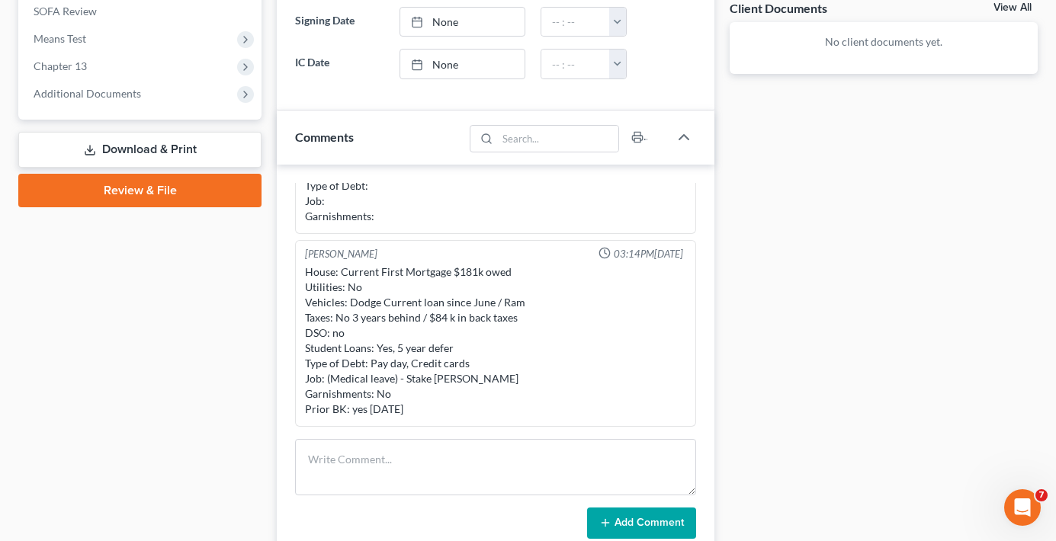
scroll to position [610, 0]
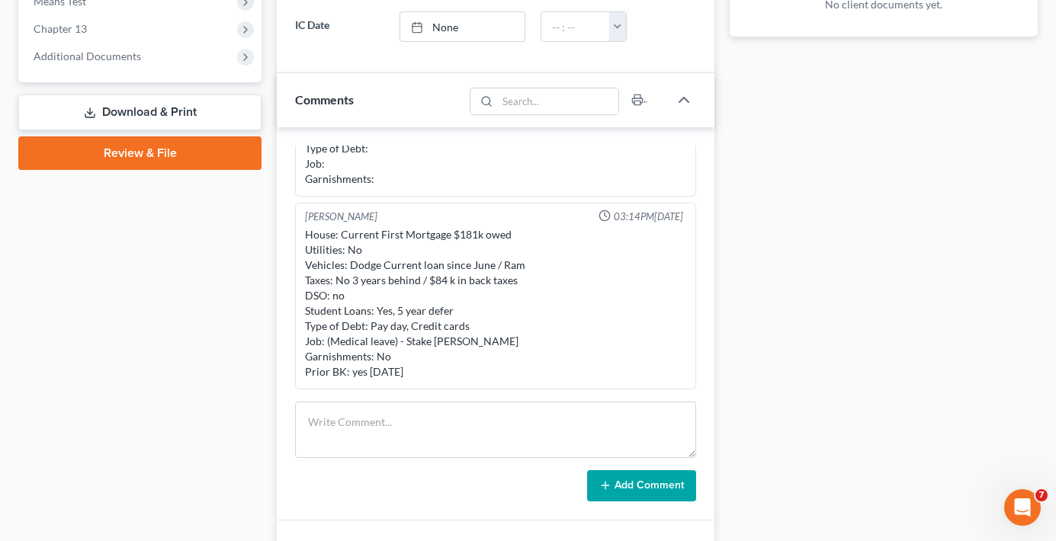
click at [261, 331] on div "Case Dashboard Payments Invoices Payments Payments Credit Report Client Profile" at bounding box center [140, 108] width 258 height 1145
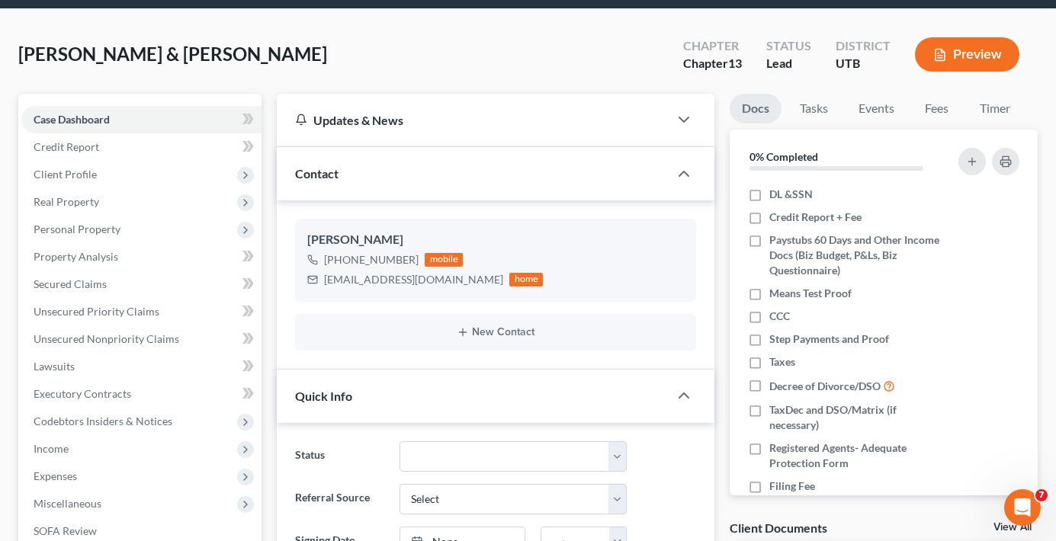
scroll to position [46, 0]
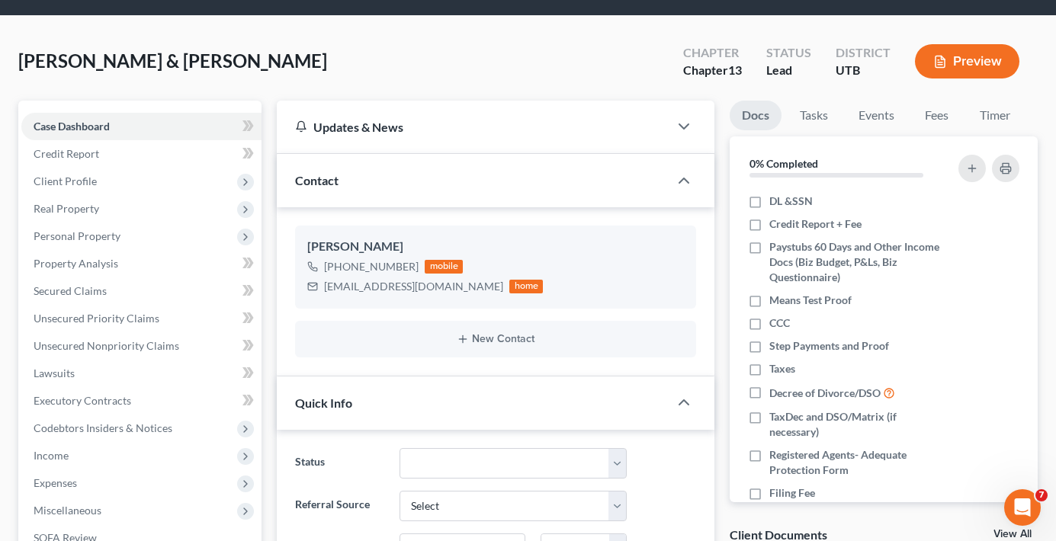
click at [271, 59] on div "[PERSON_NAME] & [PERSON_NAME] Upgraded Chapter Chapter 13 Status Lead District …" at bounding box center [527, 67] width 1019 height 66
drag, startPoint x: 338, startPoint y: 264, endPoint x: 411, endPoint y: 261, distance: 73.2
click at [411, 261] on span "[PHONE_NUMBER]" at bounding box center [379, 266] width 111 height 13
copy span "[PHONE_NUMBER]"
click at [277, 52] on div "[PERSON_NAME] & [PERSON_NAME] Upgraded Chapter Chapter 13 Status Lead District …" at bounding box center [527, 67] width 1019 height 66
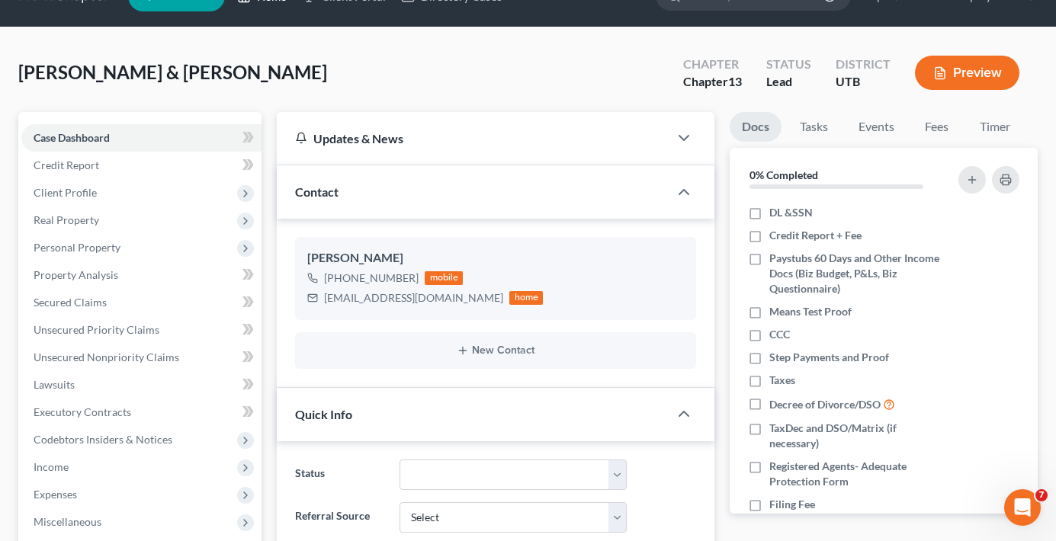
scroll to position [0, 0]
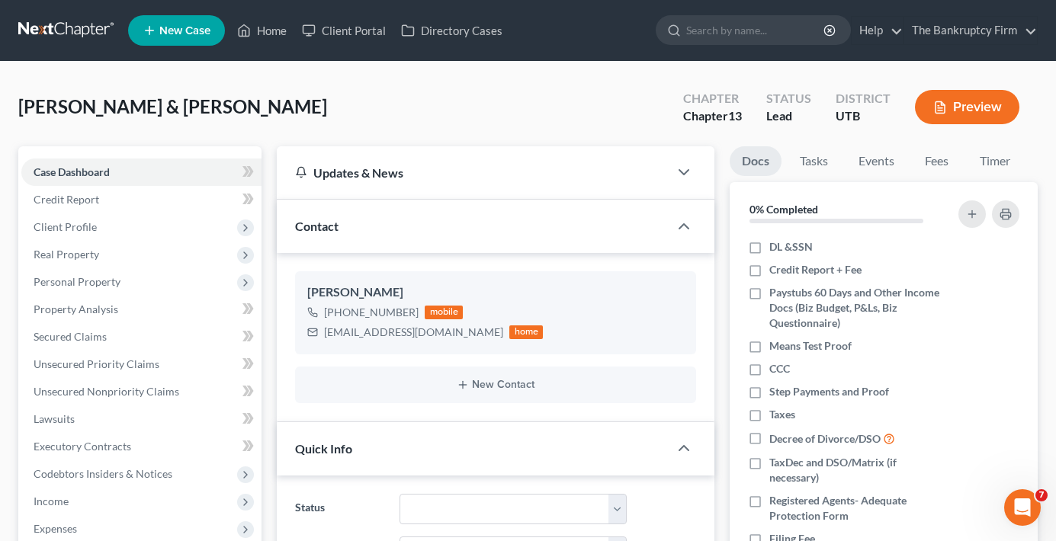
click at [375, 111] on div "[PERSON_NAME] & [PERSON_NAME] Upgraded Chapter Chapter 13 Status Lead District …" at bounding box center [527, 113] width 1019 height 66
